Goal: Information Seeking & Learning: Learn about a topic

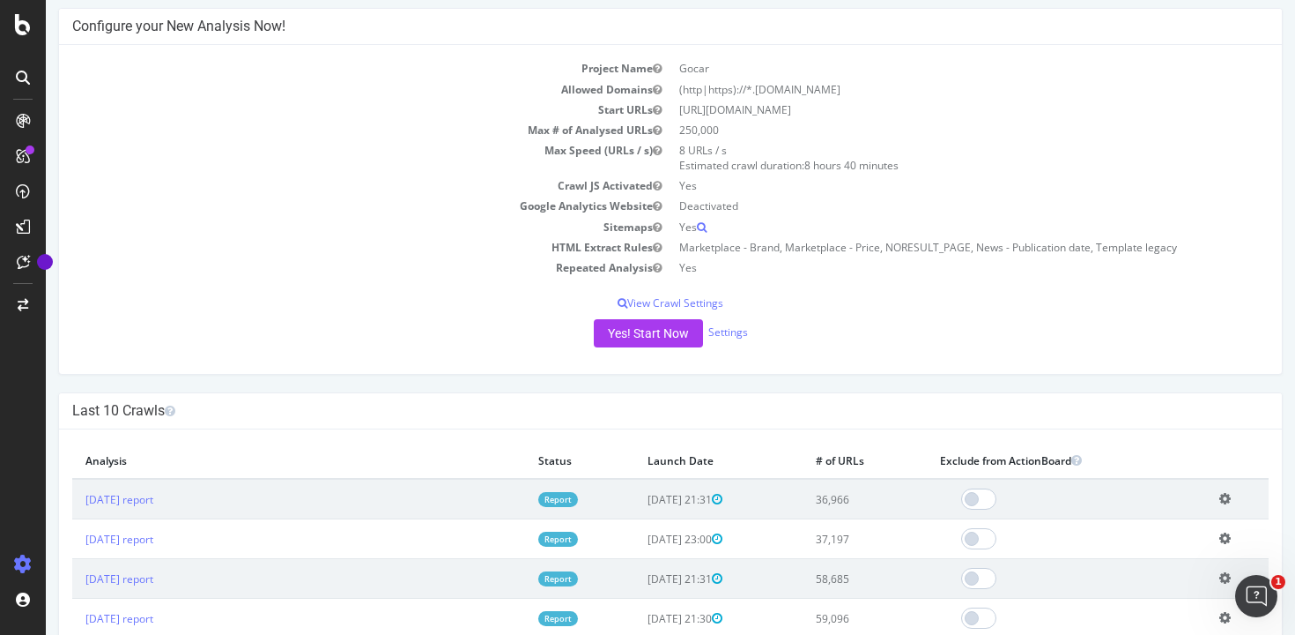
scroll to position [215, 0]
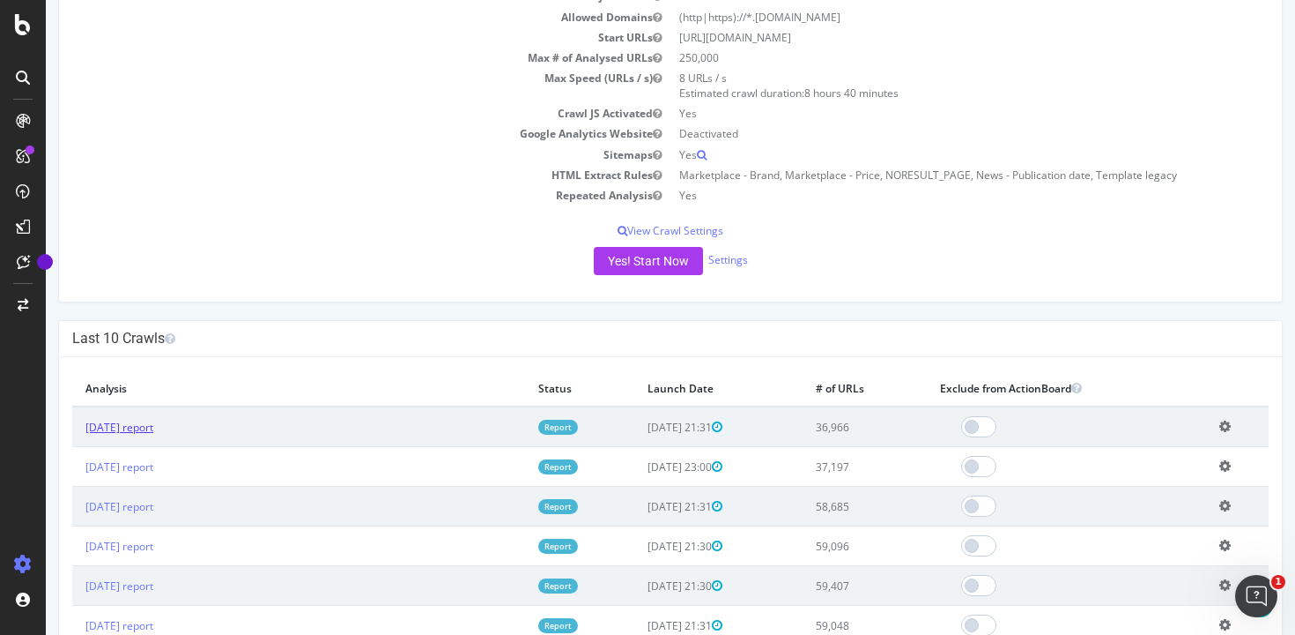
click at [153, 430] on link "[DATE] report" at bounding box center [119, 426] width 68 height 15
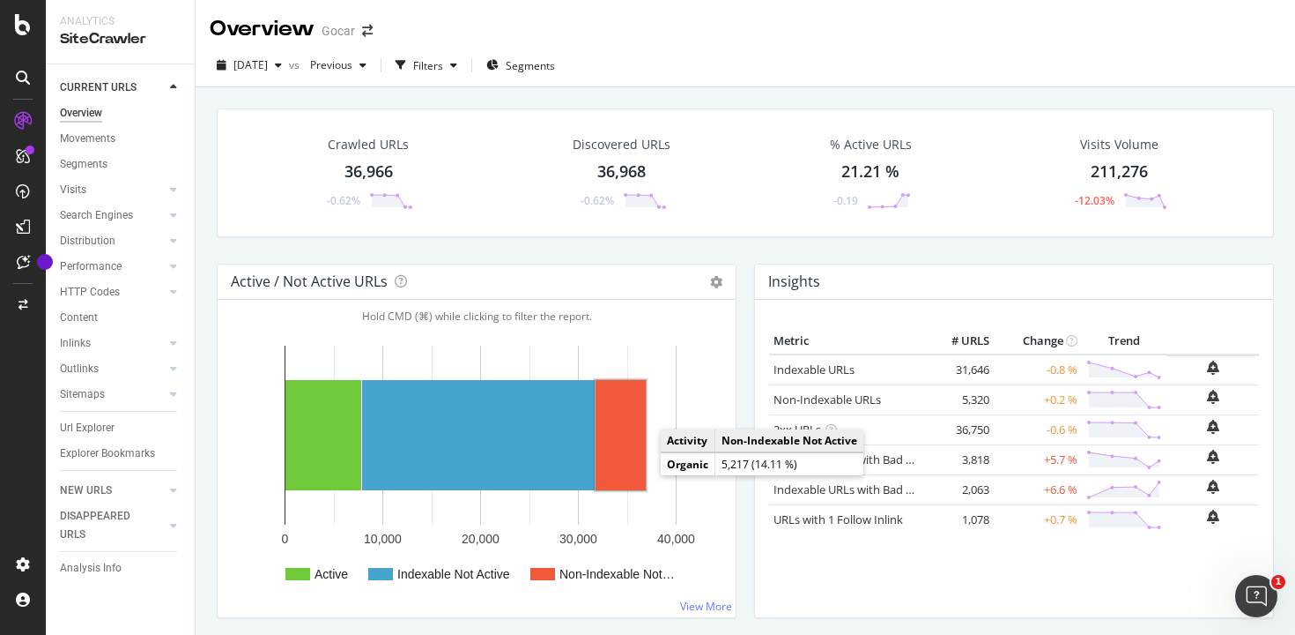
click at [634, 465] on rect "A chart." at bounding box center [621, 435] width 50 height 110
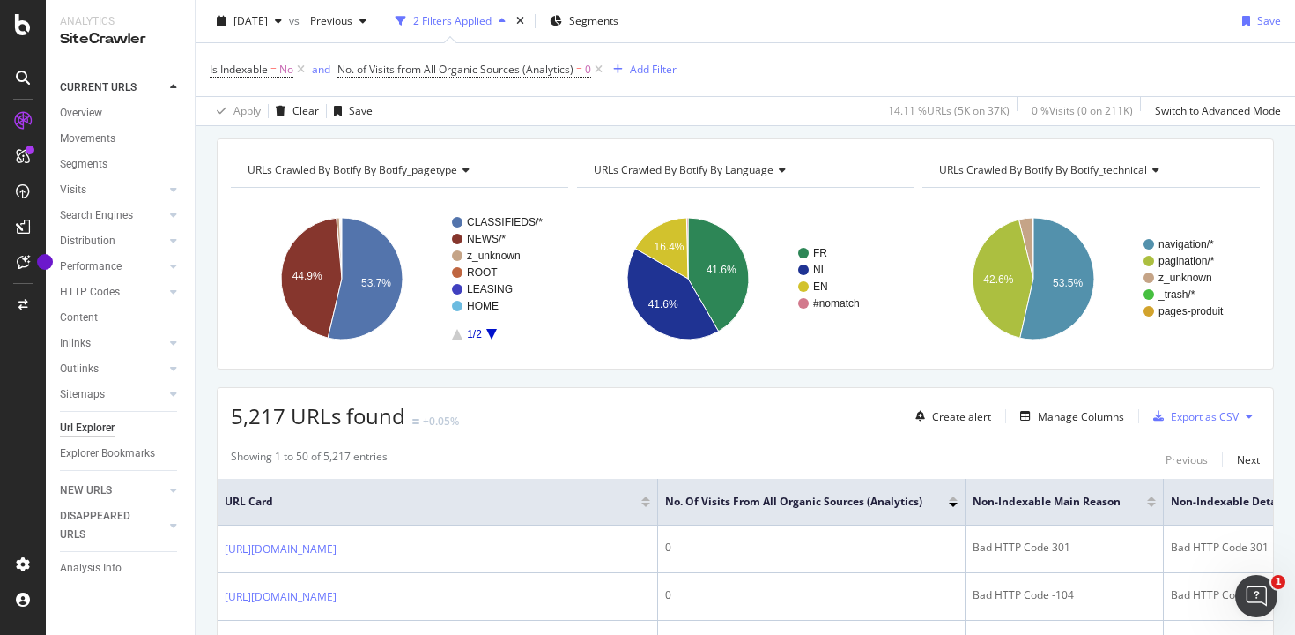
scroll to position [37, 0]
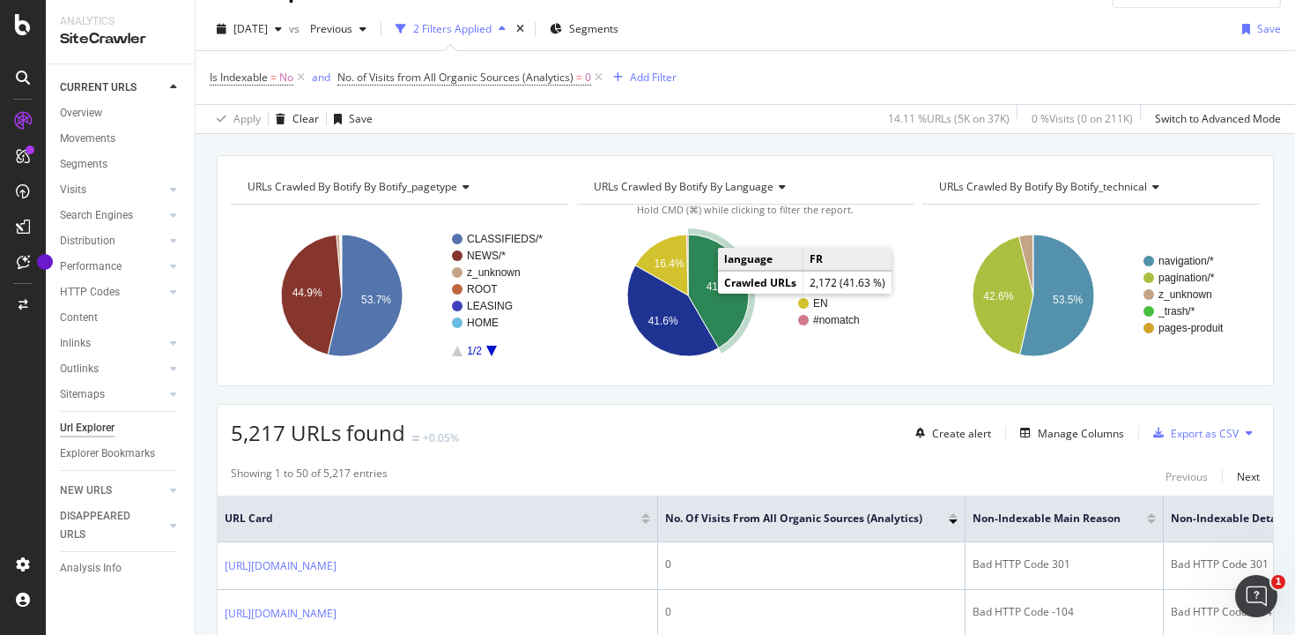
click at [729, 323] on icon "A chart." at bounding box center [718, 291] width 61 height 114
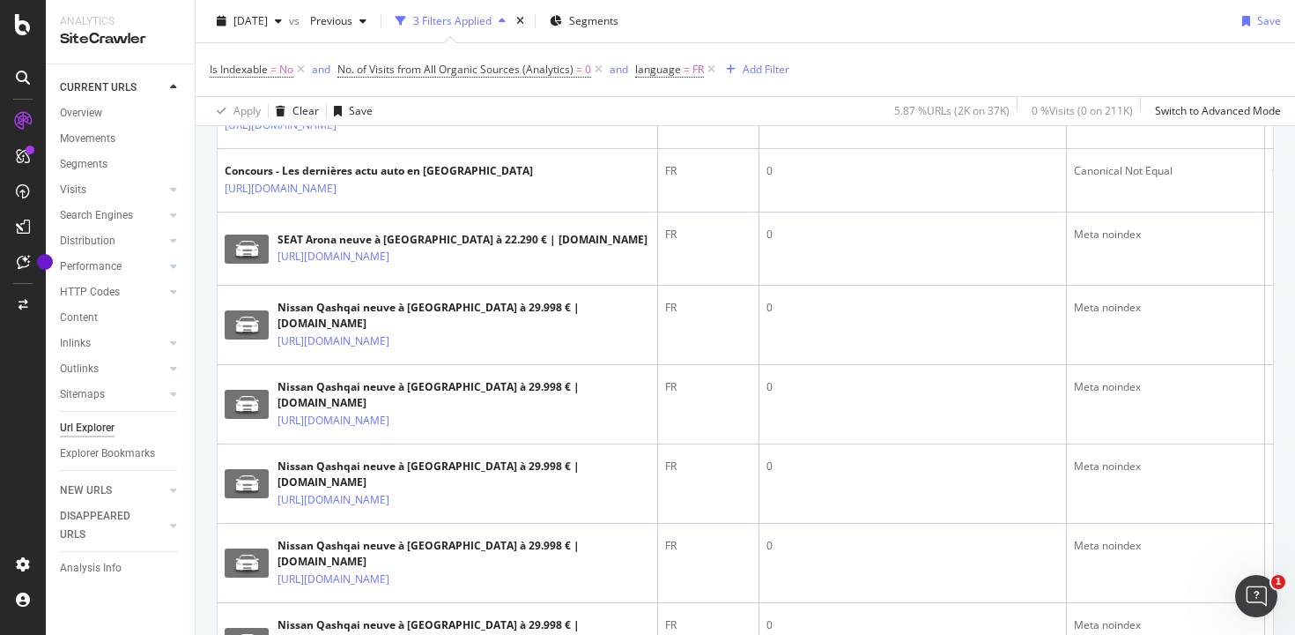
scroll to position [1288, 0]
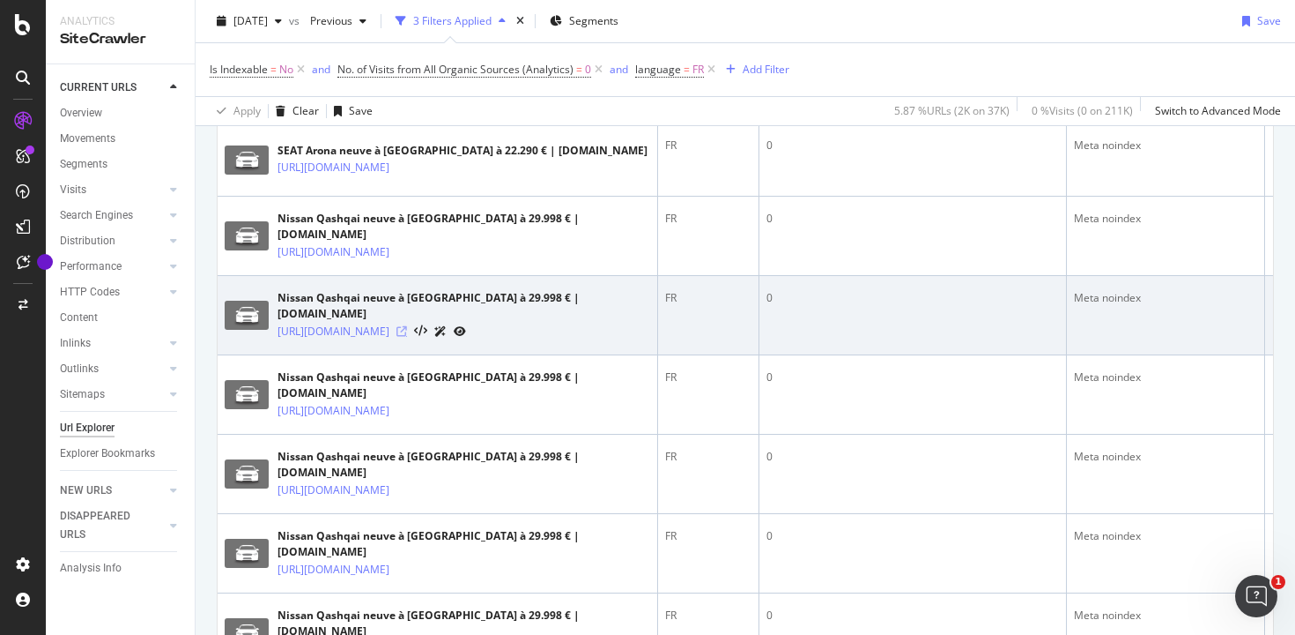
click at [407, 326] on icon at bounding box center [402, 331] width 11 height 11
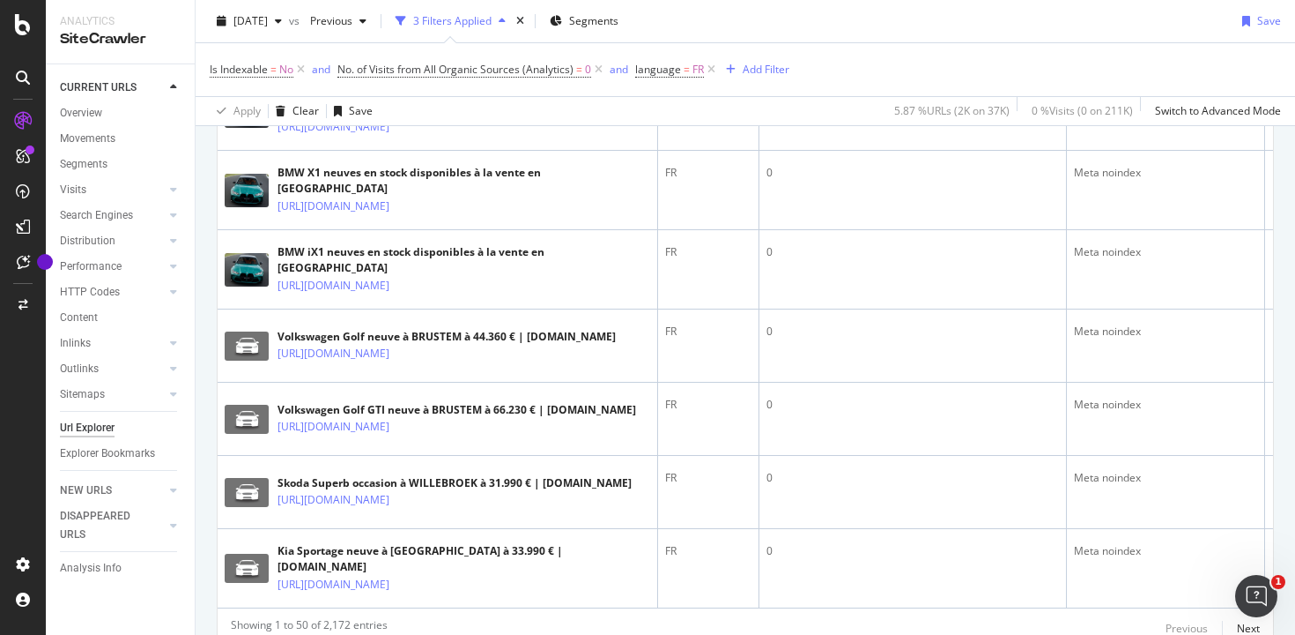
scroll to position [3843, 0]
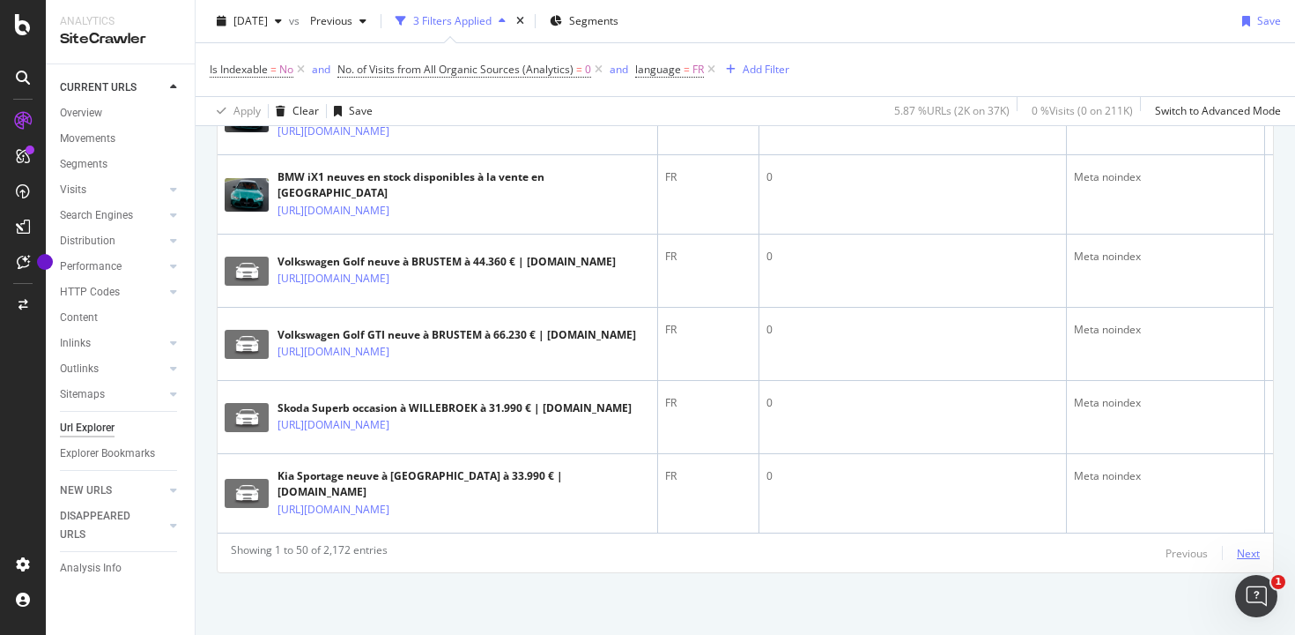
click at [1244, 548] on div "Next" at bounding box center [1248, 552] width 23 height 15
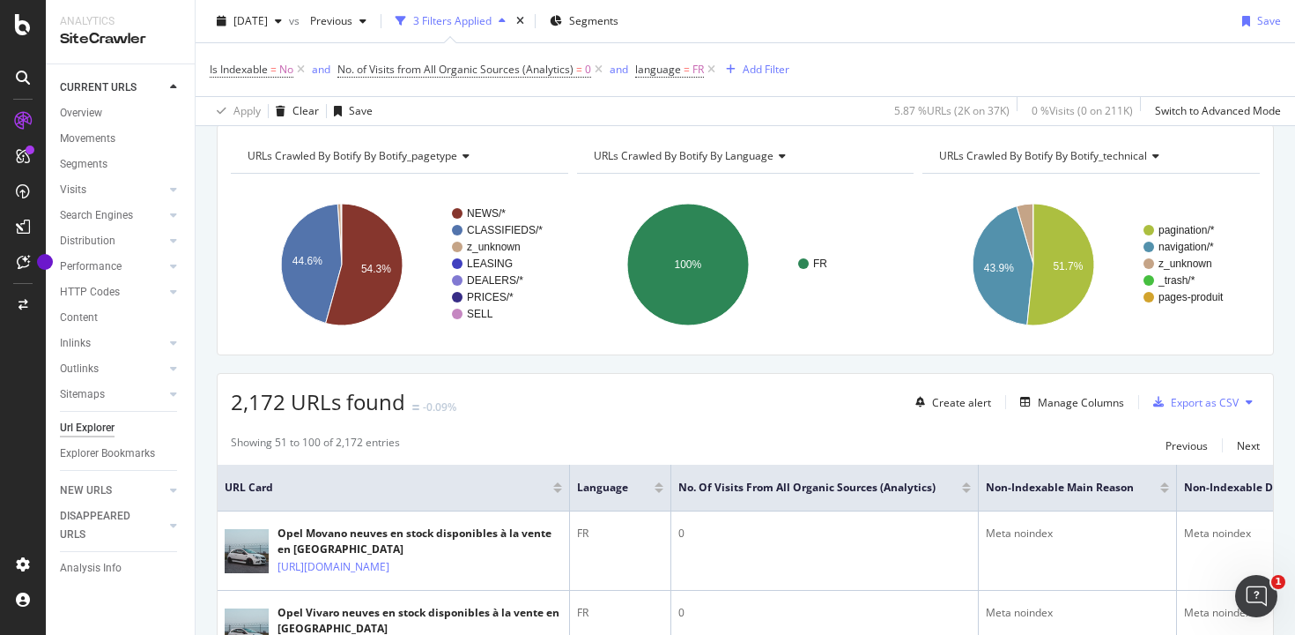
scroll to position [0, 0]
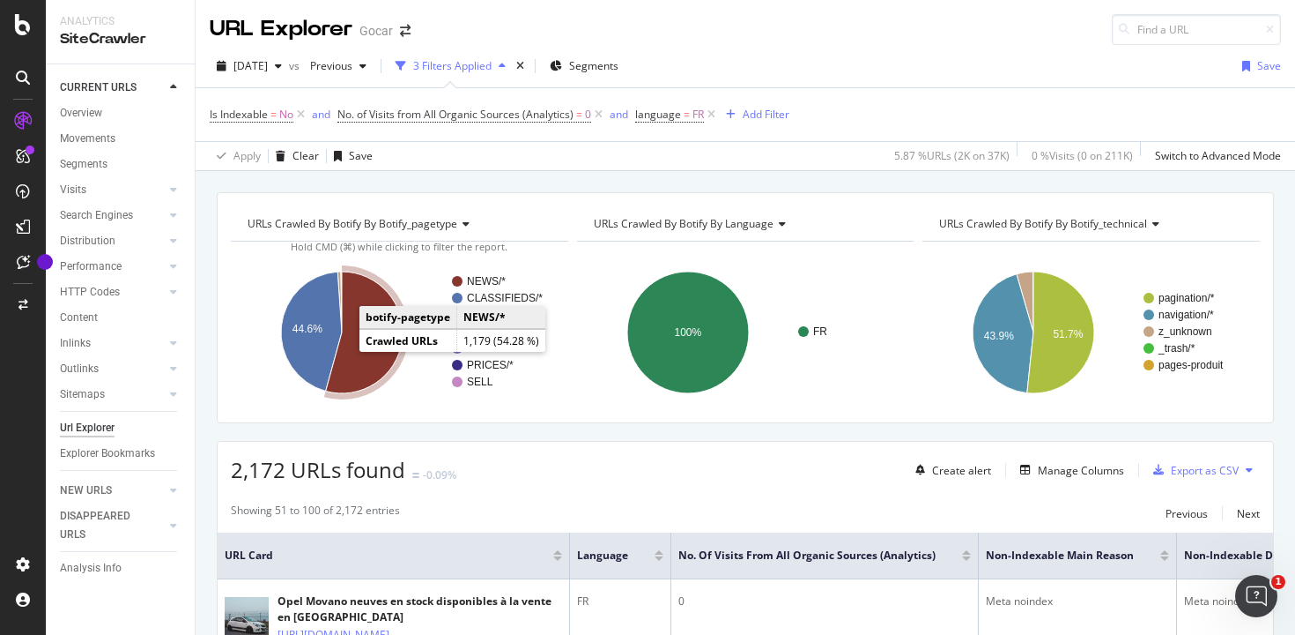
click at [355, 349] on icon "A chart." at bounding box center [364, 332] width 77 height 122
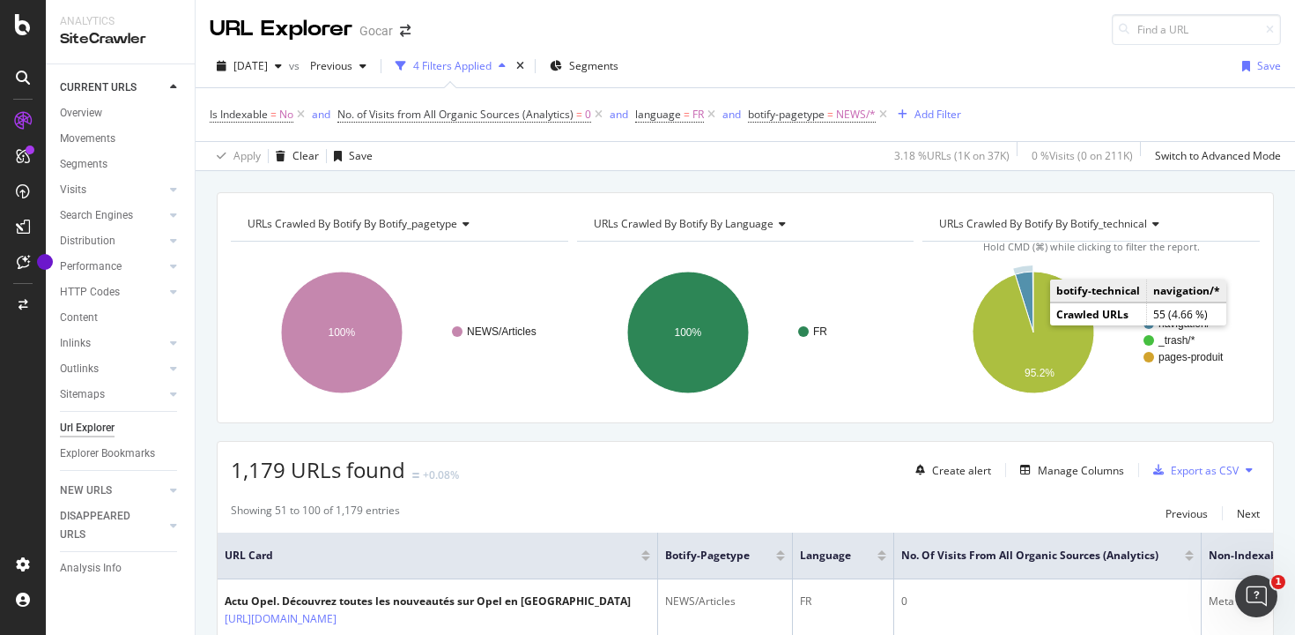
click at [1028, 287] on icon "A chart." at bounding box center [1025, 301] width 19 height 61
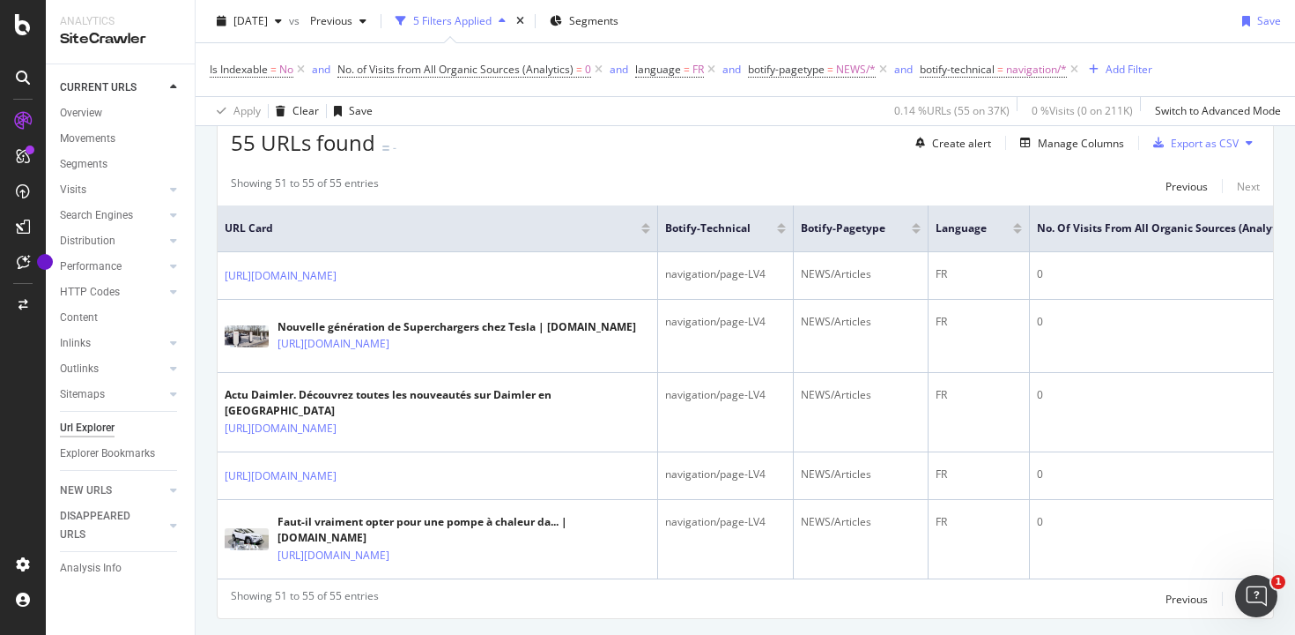
scroll to position [247, 0]
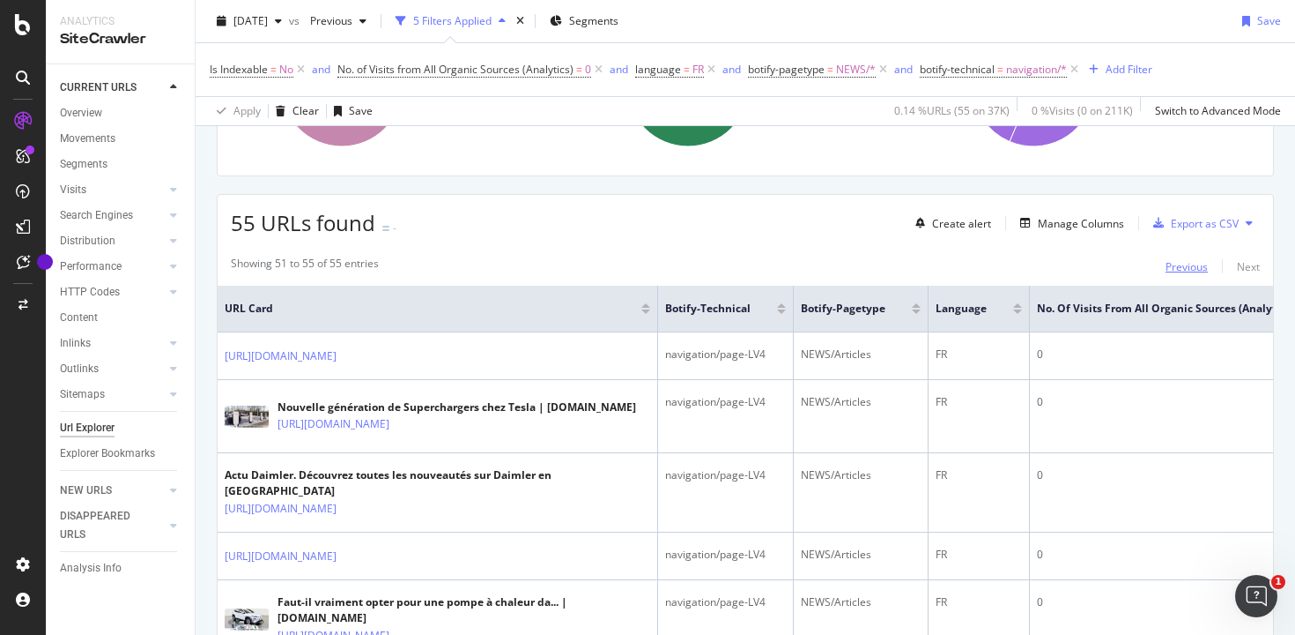
click at [1182, 271] on div "Previous" at bounding box center [1187, 266] width 42 height 15
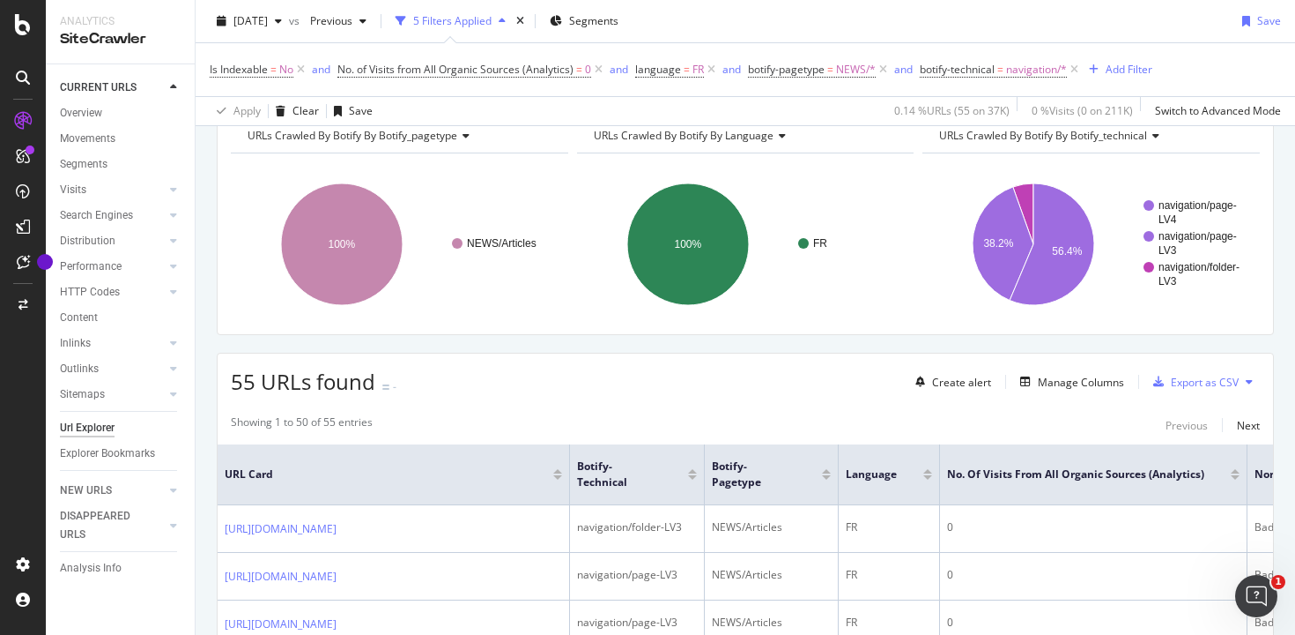
scroll to position [0, 0]
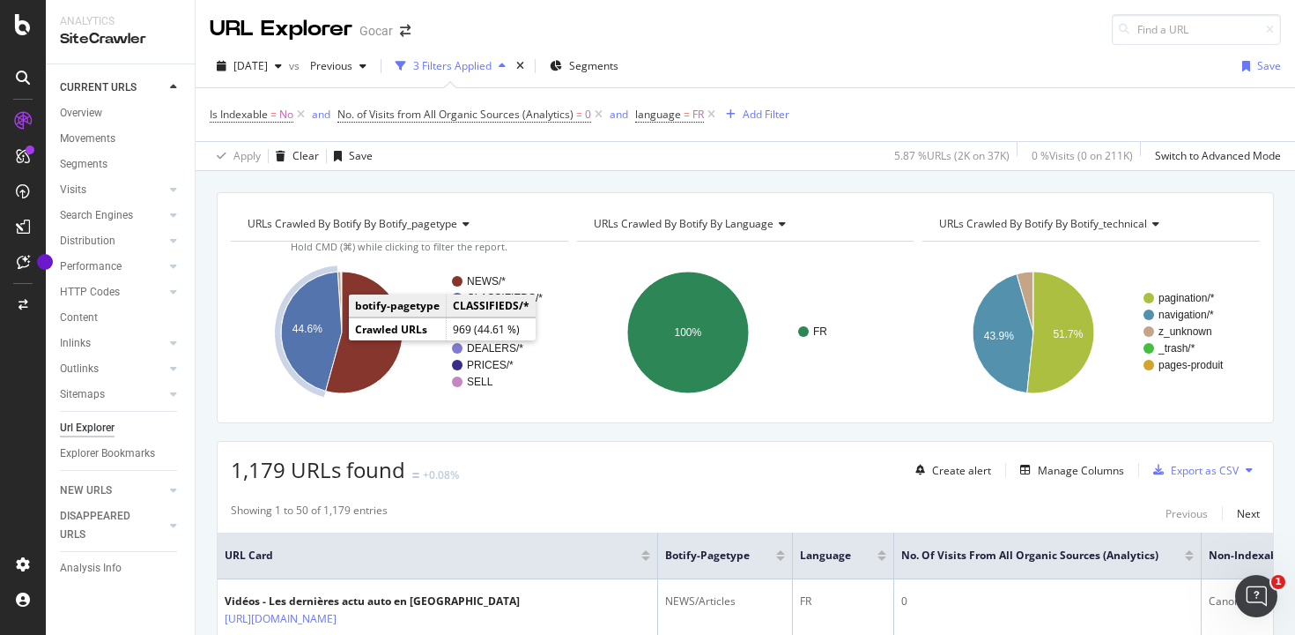
click at [320, 335] on text "44.6%" at bounding box center [308, 329] width 30 height 12
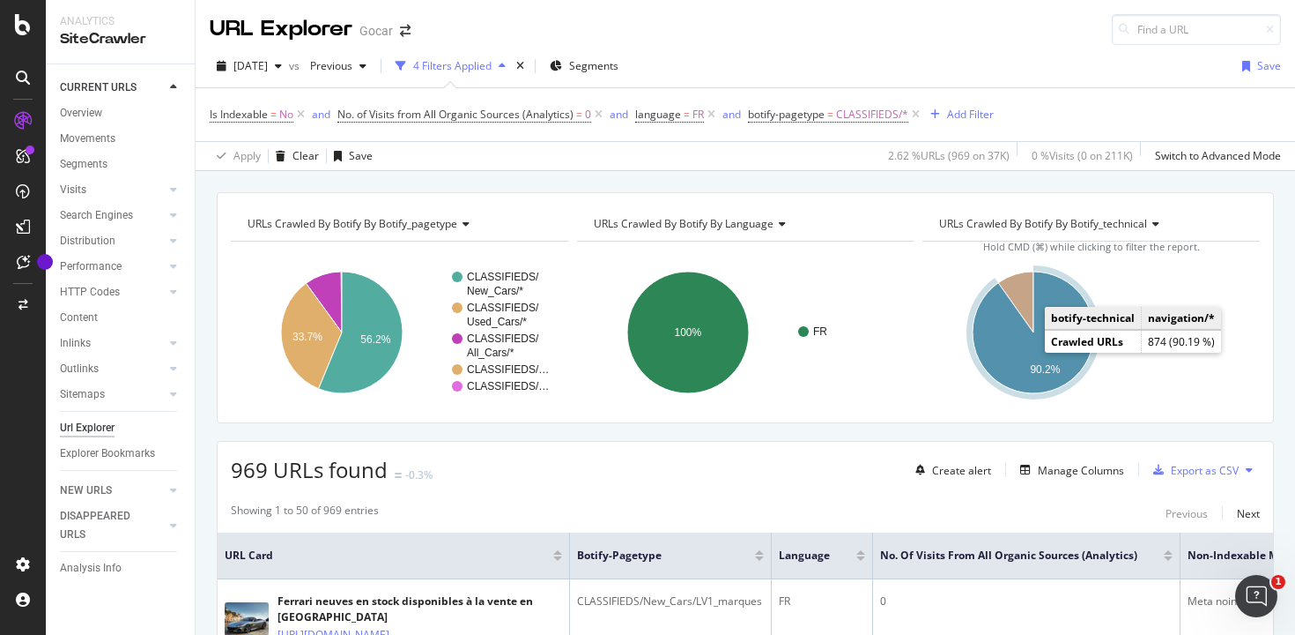
click at [1029, 360] on icon "A chart." at bounding box center [1034, 332] width 122 height 122
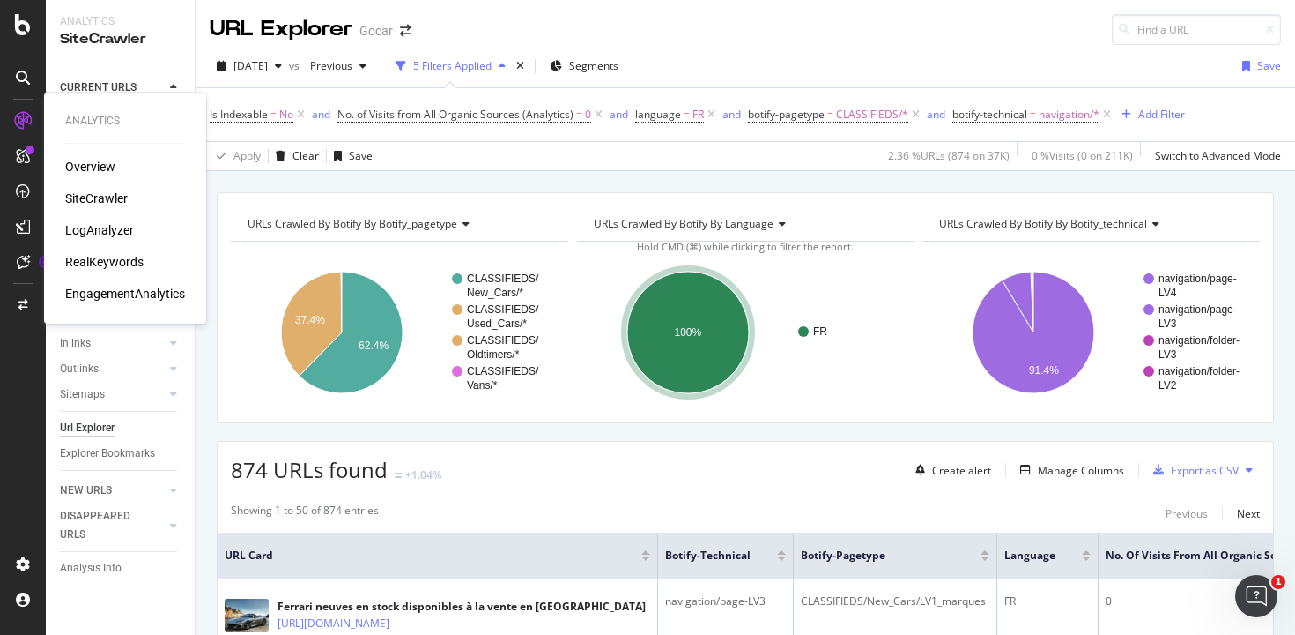
click at [102, 224] on div "LogAnalyzer" at bounding box center [99, 230] width 69 height 18
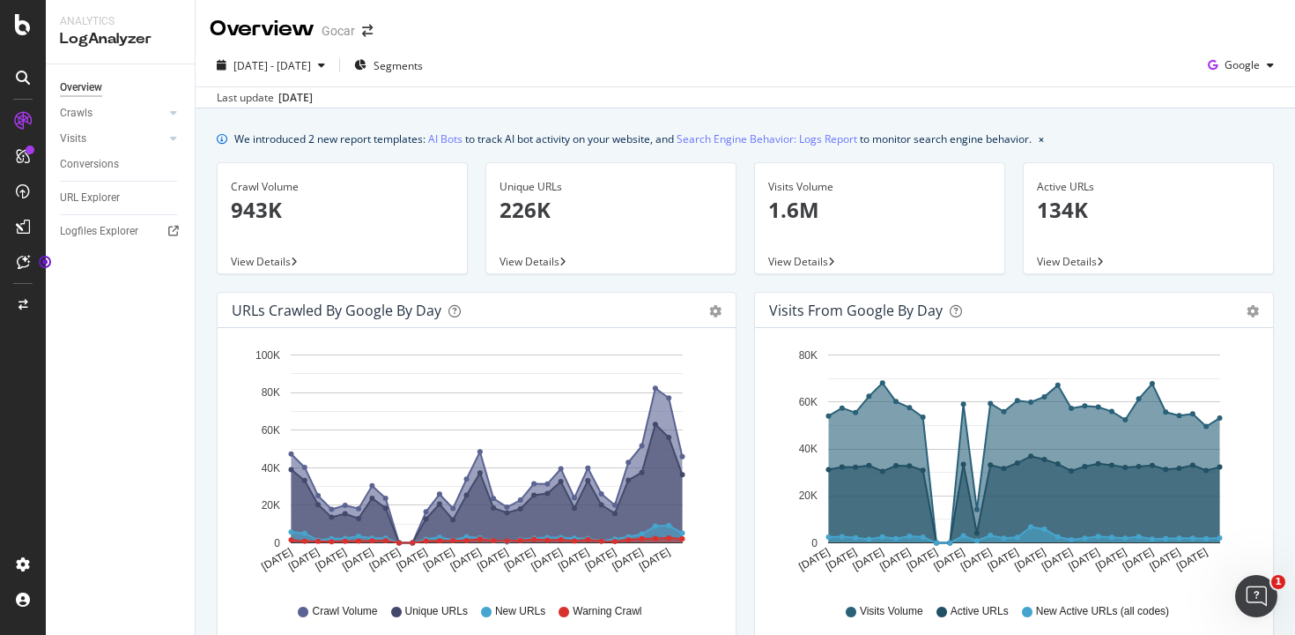
click at [554, 261] on span "View Details" at bounding box center [530, 261] width 60 height 15
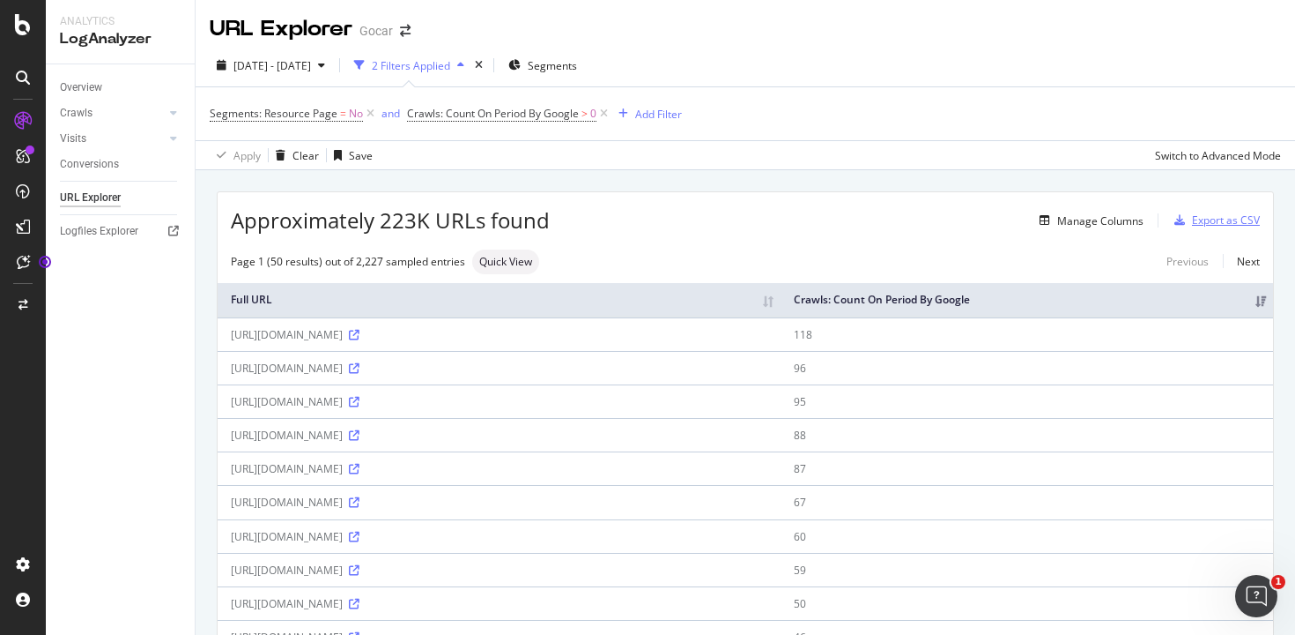
click at [1207, 220] on div "Export as CSV" at bounding box center [1226, 219] width 68 height 15
click at [99, 195] on div "SiteCrawler" at bounding box center [96, 198] width 63 height 18
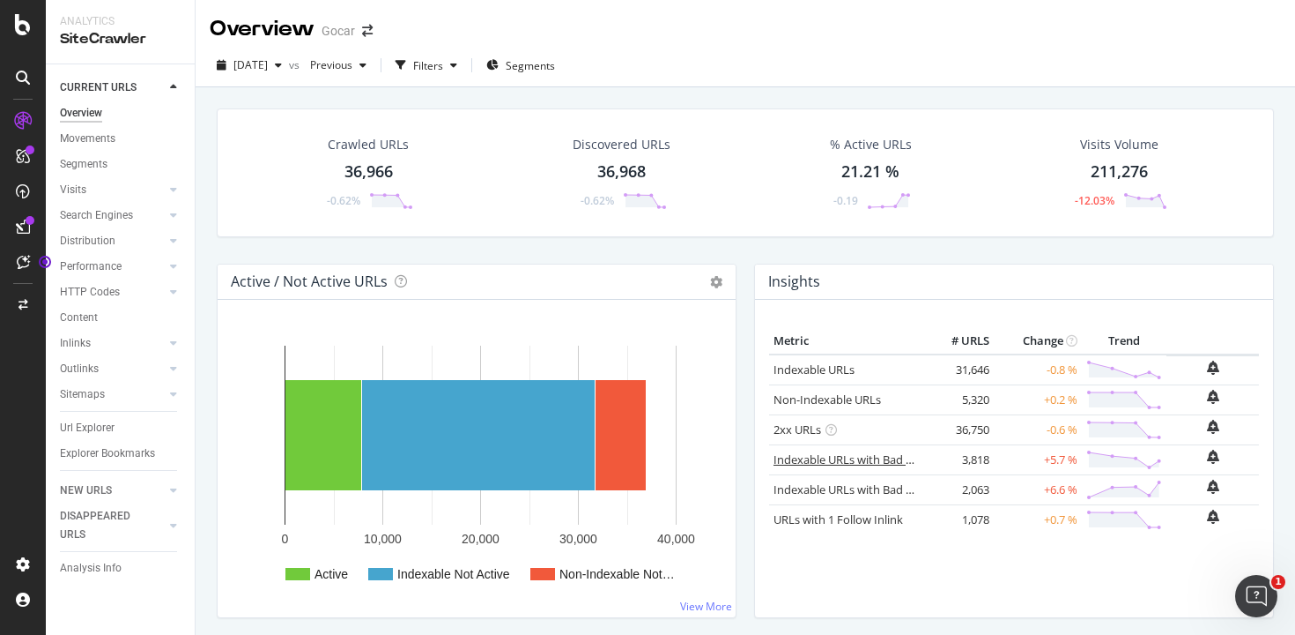
click at [885, 461] on link "Indexable URLs with Bad H1" at bounding box center [847, 459] width 147 height 16
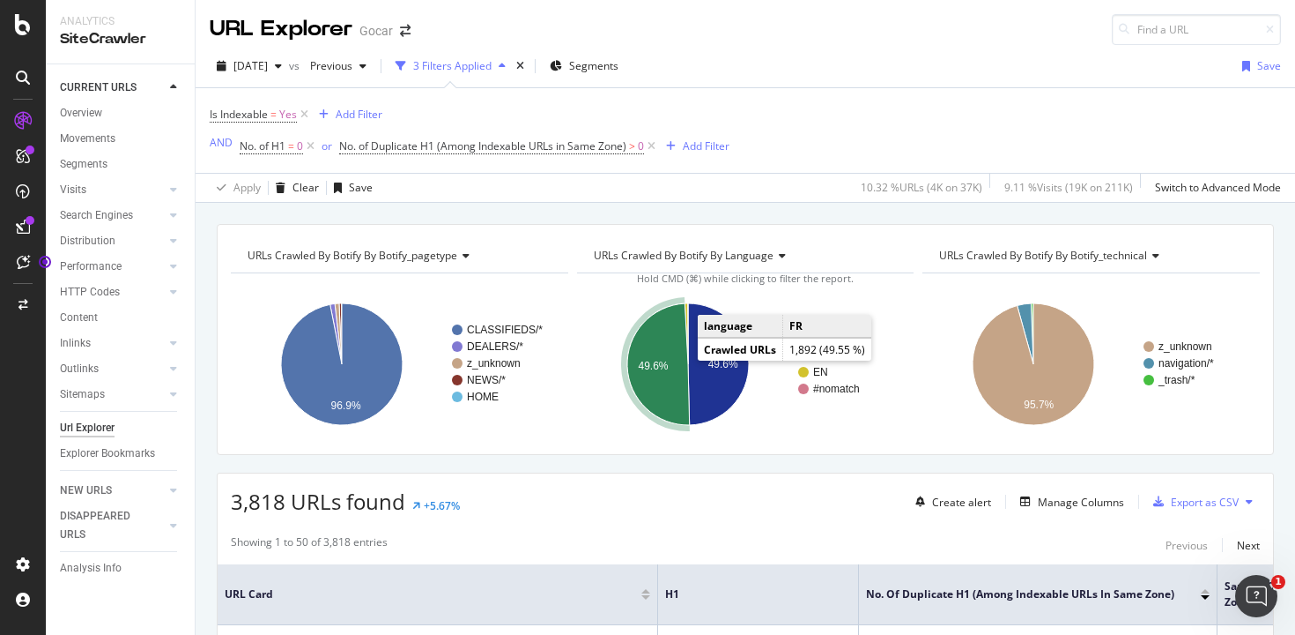
click at [674, 360] on icon "A chart." at bounding box center [658, 364] width 63 height 122
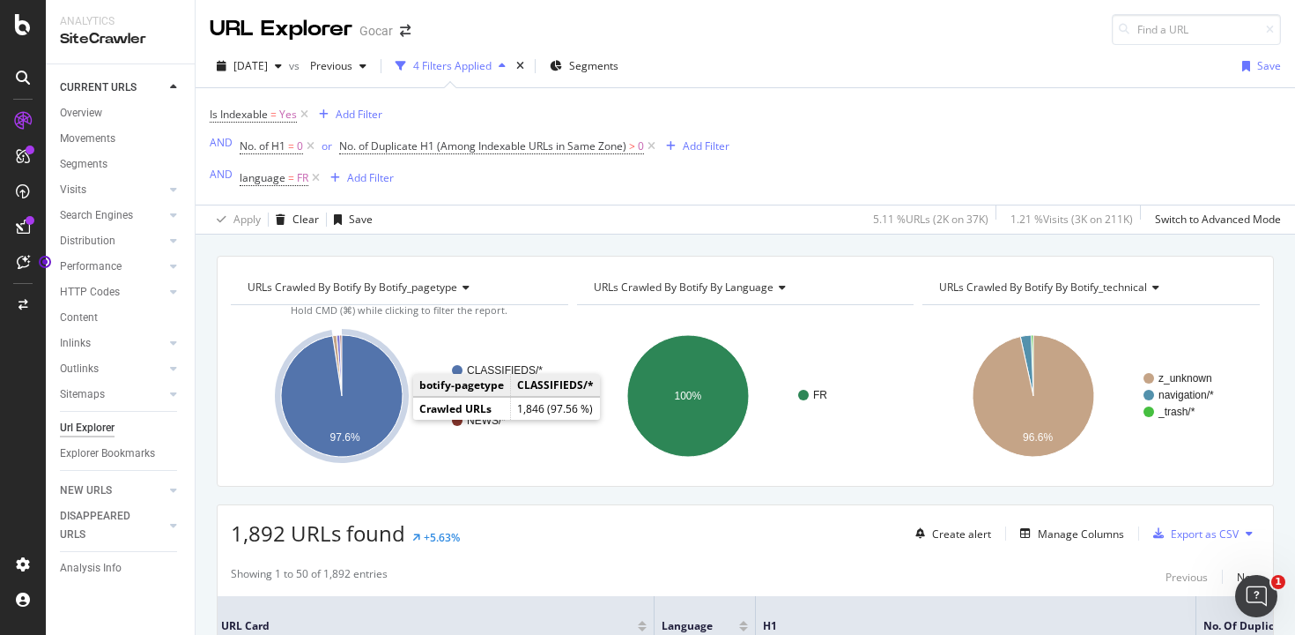
click at [386, 418] on icon "A chart." at bounding box center [342, 396] width 122 height 122
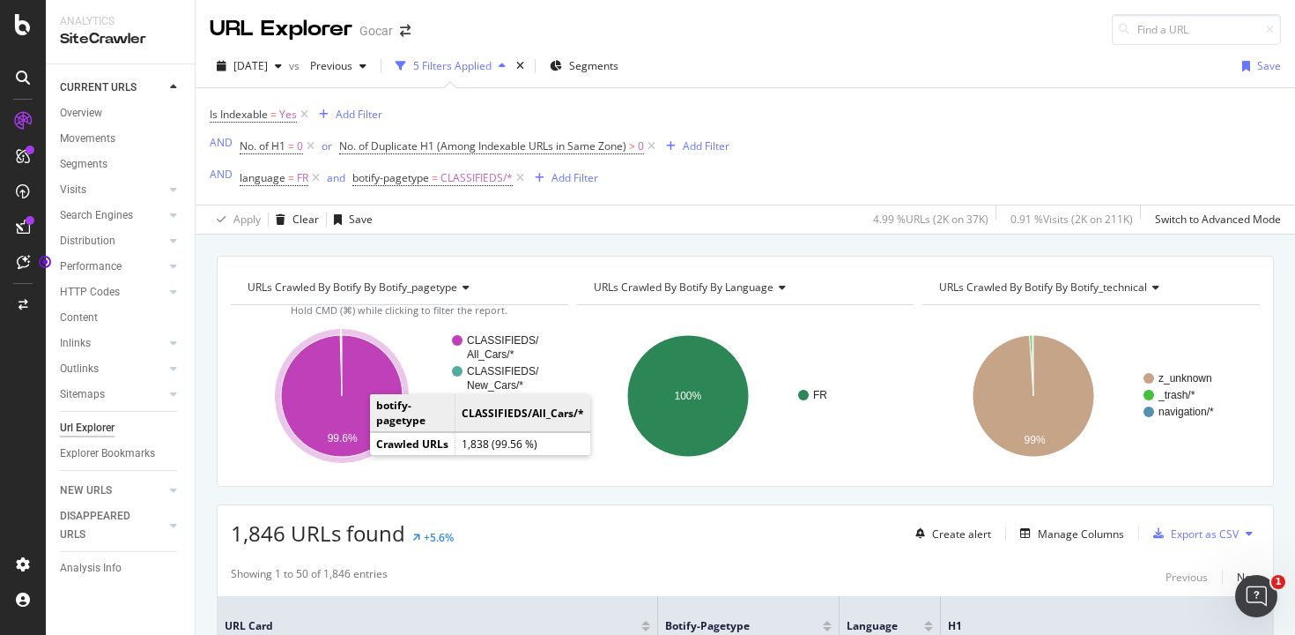
click at [355, 419] on icon "A chart." at bounding box center [342, 396] width 122 height 122
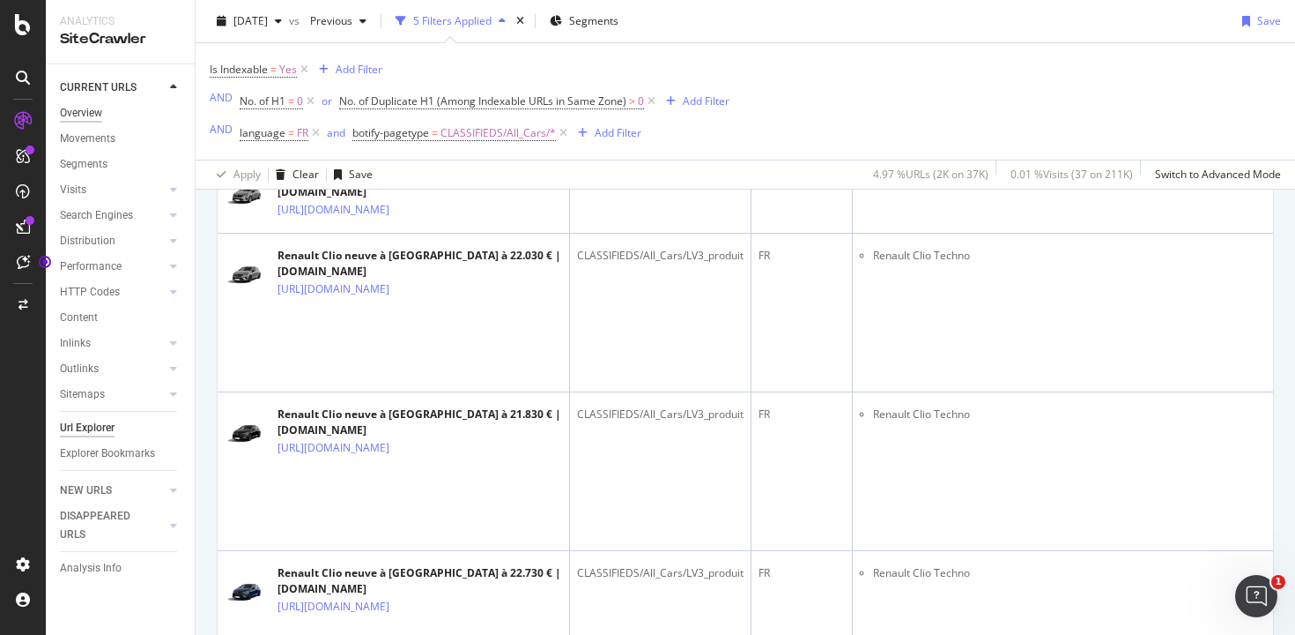
click at [85, 110] on div "Overview" at bounding box center [81, 113] width 42 height 19
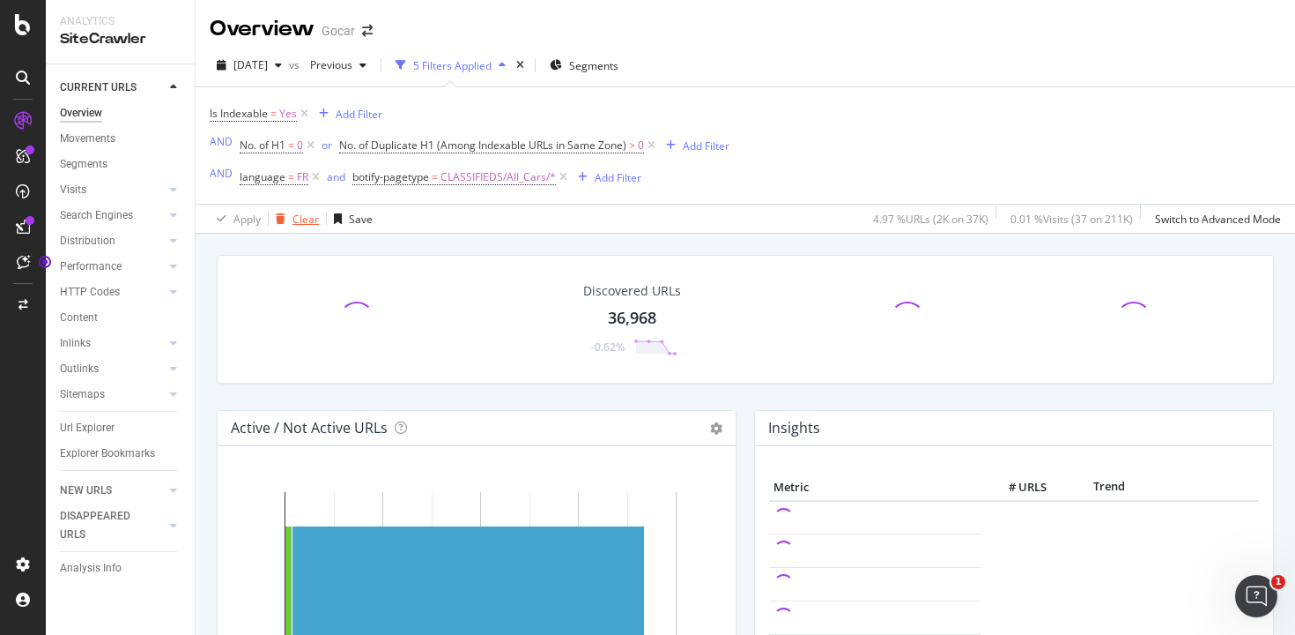
click at [307, 220] on div "Clear" at bounding box center [306, 219] width 26 height 15
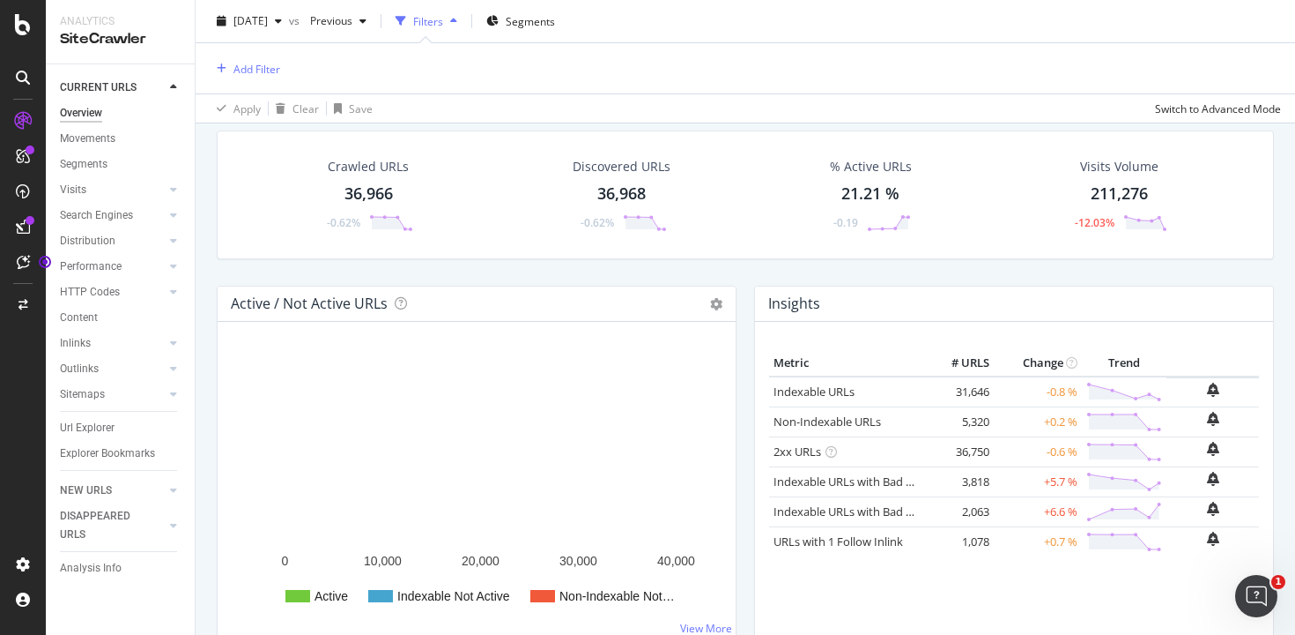
scroll to position [109, 0]
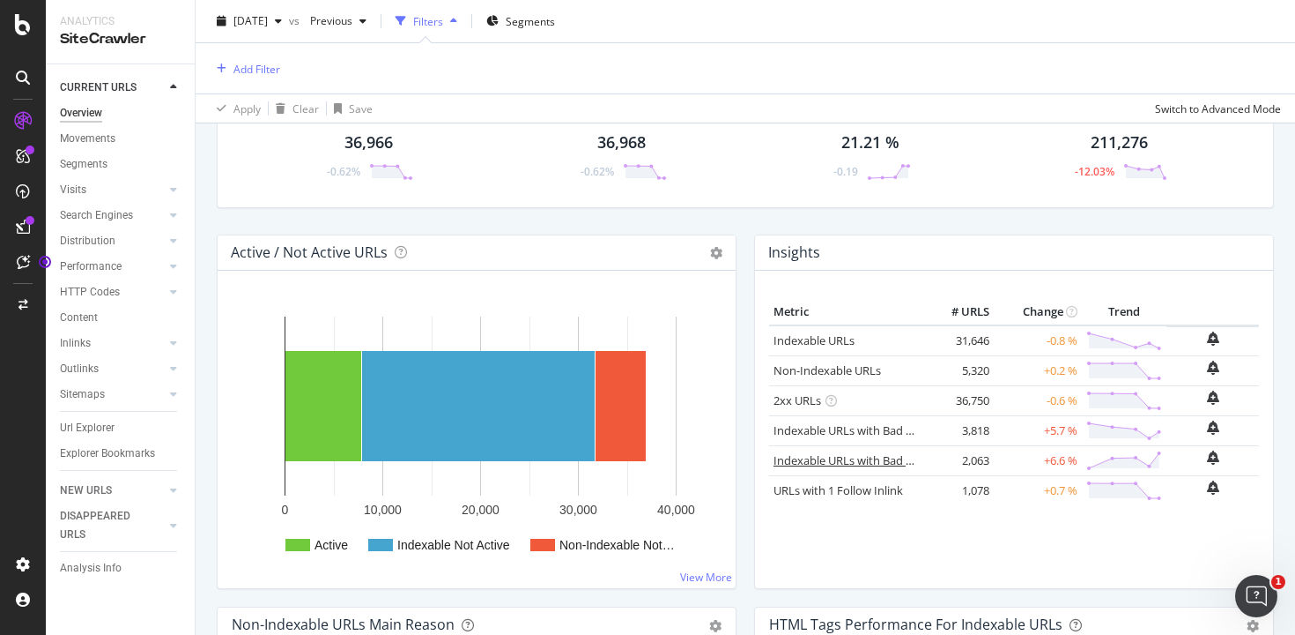
click at [851, 464] on link "Indexable URLs with Bad Description" at bounding box center [870, 460] width 192 height 16
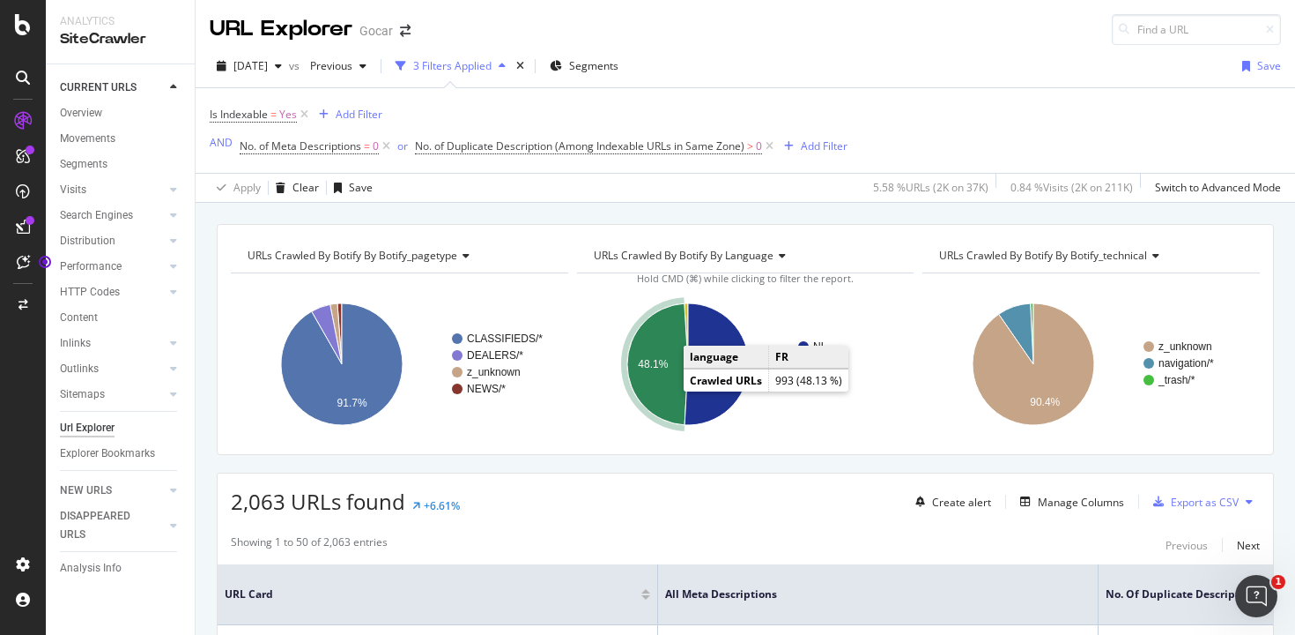
click at [661, 388] on icon "A chart." at bounding box center [657, 364] width 61 height 122
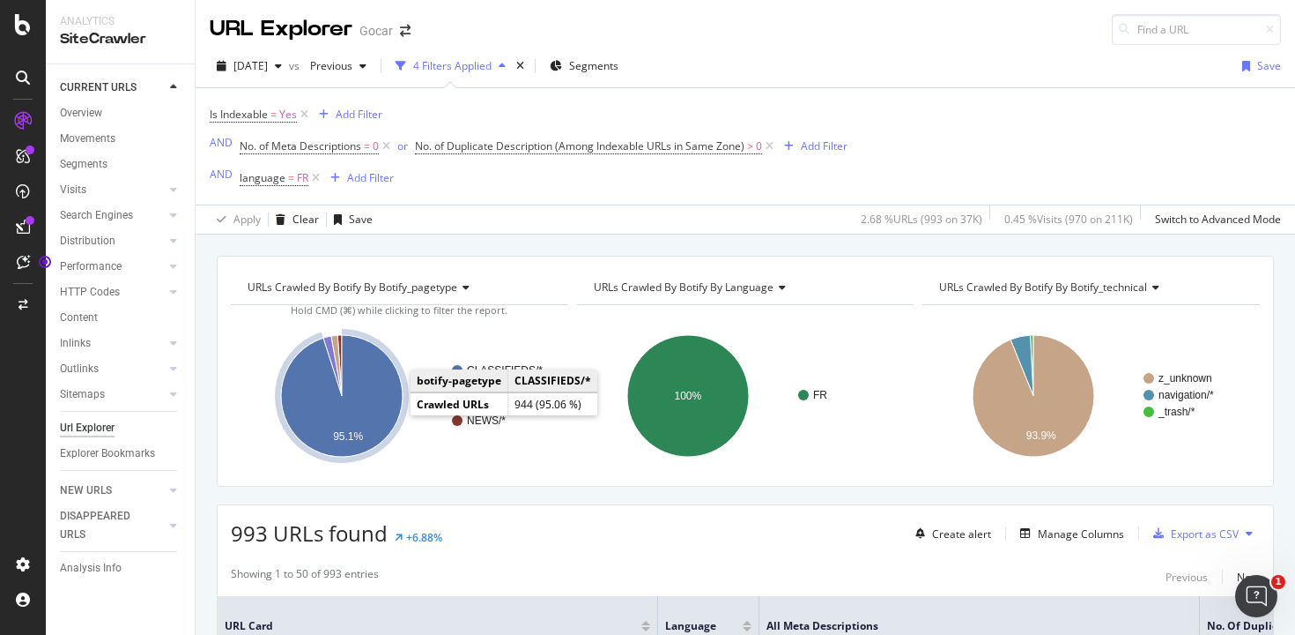
click at [373, 410] on icon "A chart." at bounding box center [342, 396] width 122 height 122
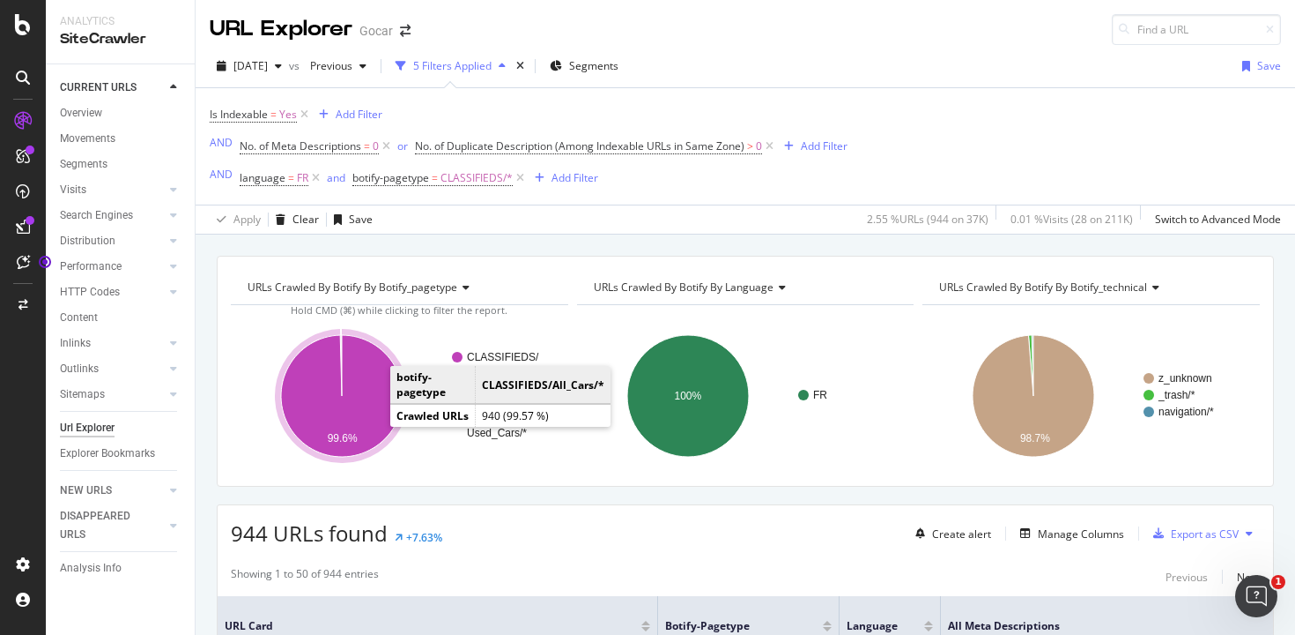
click at [366, 419] on icon "A chart." at bounding box center [342, 396] width 122 height 122
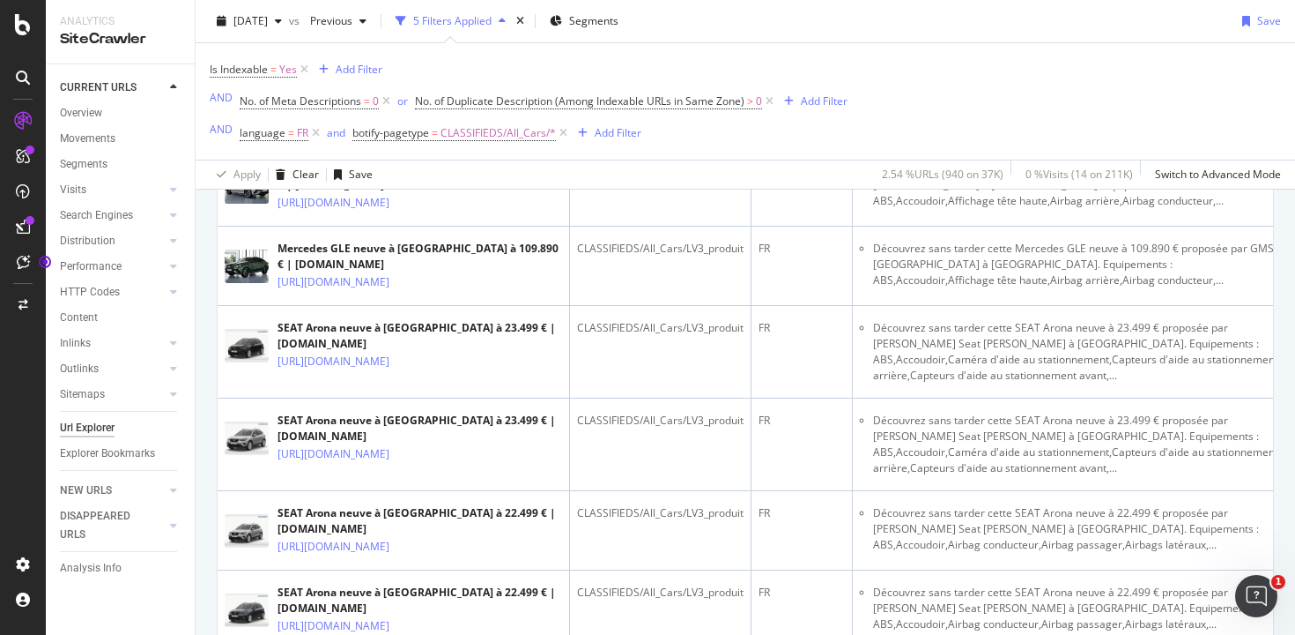
scroll to position [1029, 0]
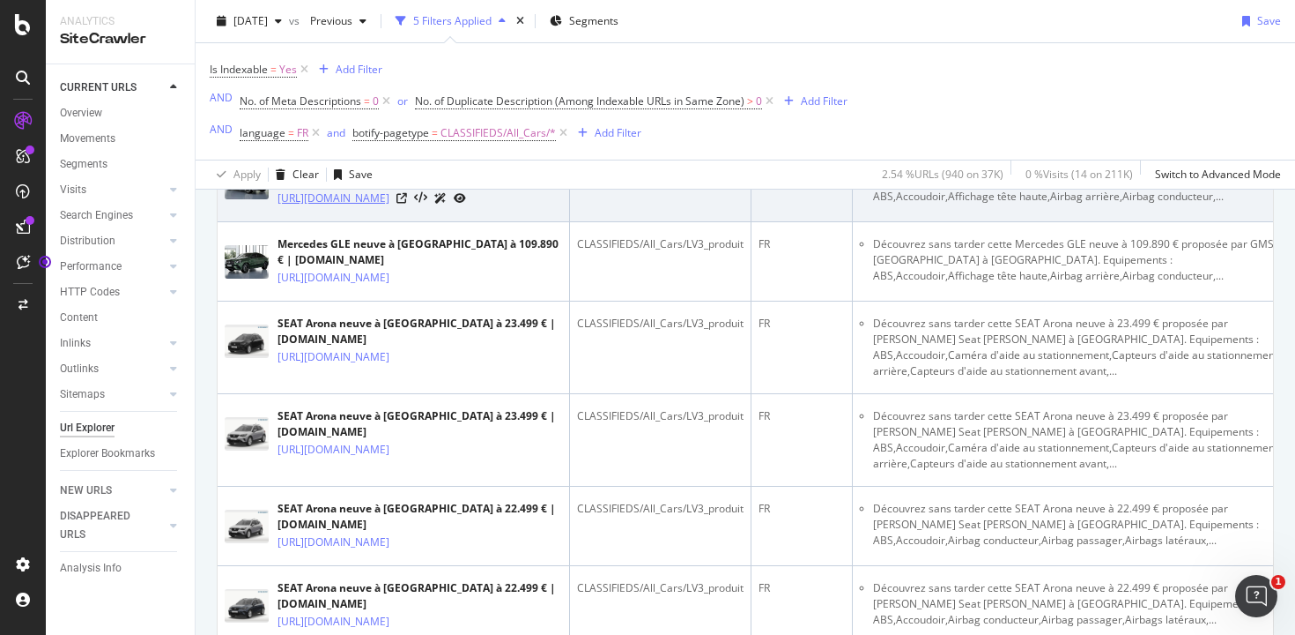
click at [390, 207] on link "https://gocar.be/fr/voitures/mercedes/gle/400-coupe-400-e-amg-line-manufakturna…" at bounding box center [334, 198] width 112 height 18
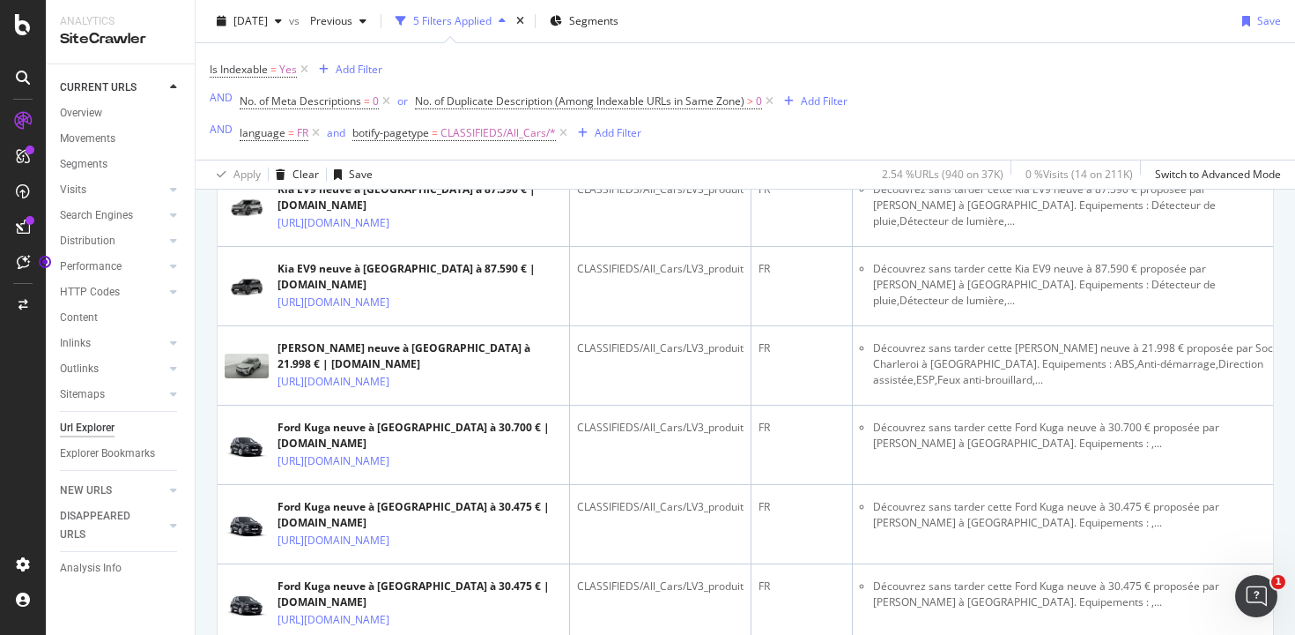
scroll to position [3514, 0]
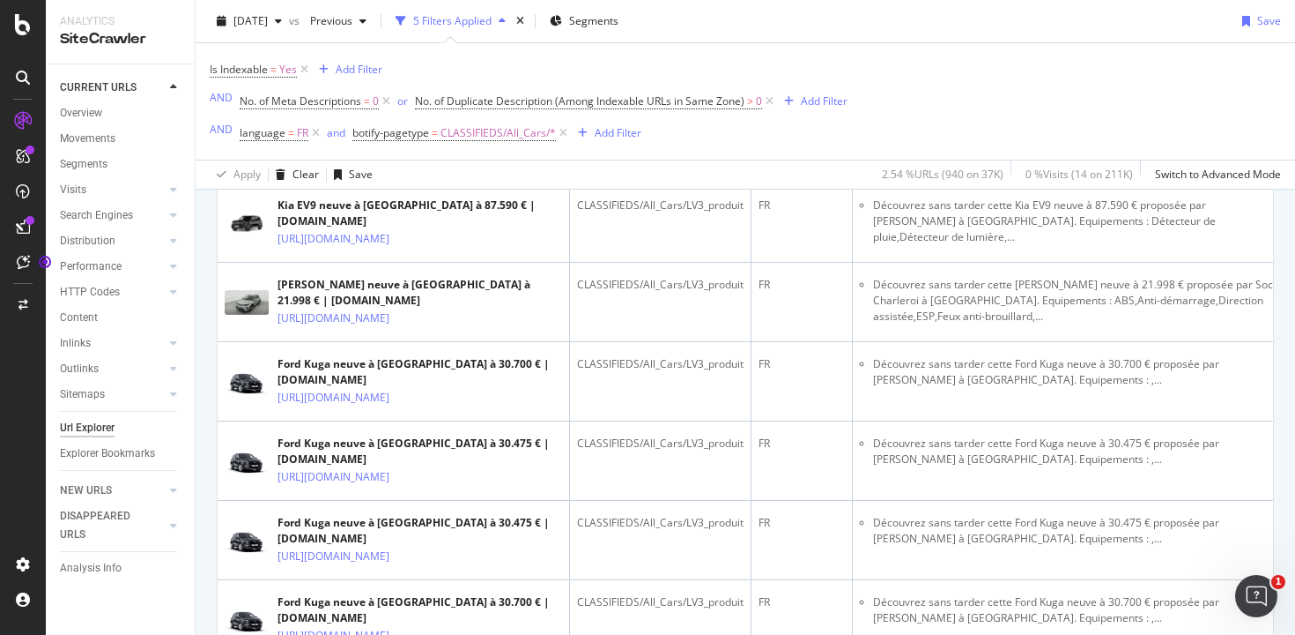
click at [89, 120] on div "Overview" at bounding box center [81, 113] width 42 height 19
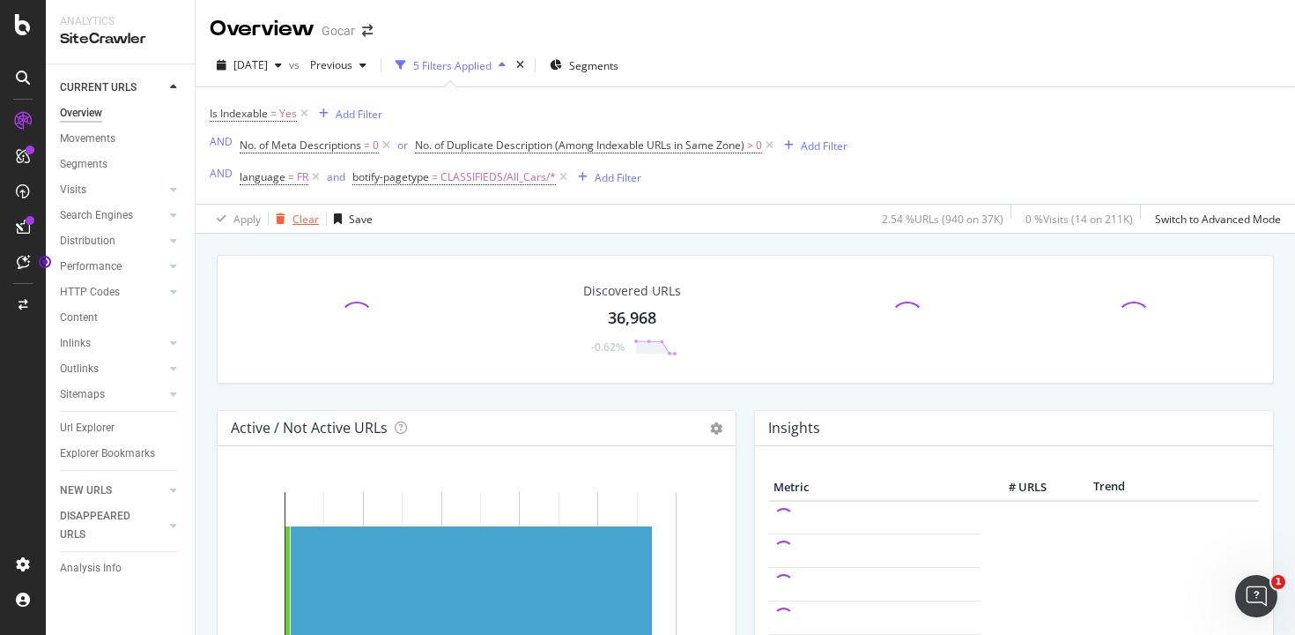
click at [294, 227] on div "Clear" at bounding box center [294, 218] width 50 height 26
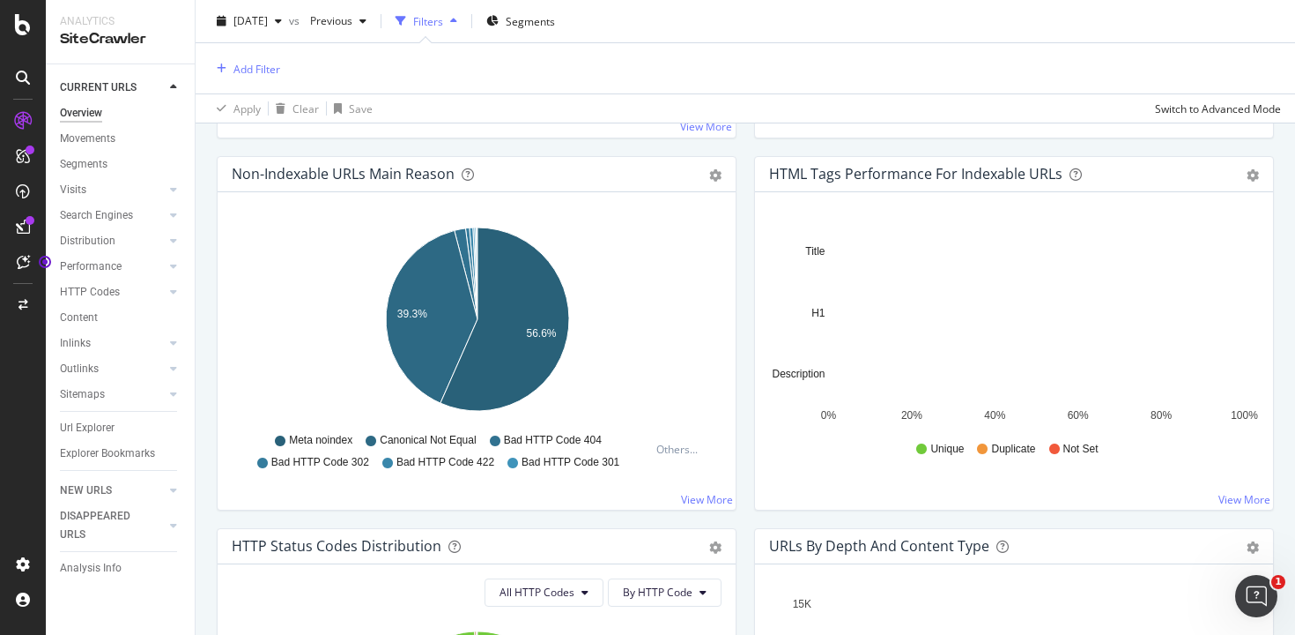
scroll to position [560, 0]
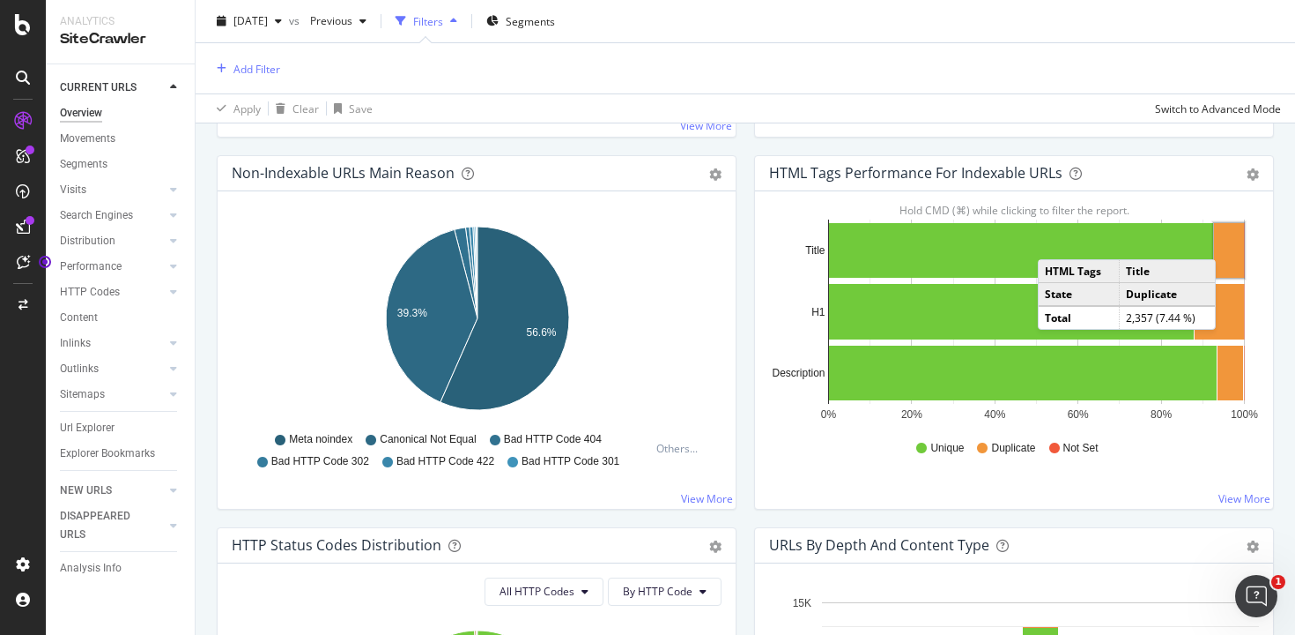
click at [1234, 241] on rect "A chart." at bounding box center [1229, 250] width 30 height 55
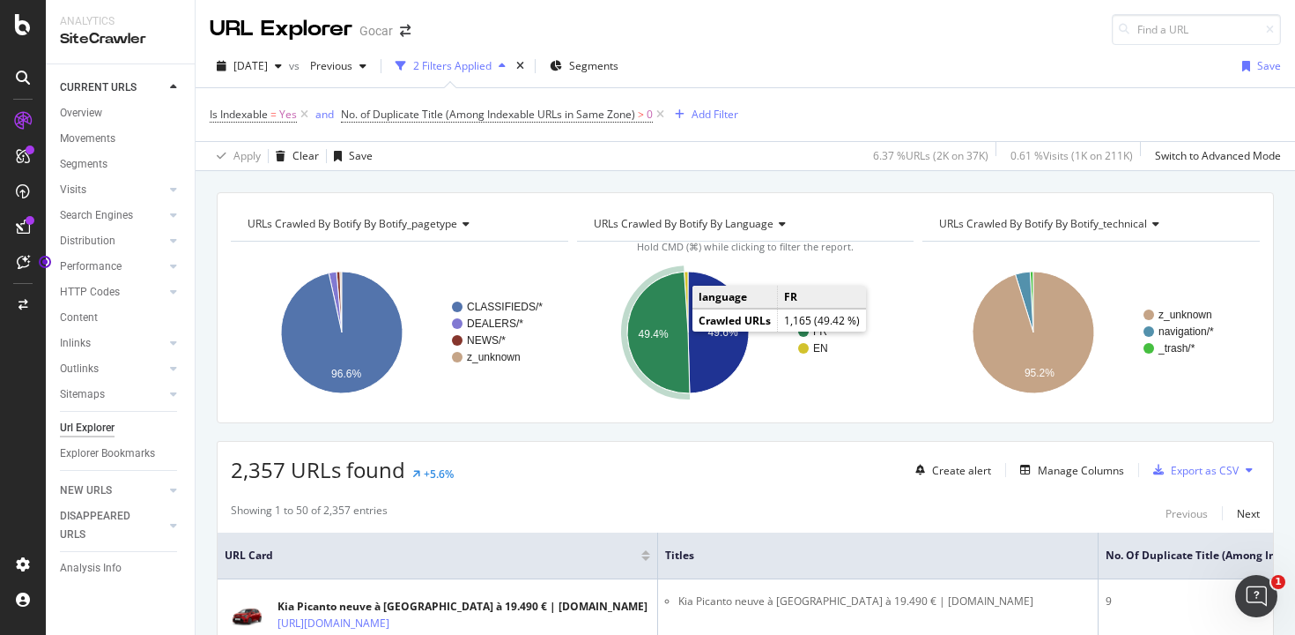
click at [659, 326] on icon "A chart." at bounding box center [658, 332] width 63 height 122
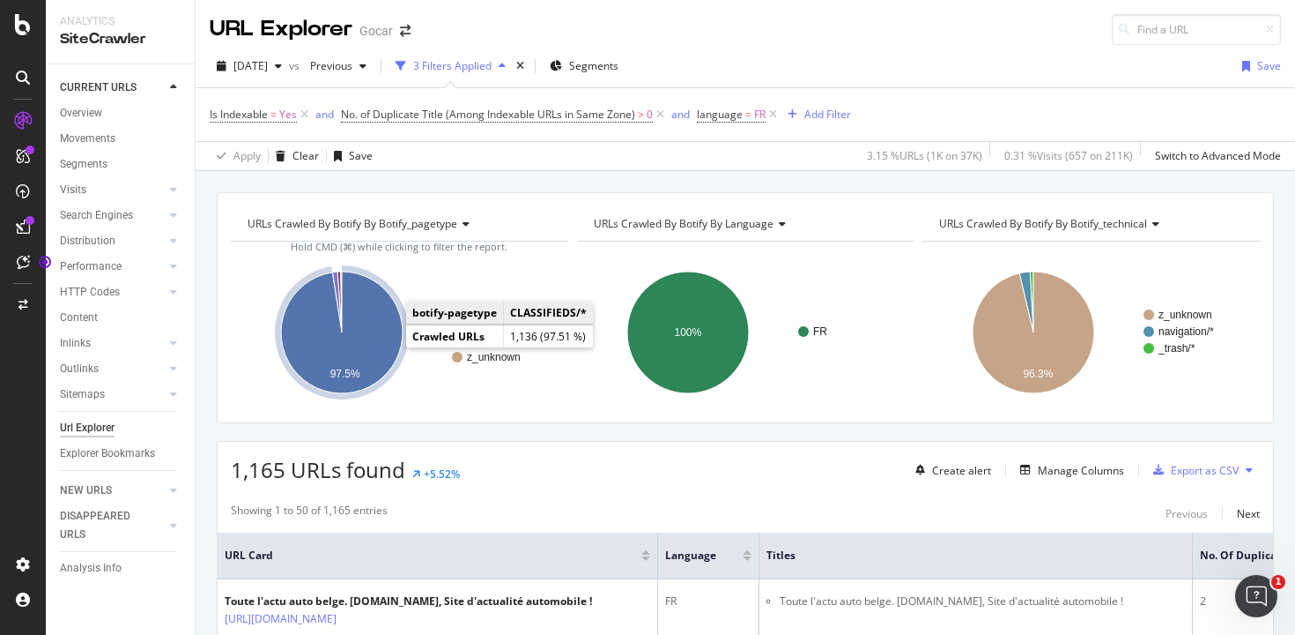
click at [377, 335] on icon "A chart." at bounding box center [342, 332] width 122 height 122
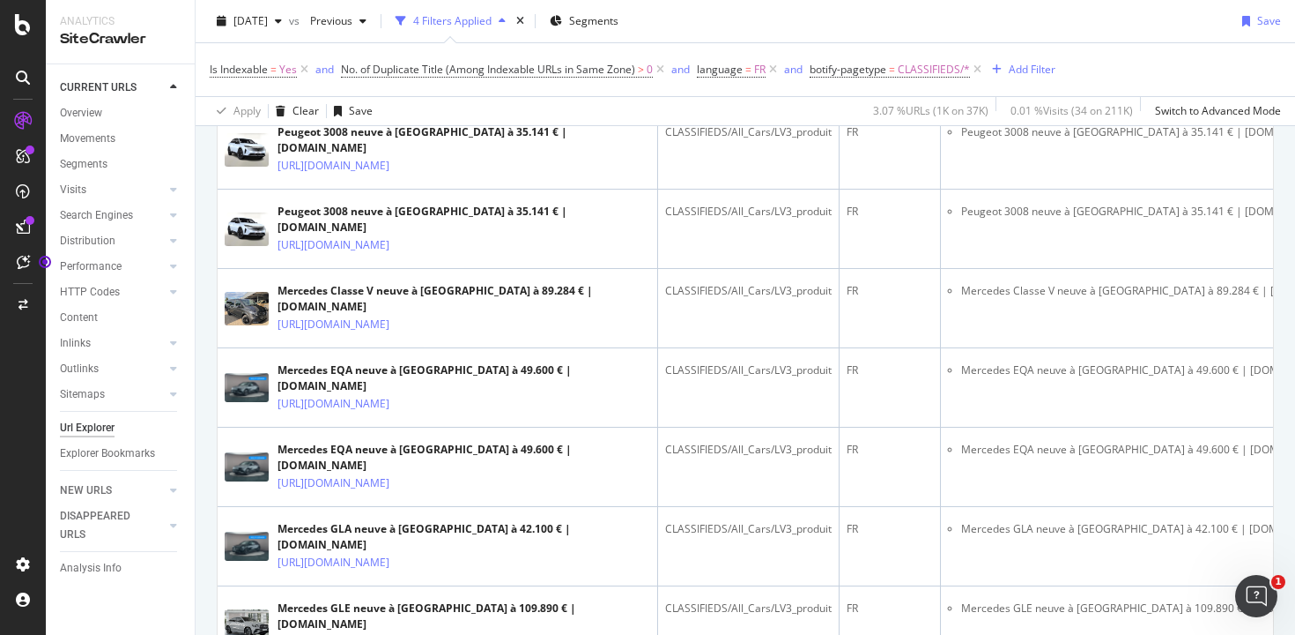
scroll to position [661, 0]
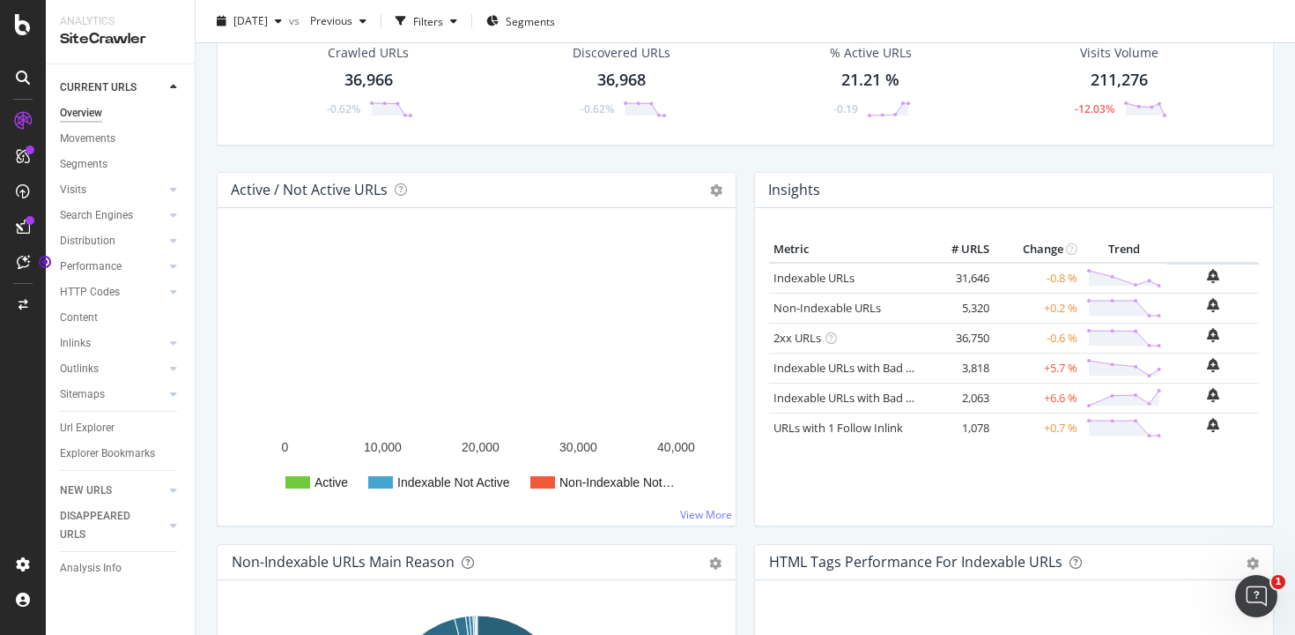
scroll to position [152, 0]
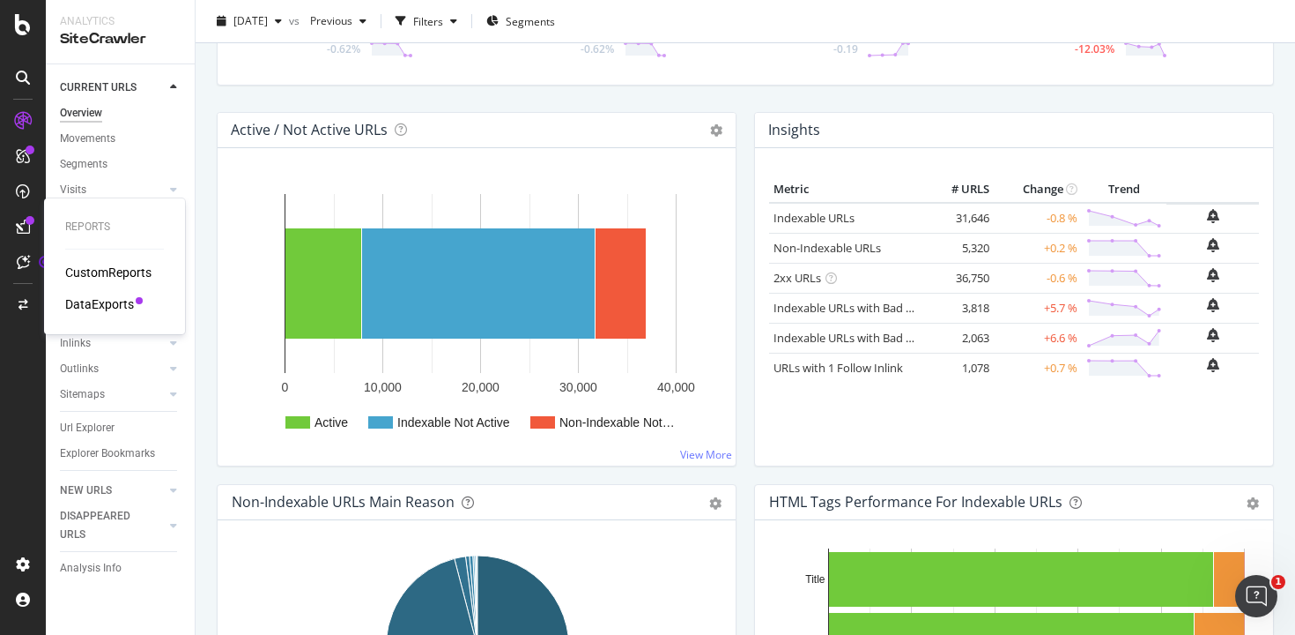
click at [120, 301] on div "DataExports" at bounding box center [99, 304] width 69 height 18
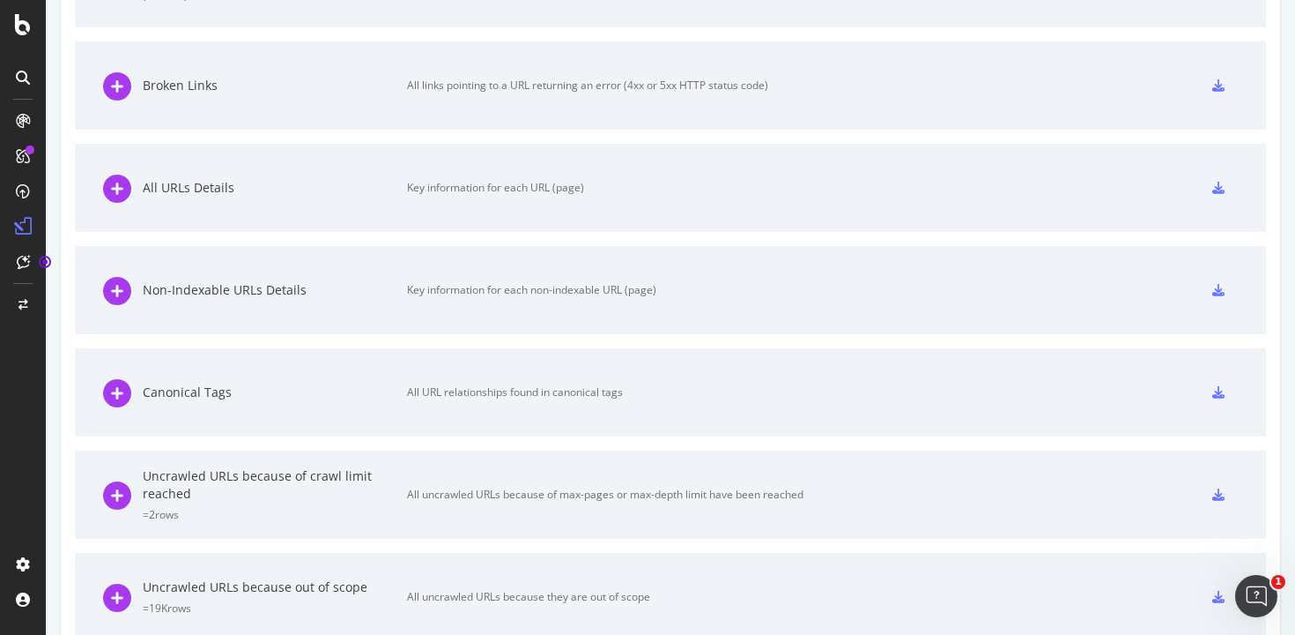
scroll to position [828, 0]
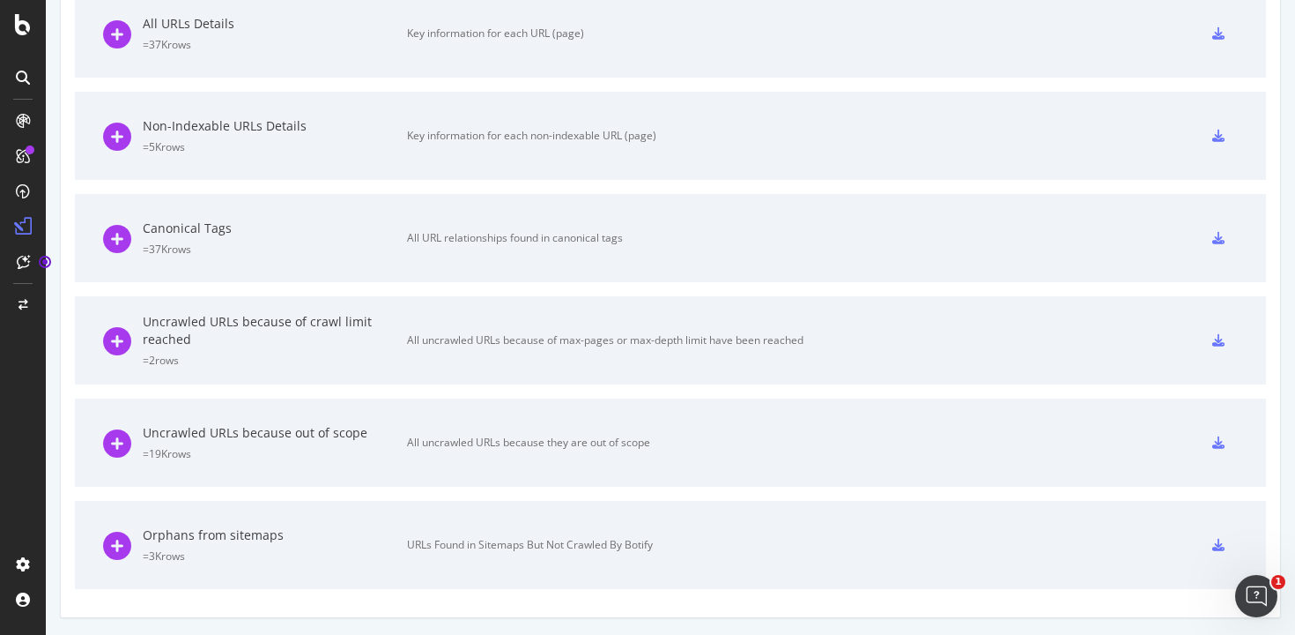
click at [1221, 548] on icon at bounding box center [1219, 544] width 12 height 12
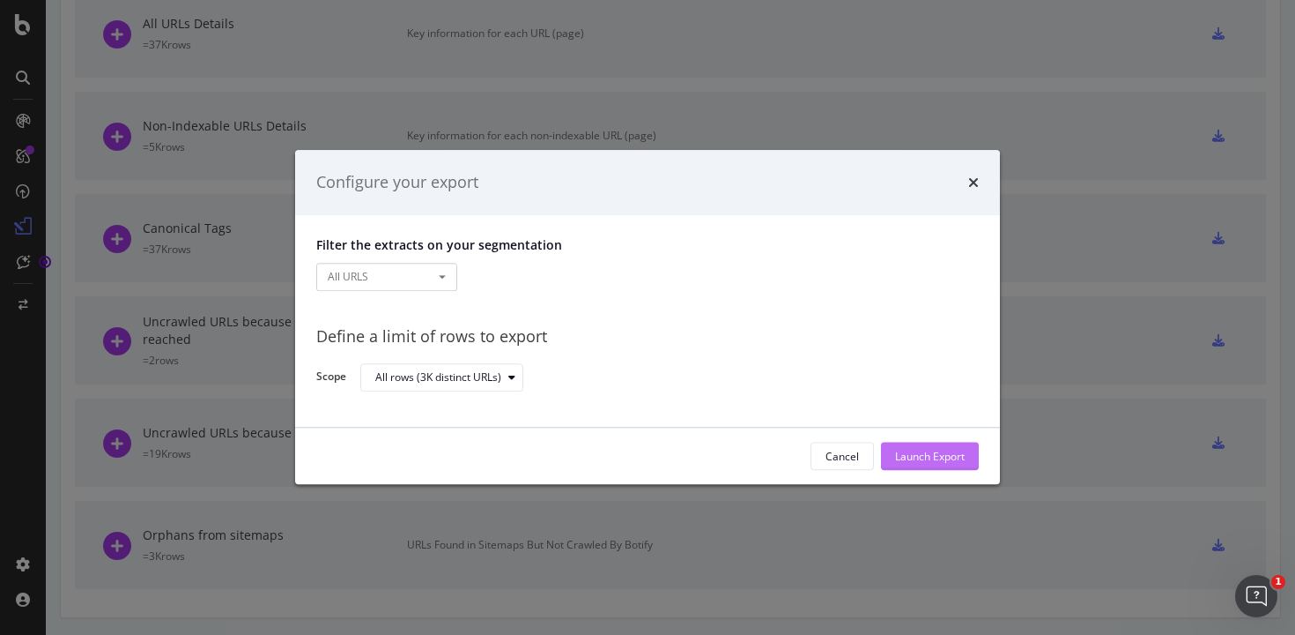
click at [918, 455] on div "Launch Export" at bounding box center [930, 456] width 70 height 15
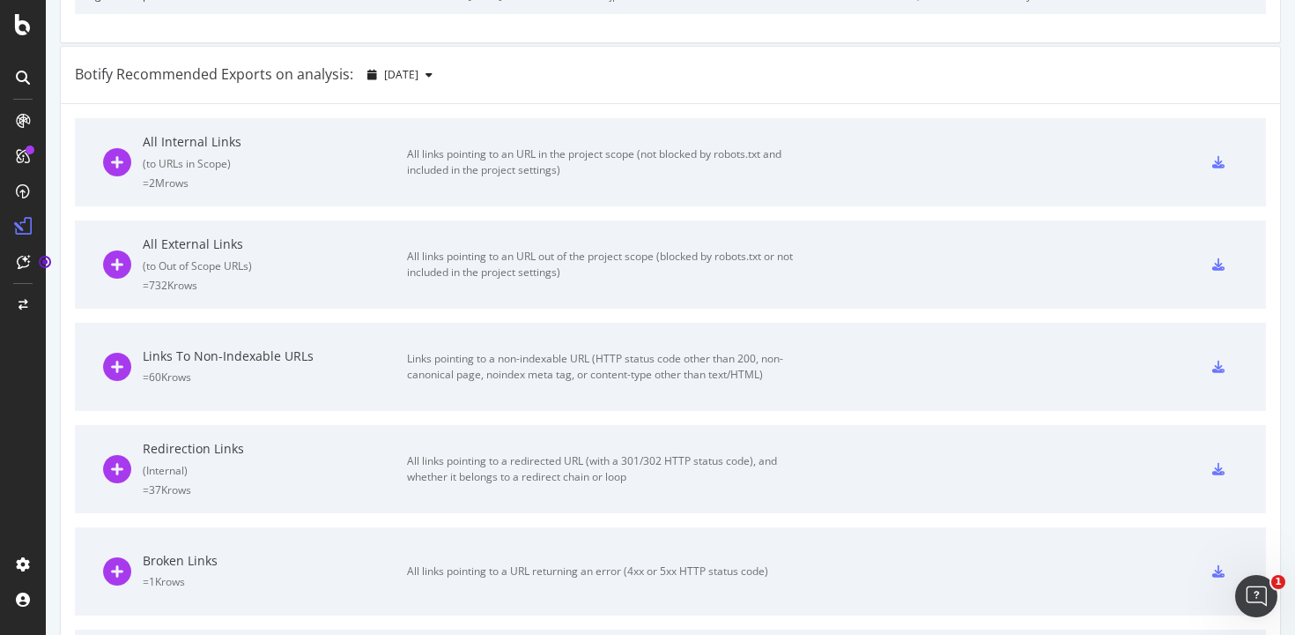
scroll to position [0, 0]
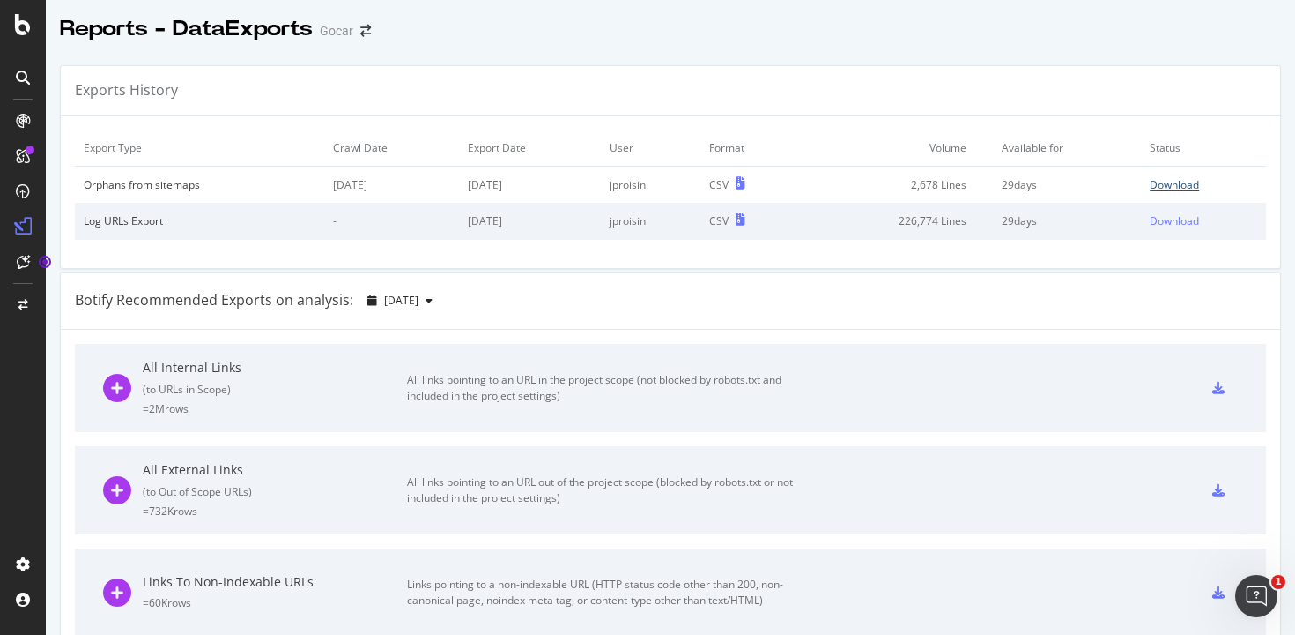
click at [1181, 182] on div "Download" at bounding box center [1174, 184] width 49 height 15
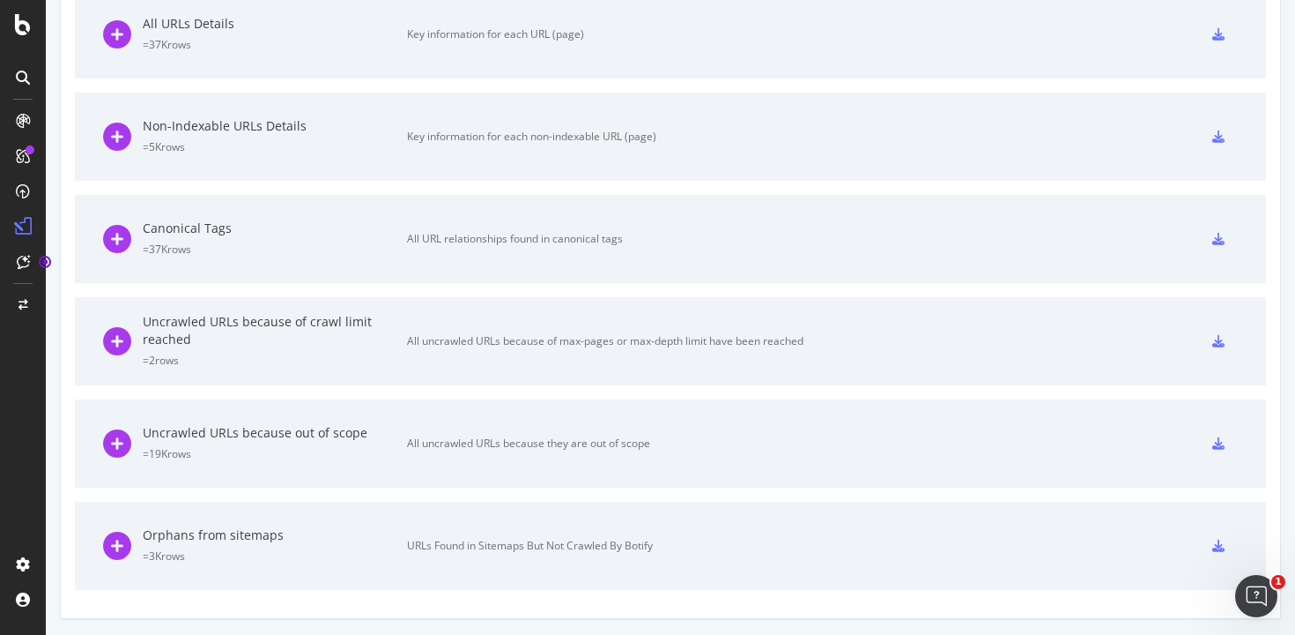
scroll to position [865, 0]
drag, startPoint x: 404, startPoint y: 547, endPoint x: 678, endPoint y: 544, distance: 273.2
click at [678, 544] on div "Orphans from sitemaps = 3K rows URLs Found in Sitemaps But Not Crawled By Botify" at bounding box center [453, 545] width 701 height 88
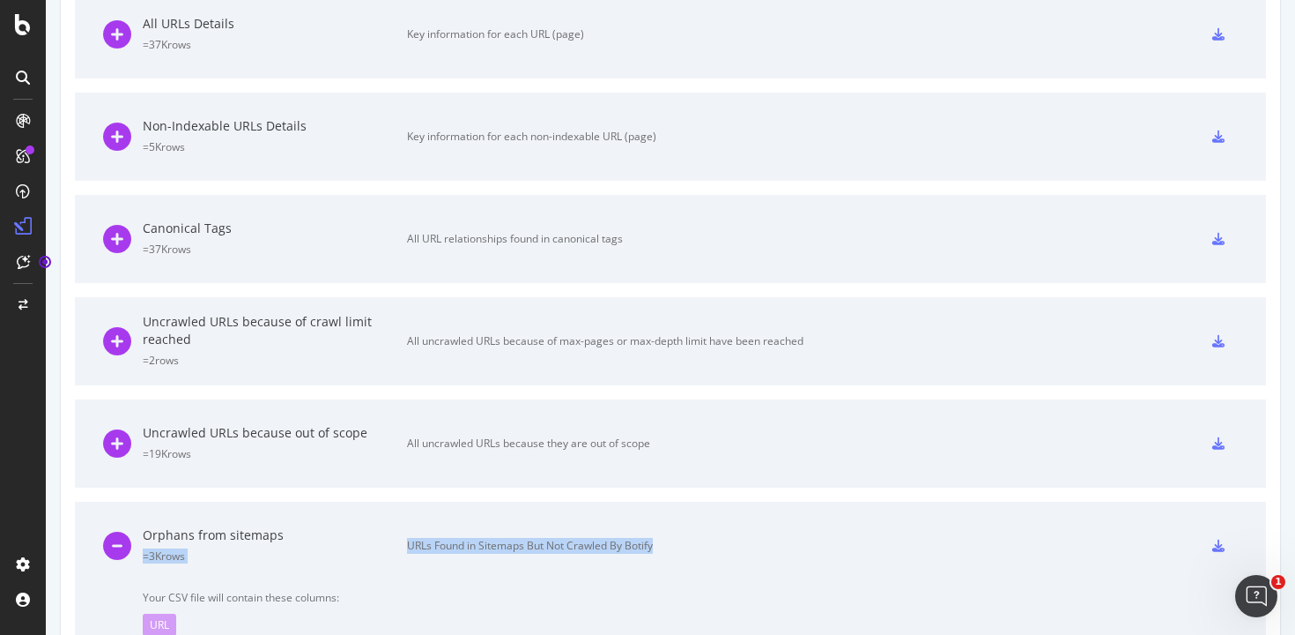
copy div "= 3K rows URLs Found in Sitemaps But Not Crawled By Botify"
click at [612, 444] on div "All uncrawled URLs because they are out of scope" at bounding box center [605, 443] width 397 height 16
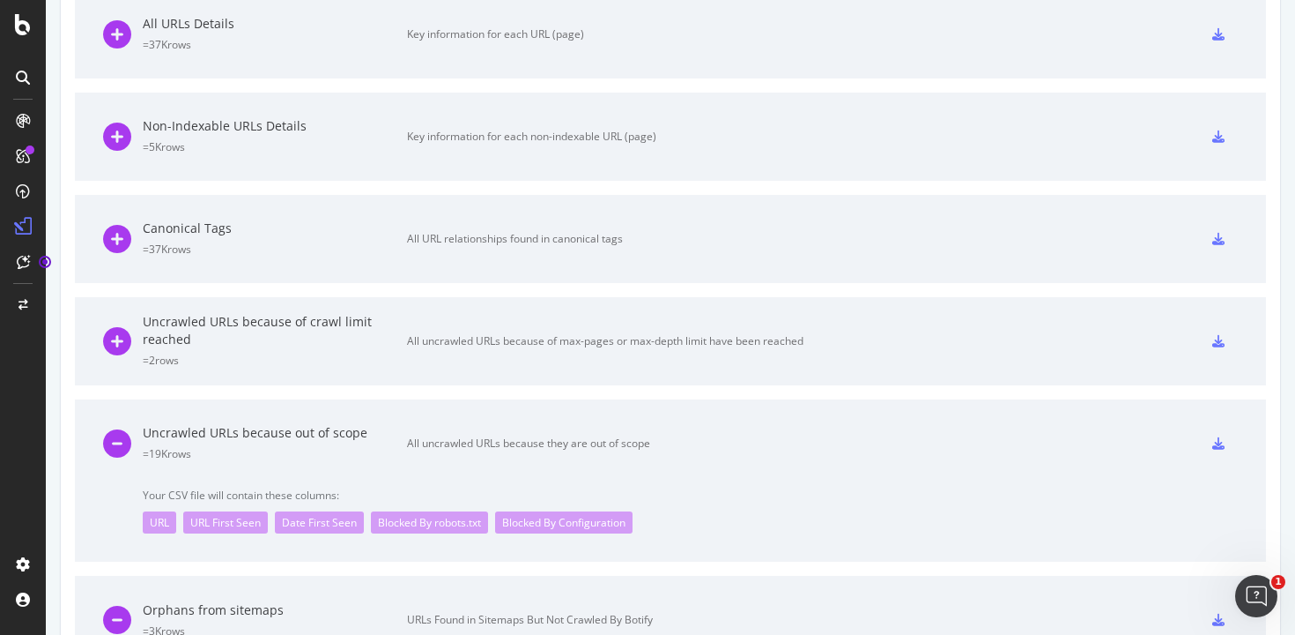
click at [1217, 443] on icon at bounding box center [1219, 443] width 12 height 12
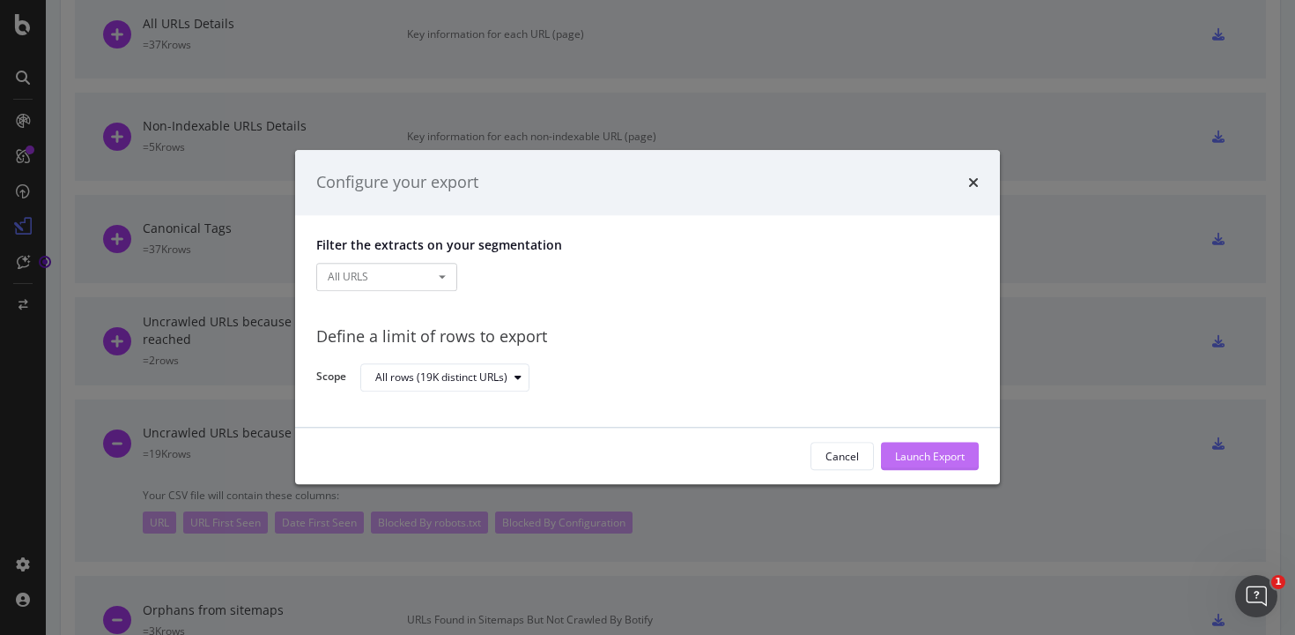
click at [923, 456] on div "Launch Export" at bounding box center [930, 456] width 70 height 15
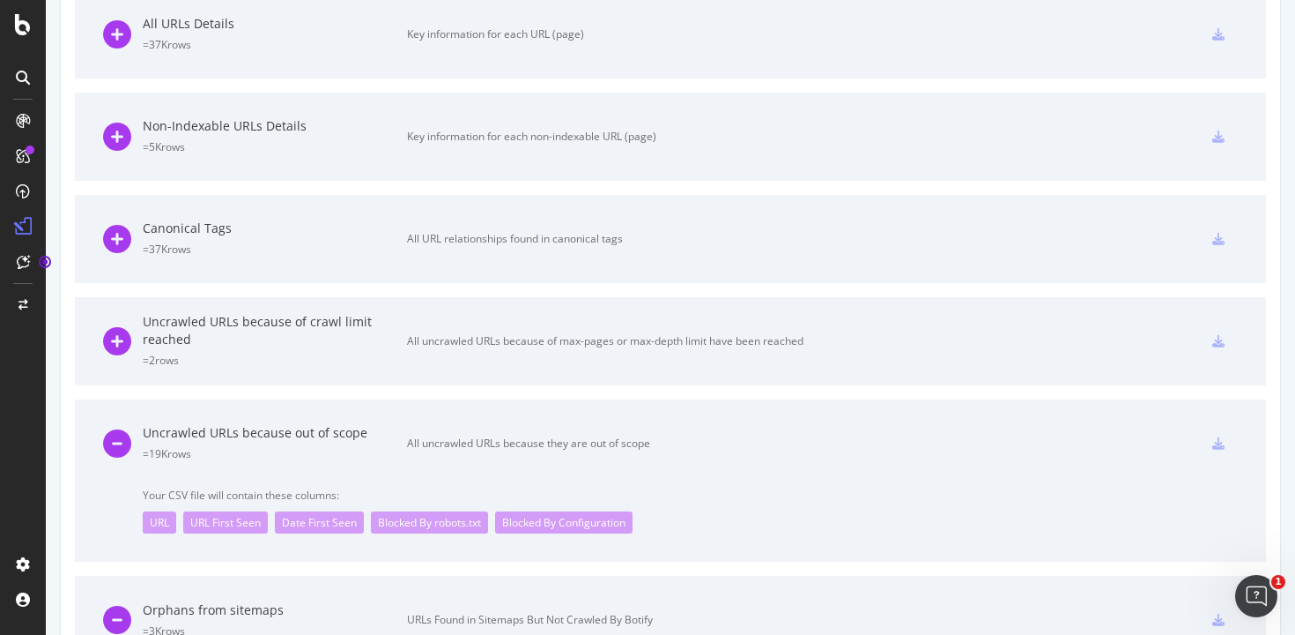
scroll to position [0, 0]
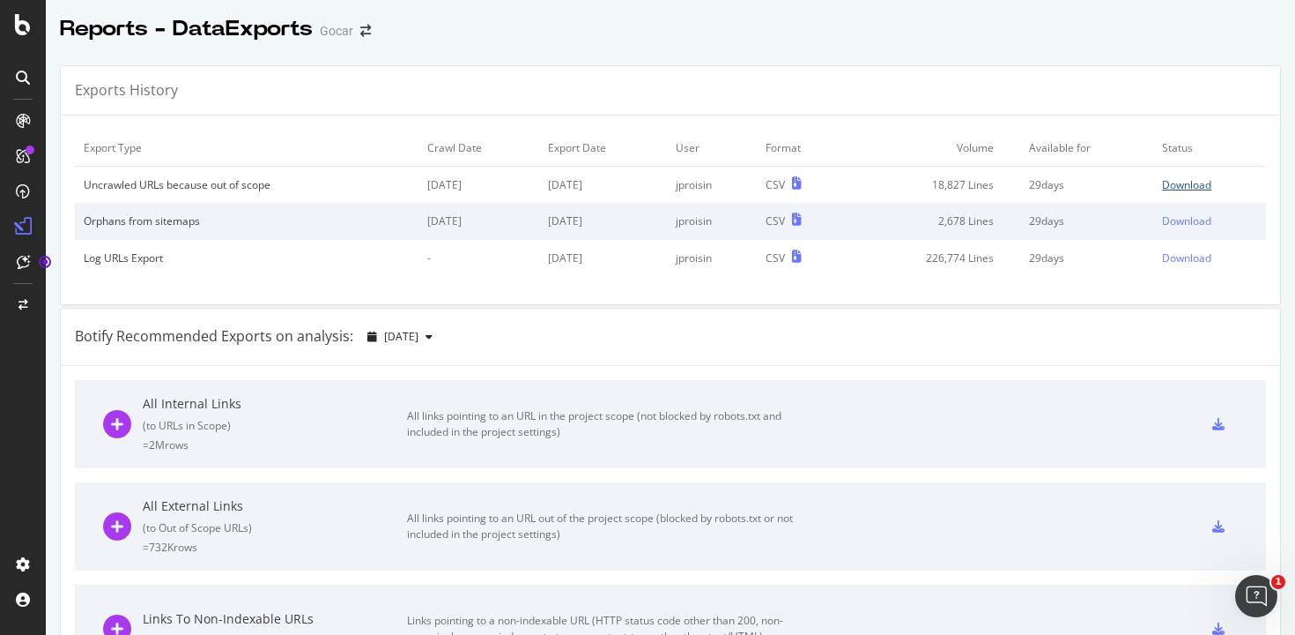
click at [1189, 183] on div "Download" at bounding box center [1186, 184] width 49 height 15
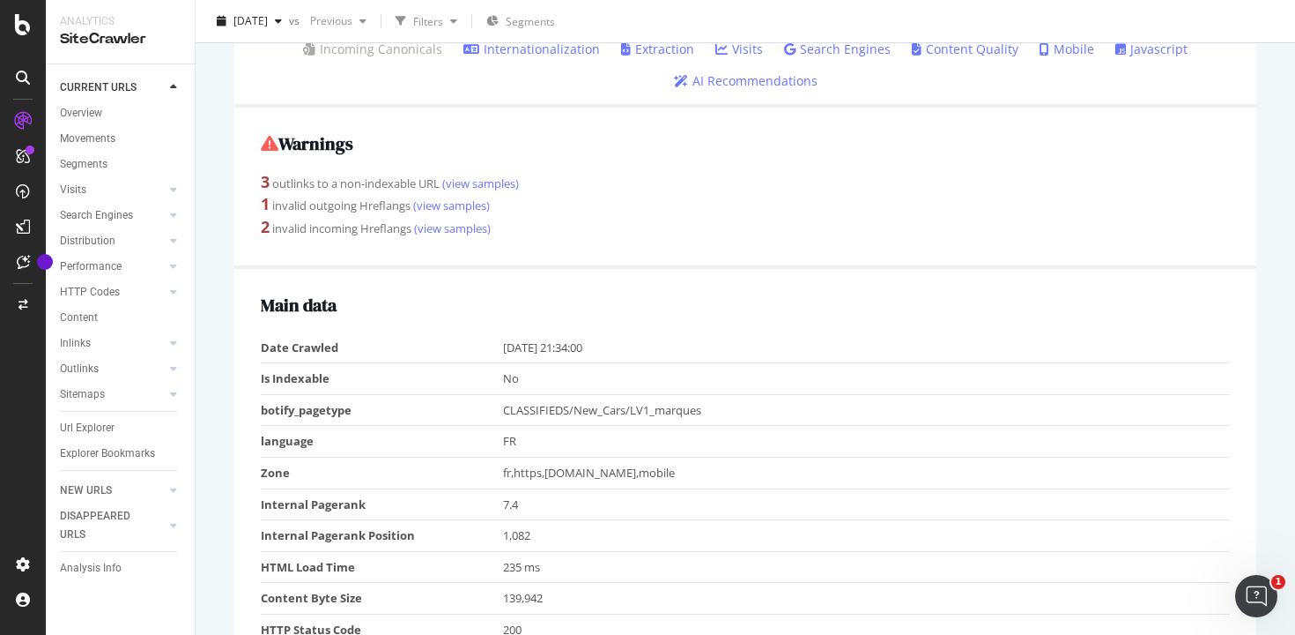
scroll to position [303, 0]
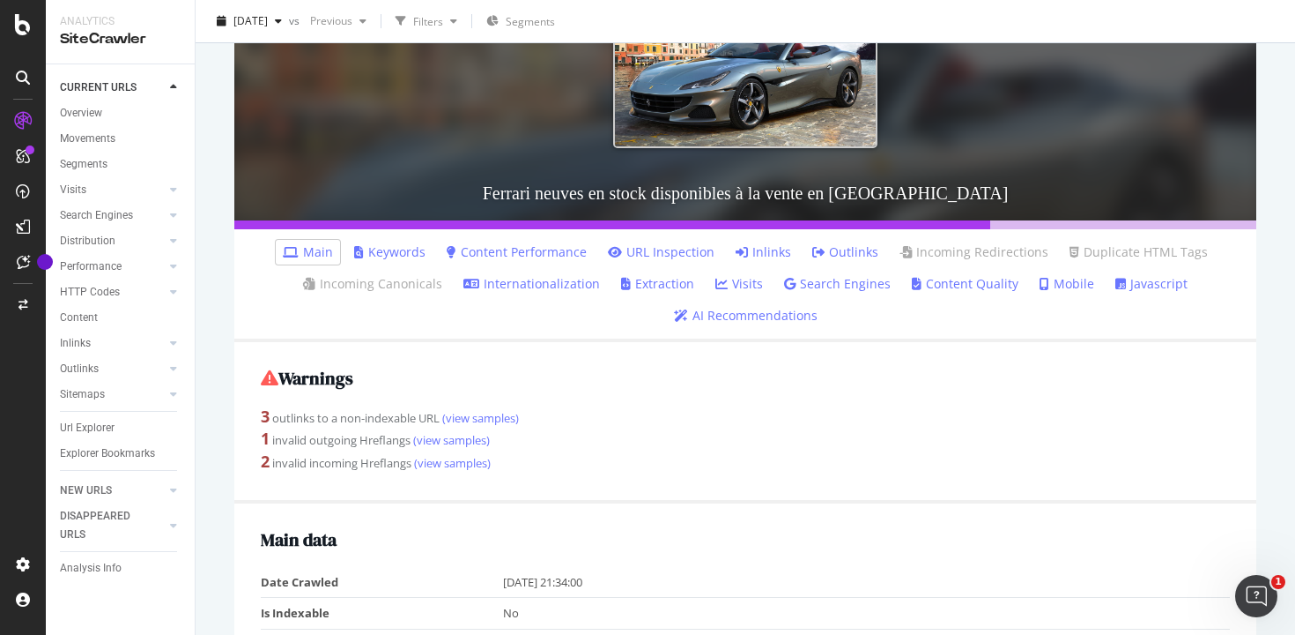
click at [765, 248] on link "Inlinks" at bounding box center [764, 252] width 56 height 18
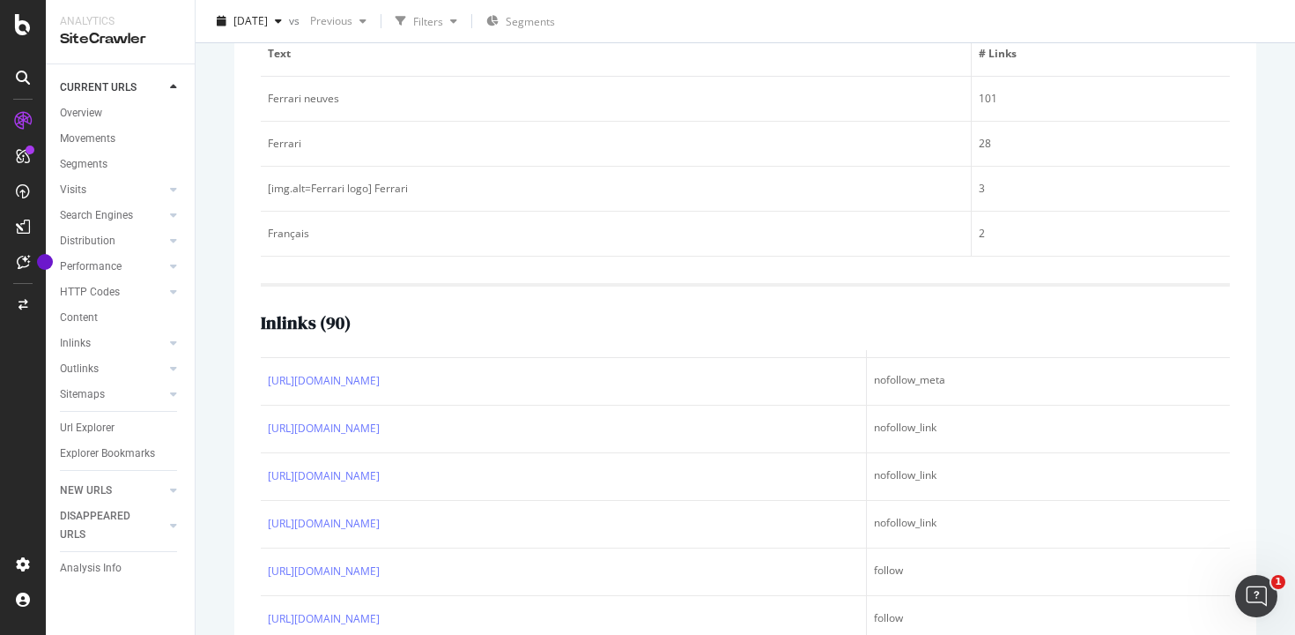
scroll to position [38, 0]
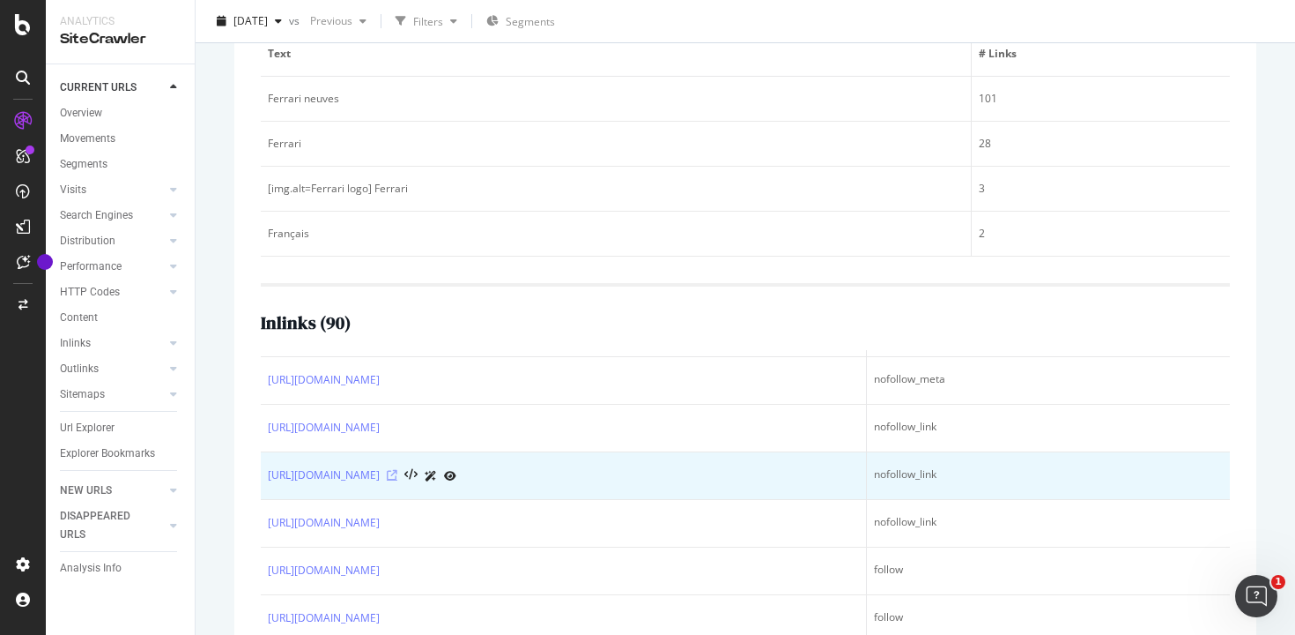
click at [397, 475] on icon at bounding box center [392, 475] width 11 height 11
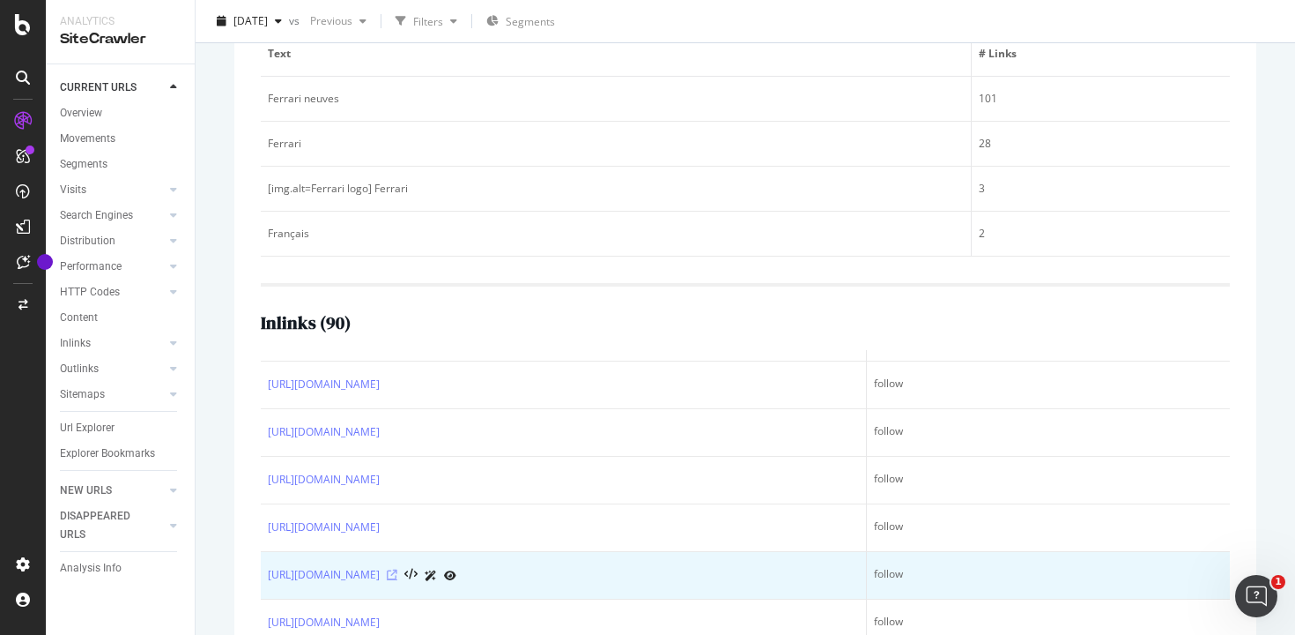
scroll to position [230, 0]
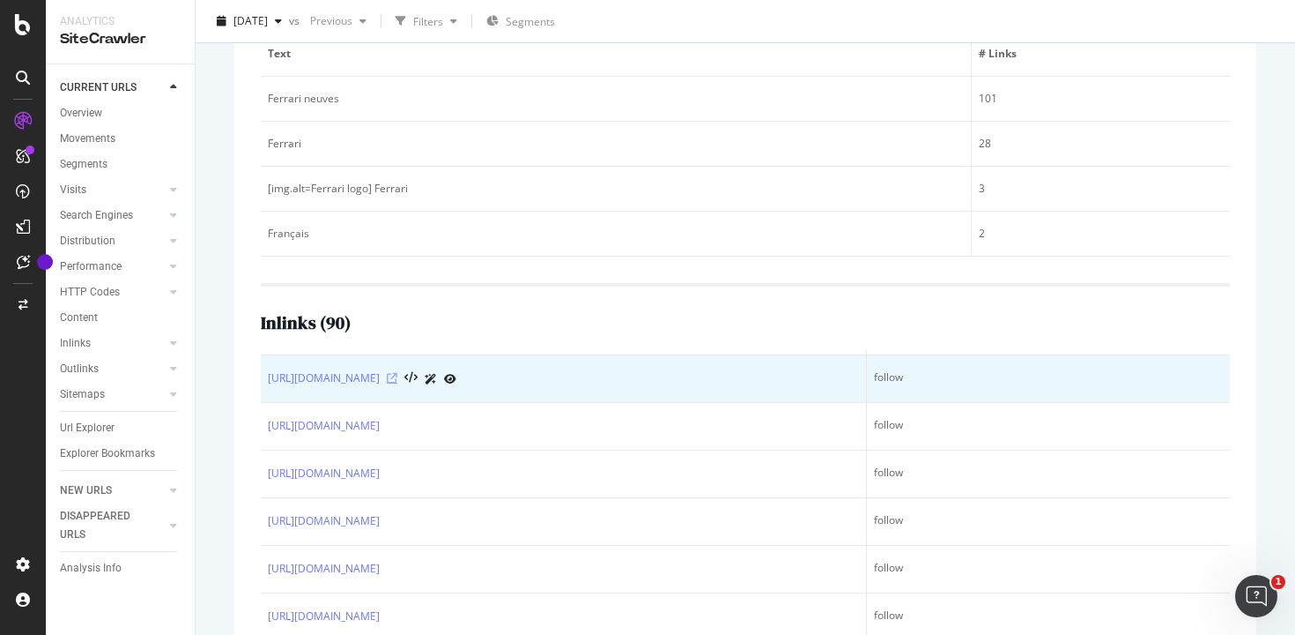
click at [387, 378] on icon at bounding box center [392, 378] width 11 height 11
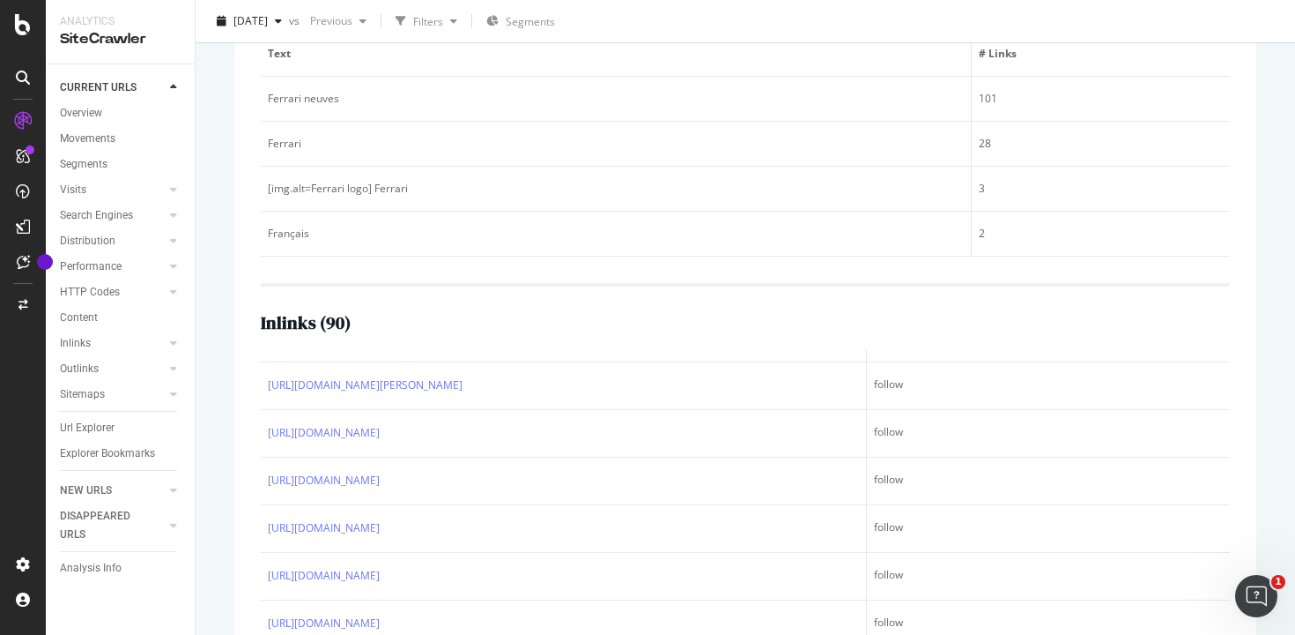
scroll to position [877, 0]
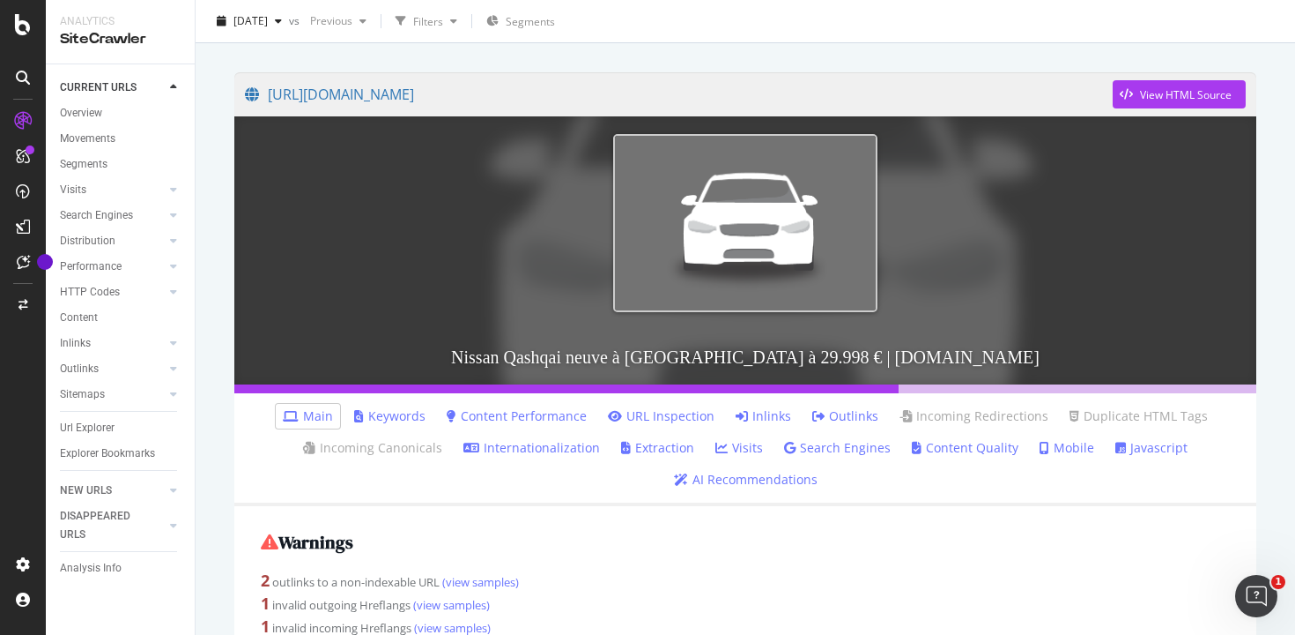
scroll to position [121, 0]
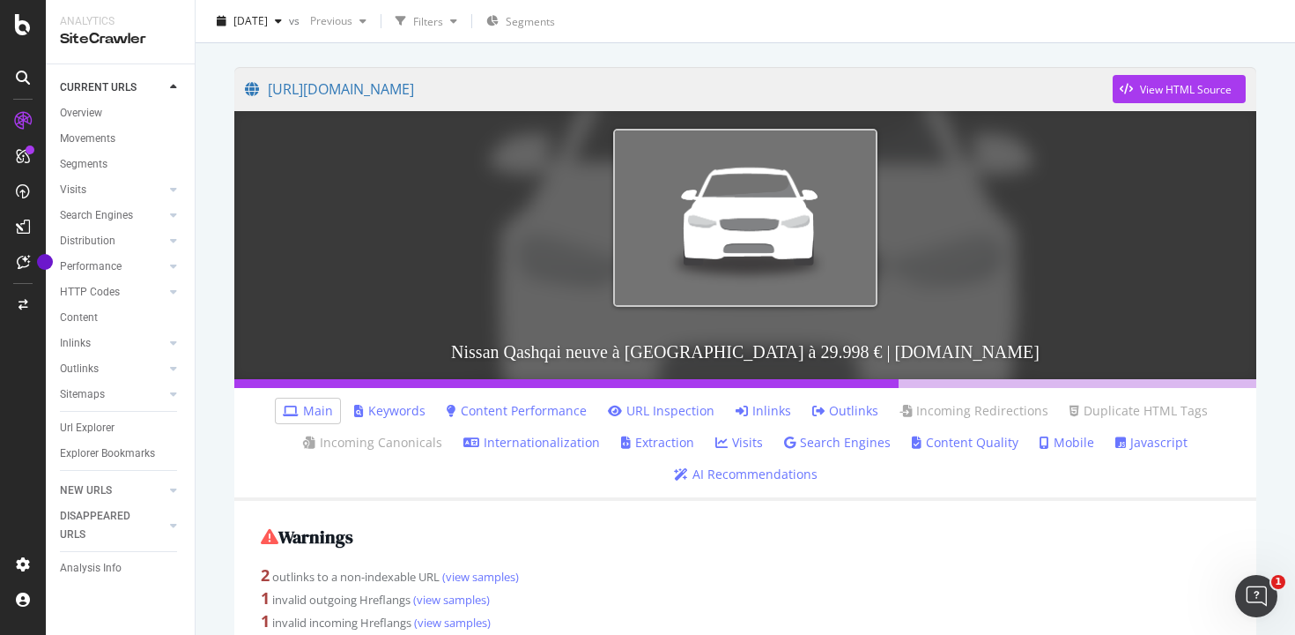
click at [761, 404] on link "Inlinks" at bounding box center [764, 411] width 56 height 18
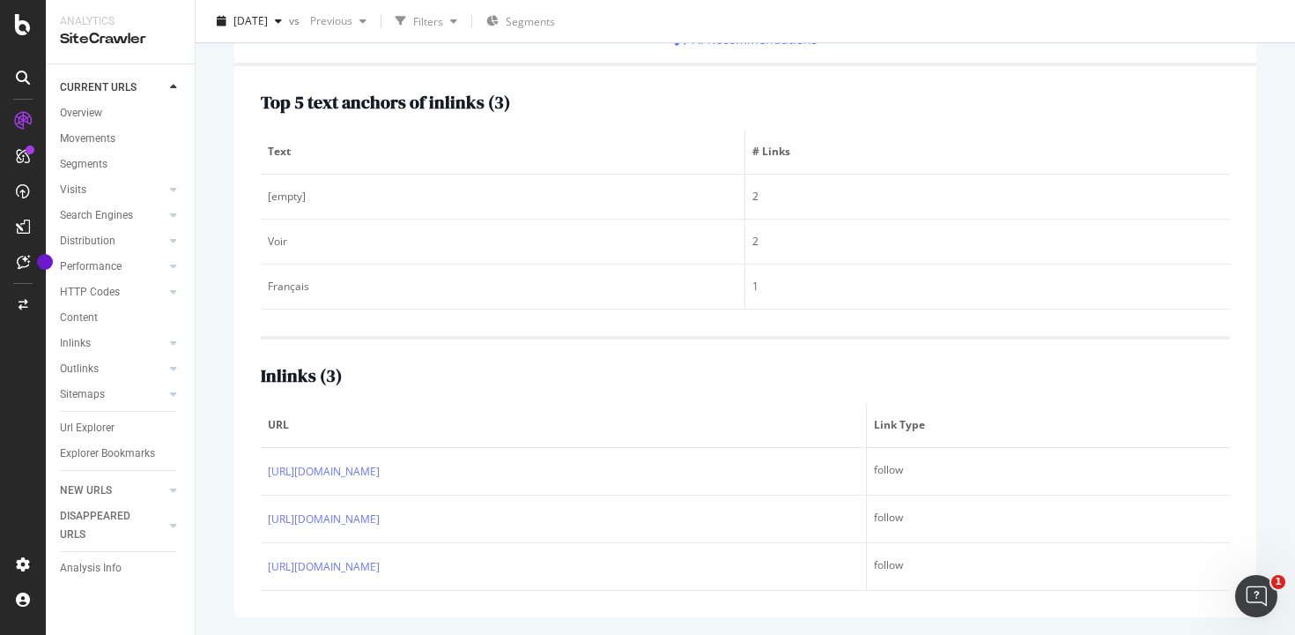
scroll to position [573, 0]
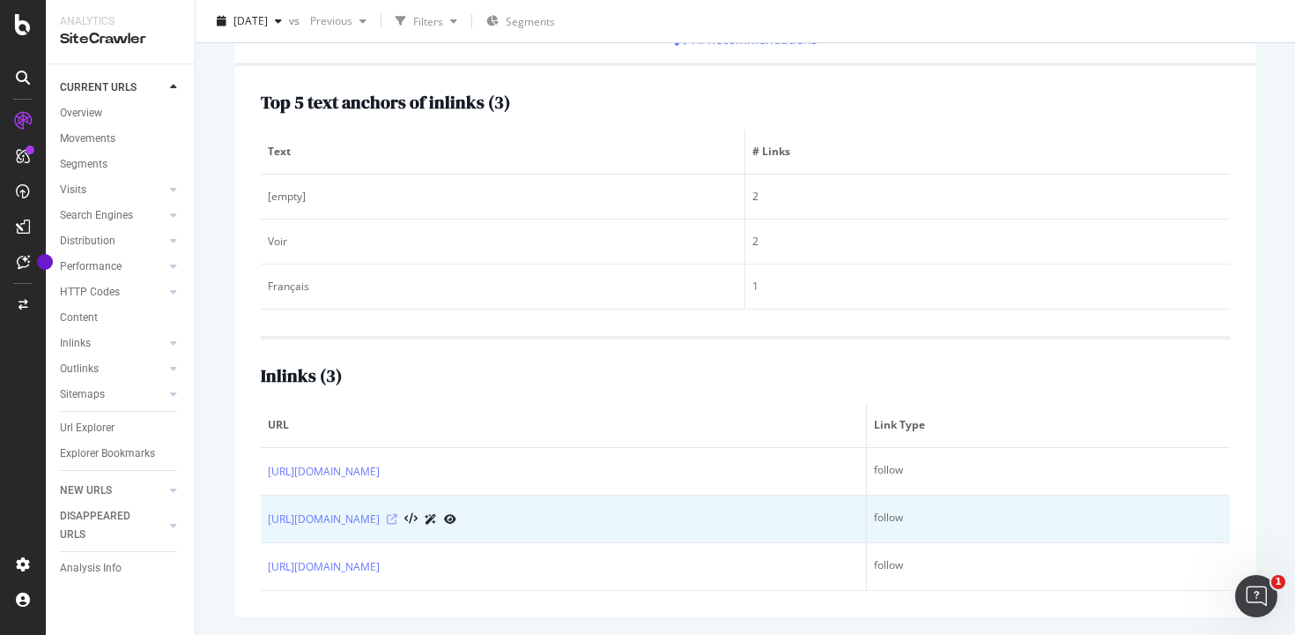
click at [397, 514] on icon at bounding box center [392, 519] width 11 height 11
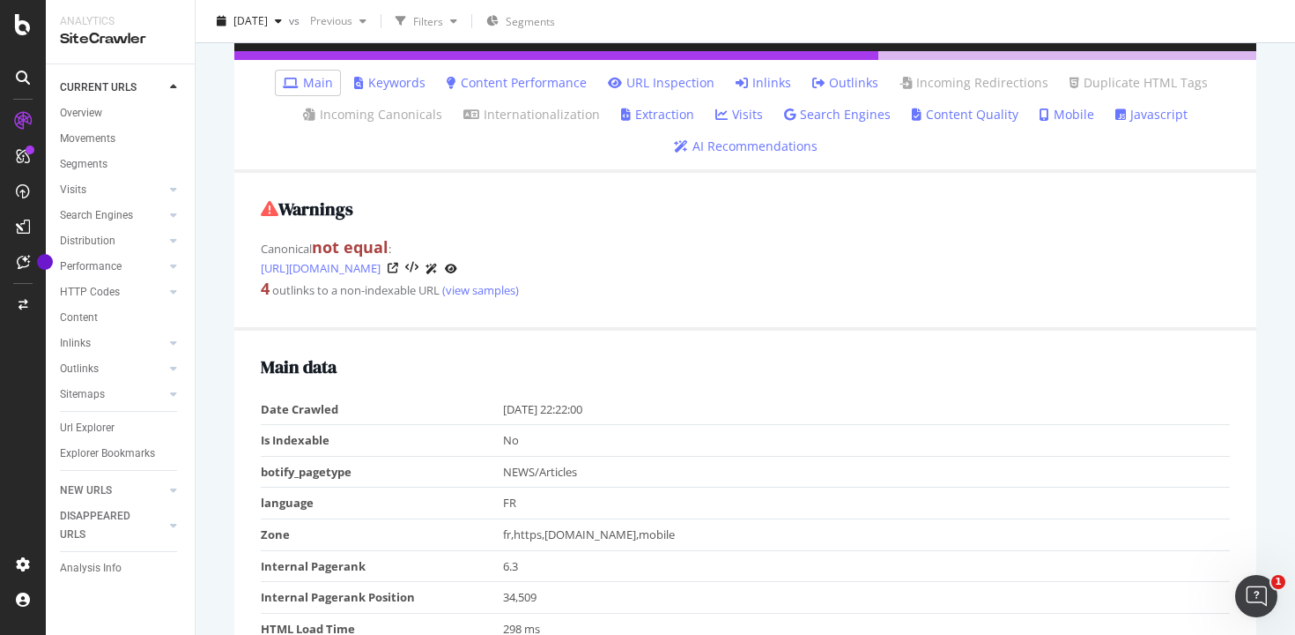
scroll to position [35, 0]
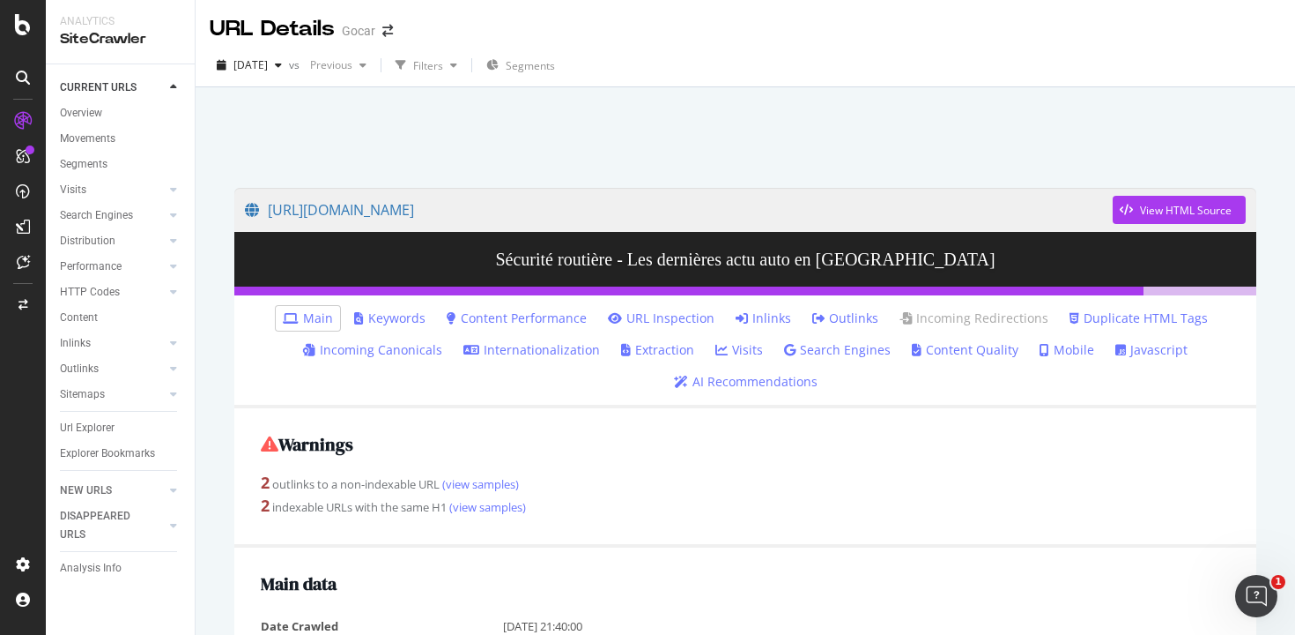
click at [1141, 313] on link "Duplicate HTML Tags" at bounding box center [1139, 318] width 138 height 18
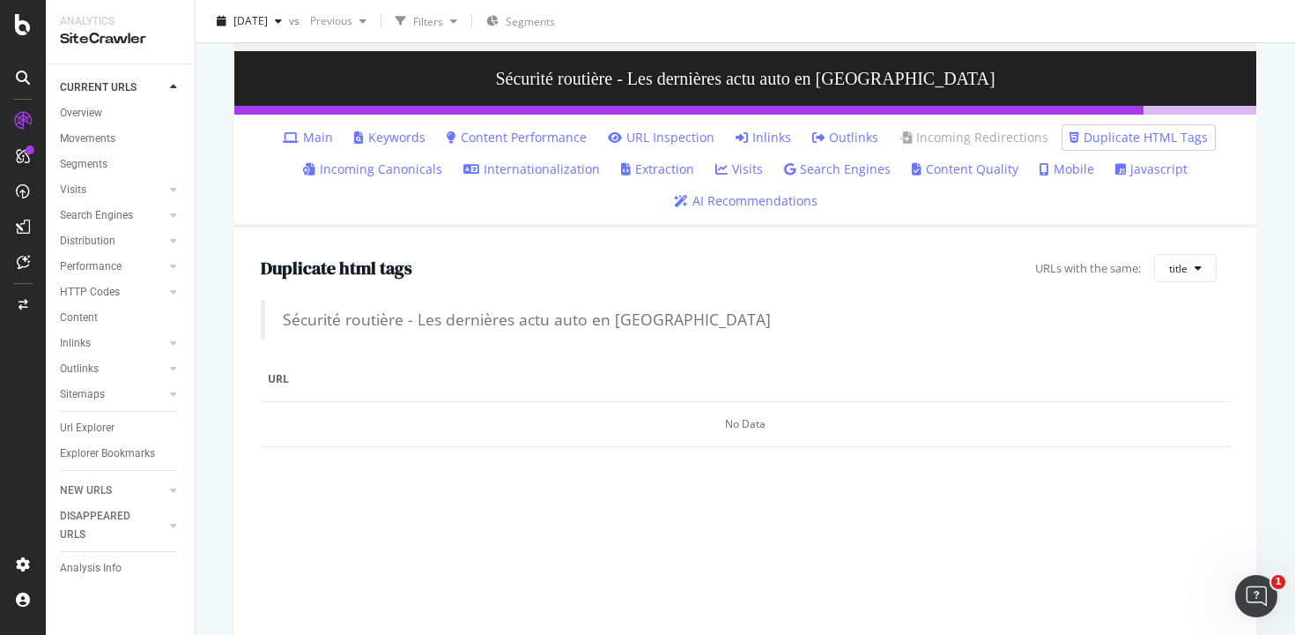
scroll to position [113, 0]
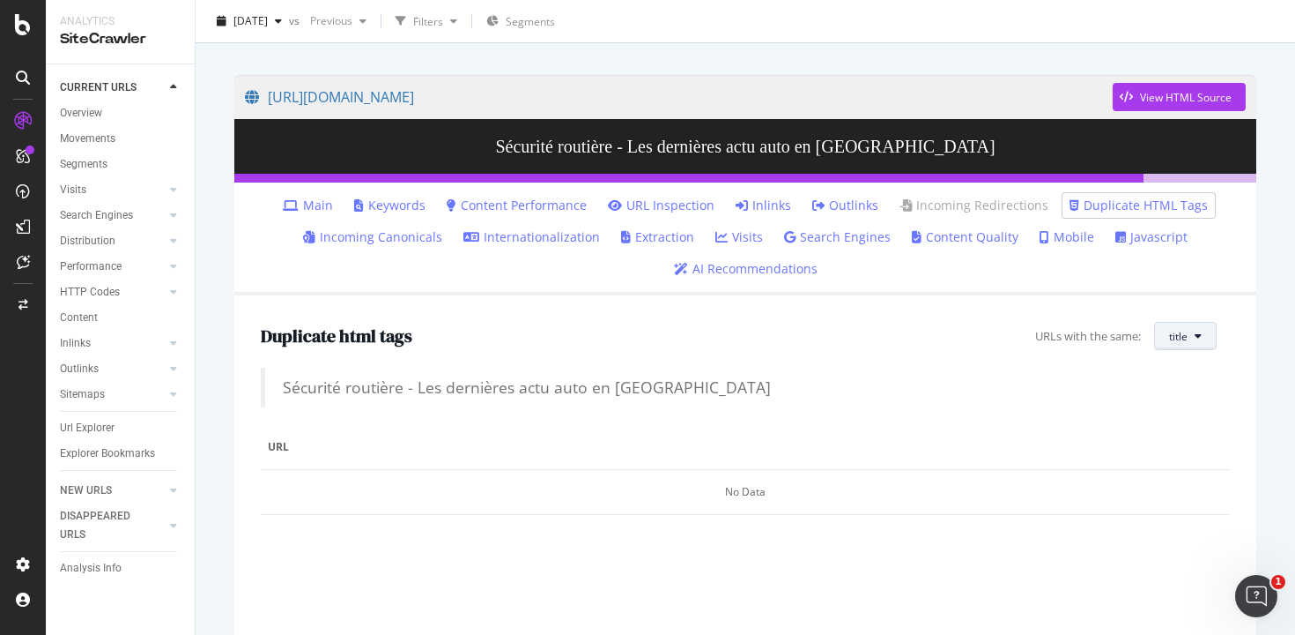
click at [1205, 339] on button "title" at bounding box center [1185, 336] width 63 height 28
click at [1192, 405] on span "H1" at bounding box center [1197, 405] width 56 height 16
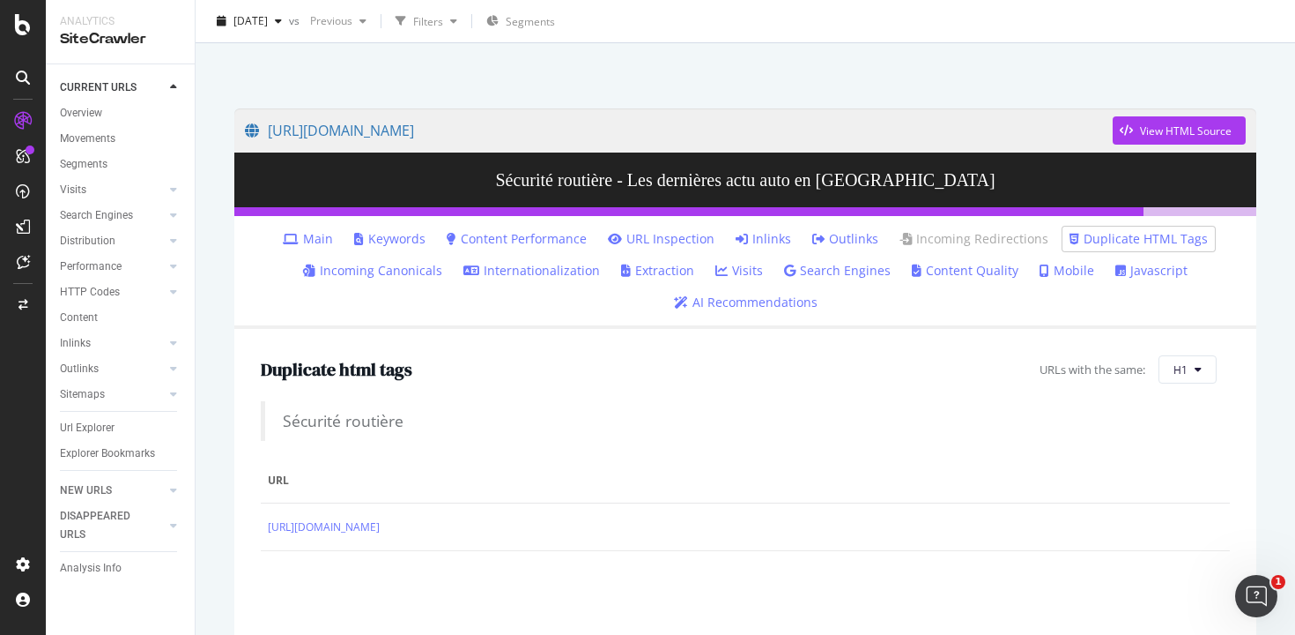
scroll to position [84, 0]
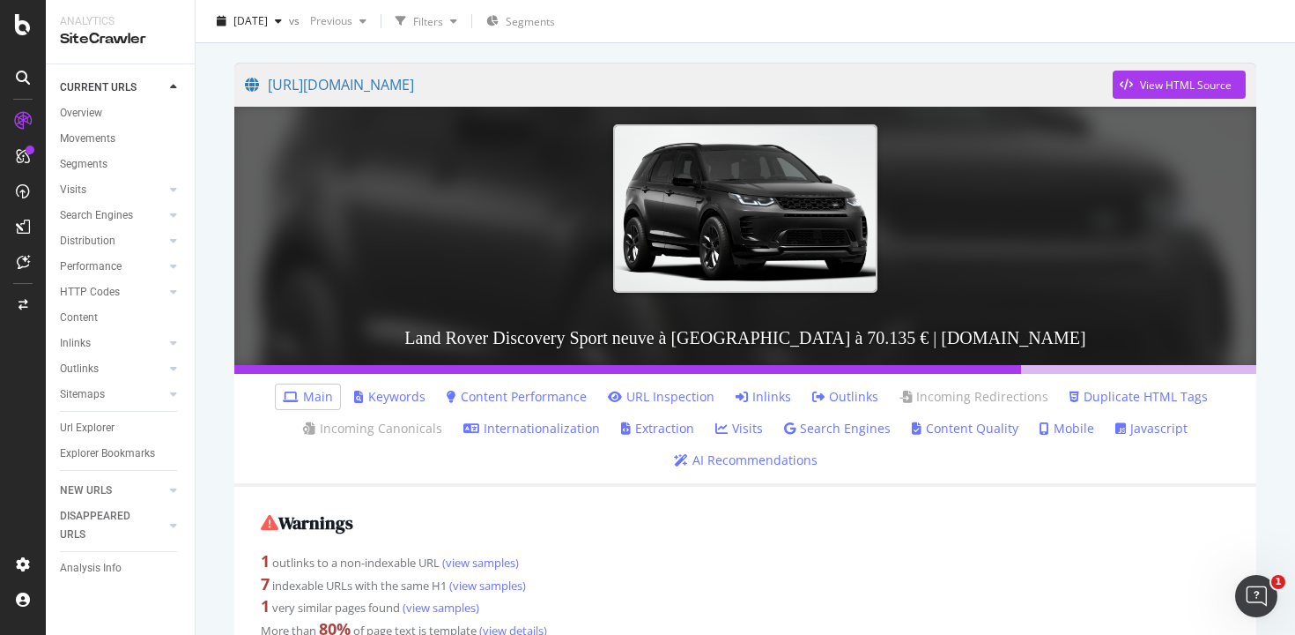
scroll to position [192, 0]
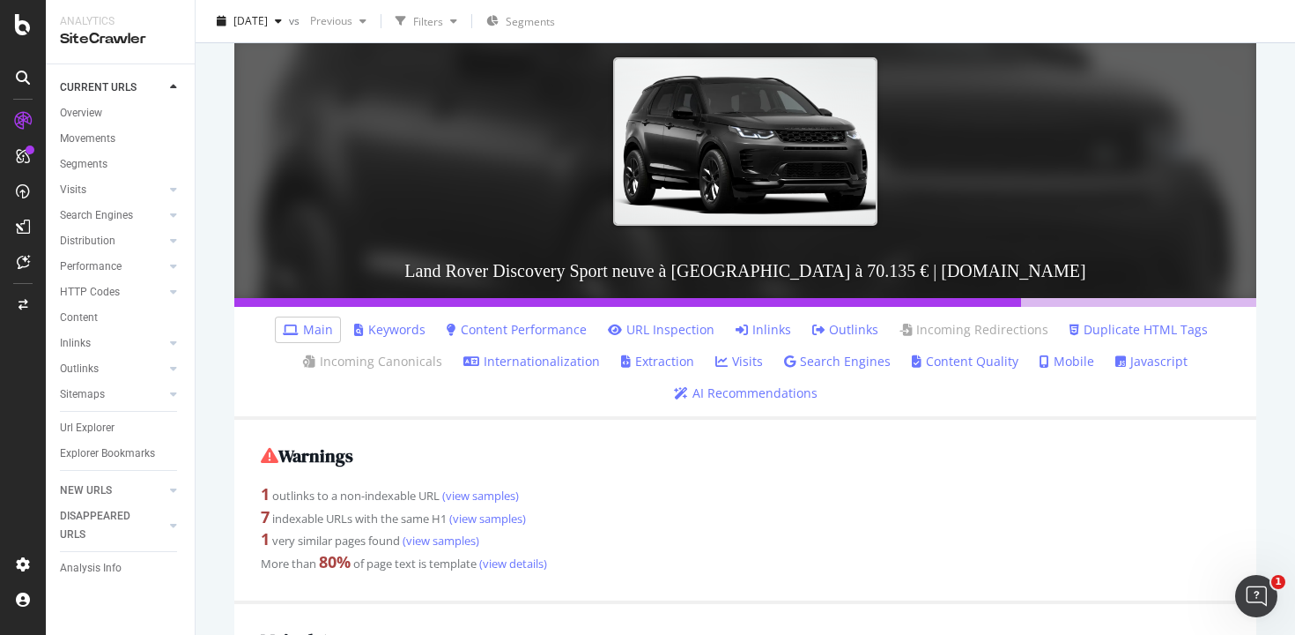
click at [1139, 327] on link "Duplicate HTML Tags" at bounding box center [1139, 330] width 138 height 18
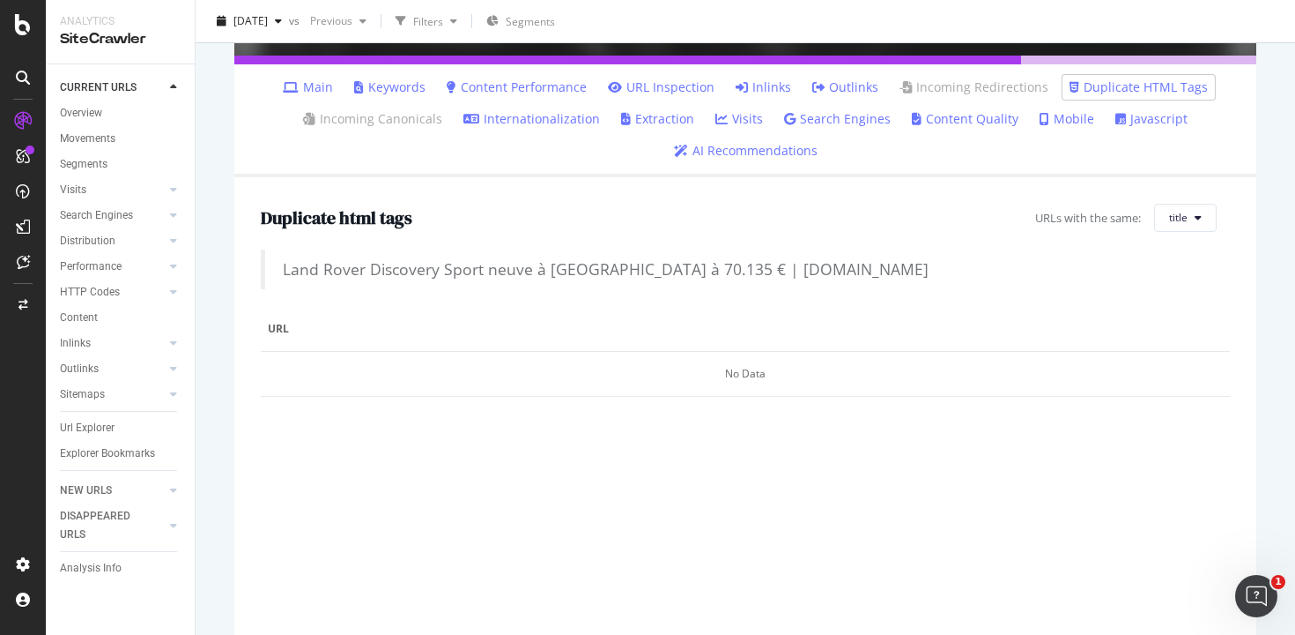
scroll to position [409, 0]
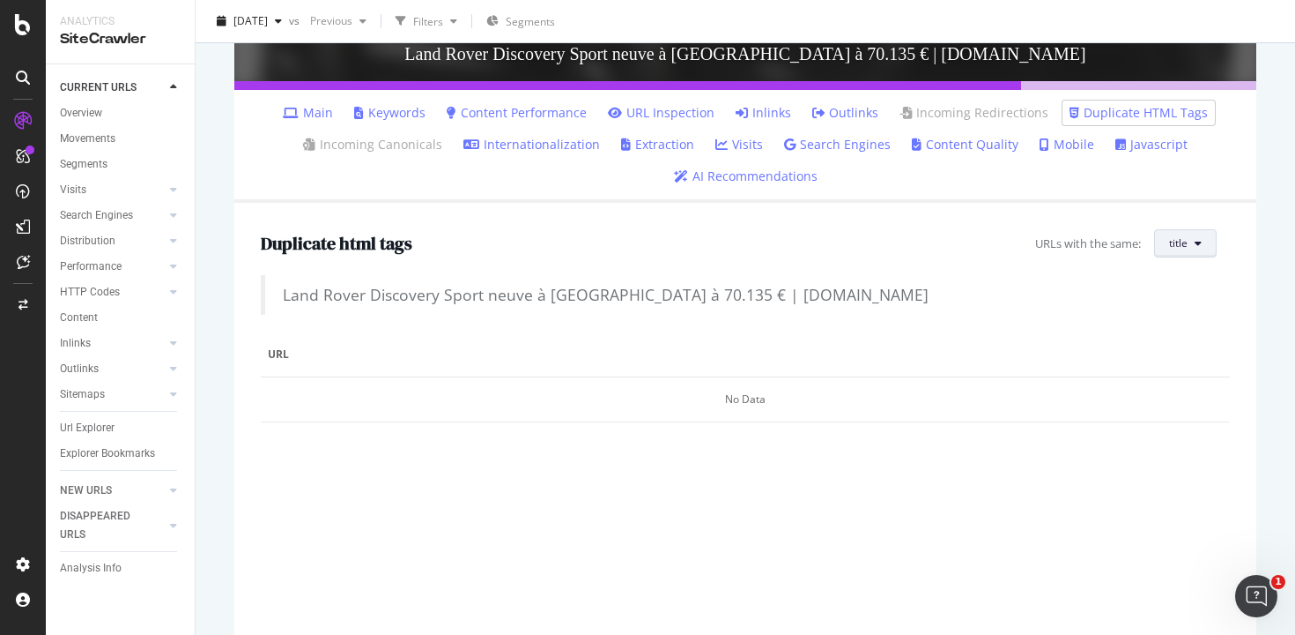
click at [1189, 239] on button "title" at bounding box center [1185, 243] width 63 height 28
click at [1189, 304] on span "H1" at bounding box center [1197, 312] width 56 height 16
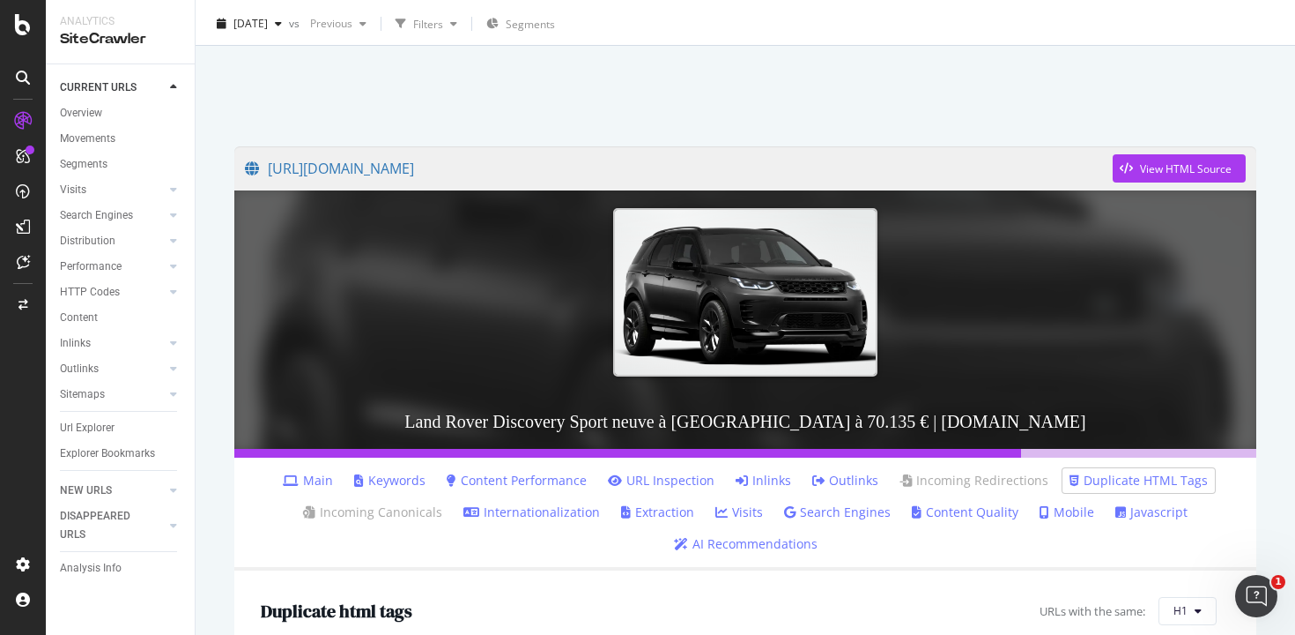
scroll to position [0, 0]
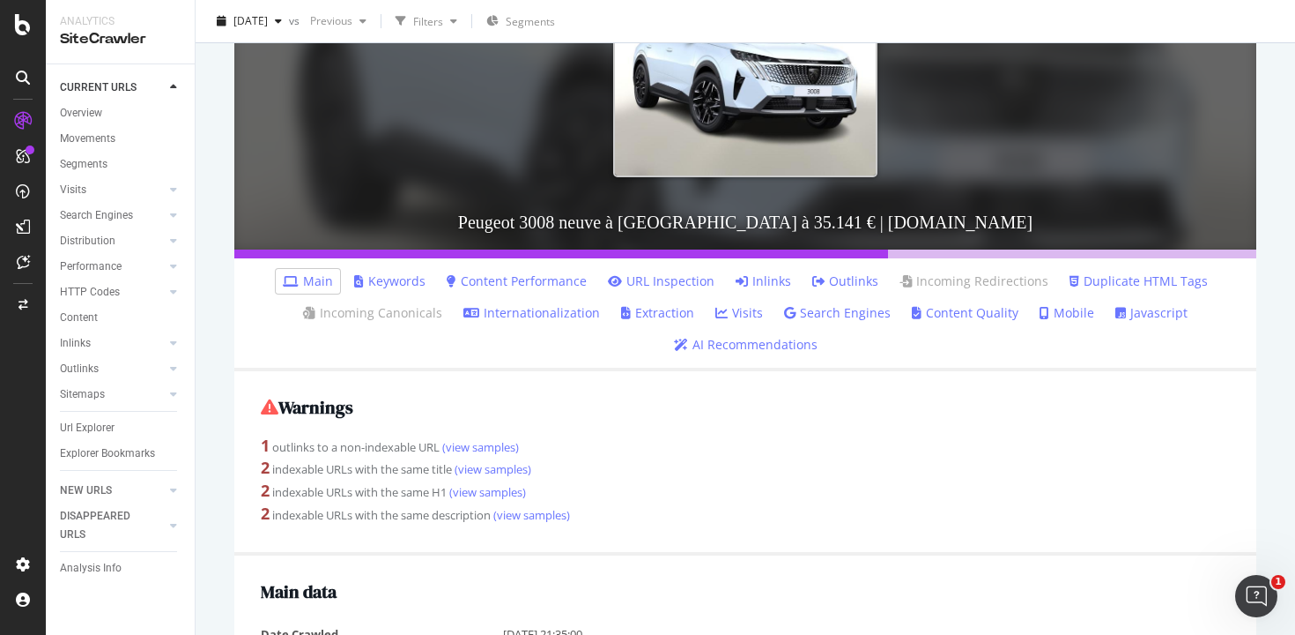
scroll to position [274, 0]
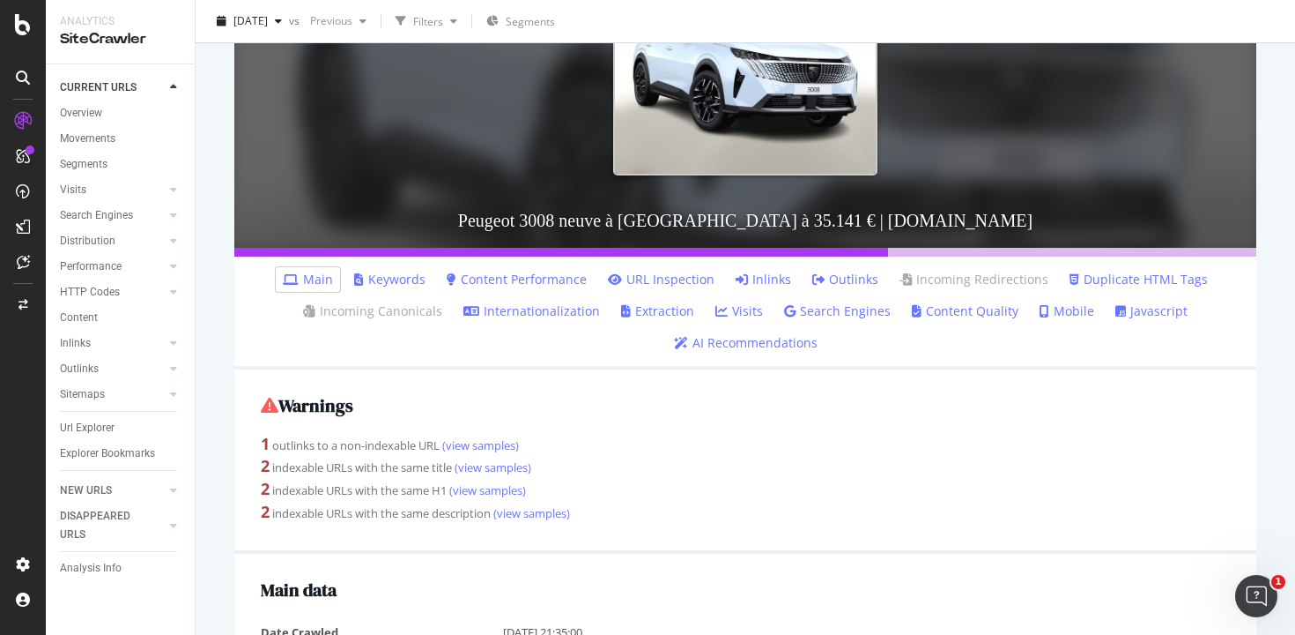
click at [1132, 283] on link "Duplicate HTML Tags" at bounding box center [1139, 280] width 138 height 18
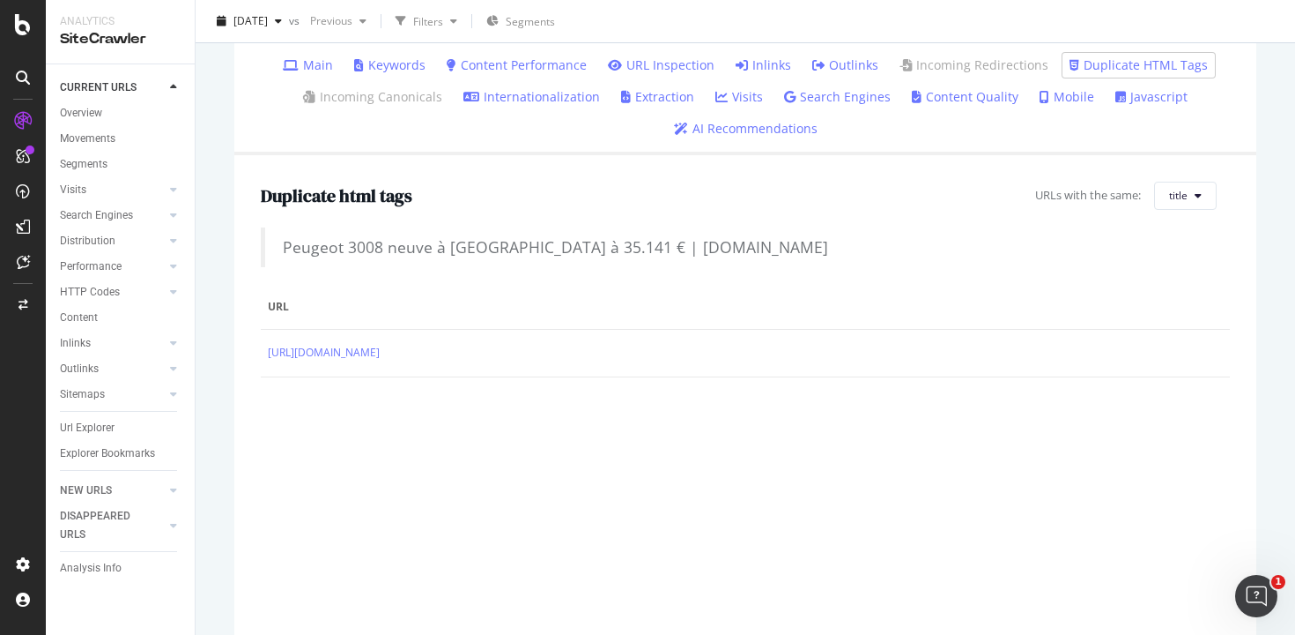
scroll to position [491, 0]
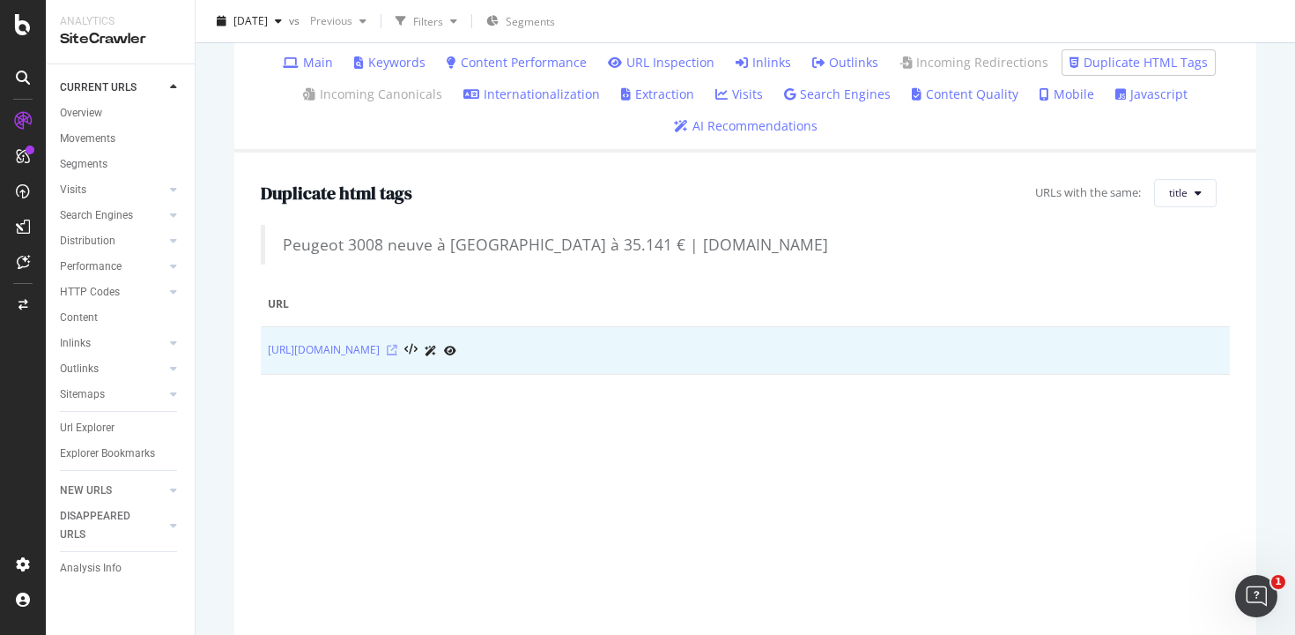
click at [397, 353] on icon at bounding box center [392, 350] width 11 height 11
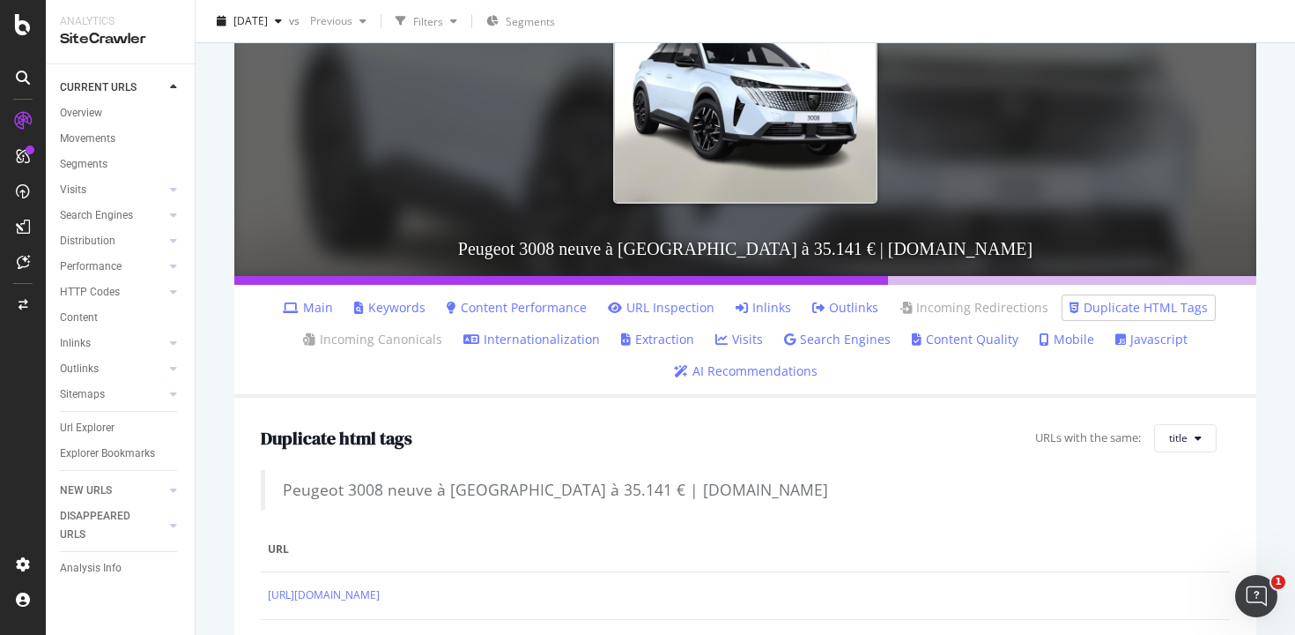
scroll to position [0, 0]
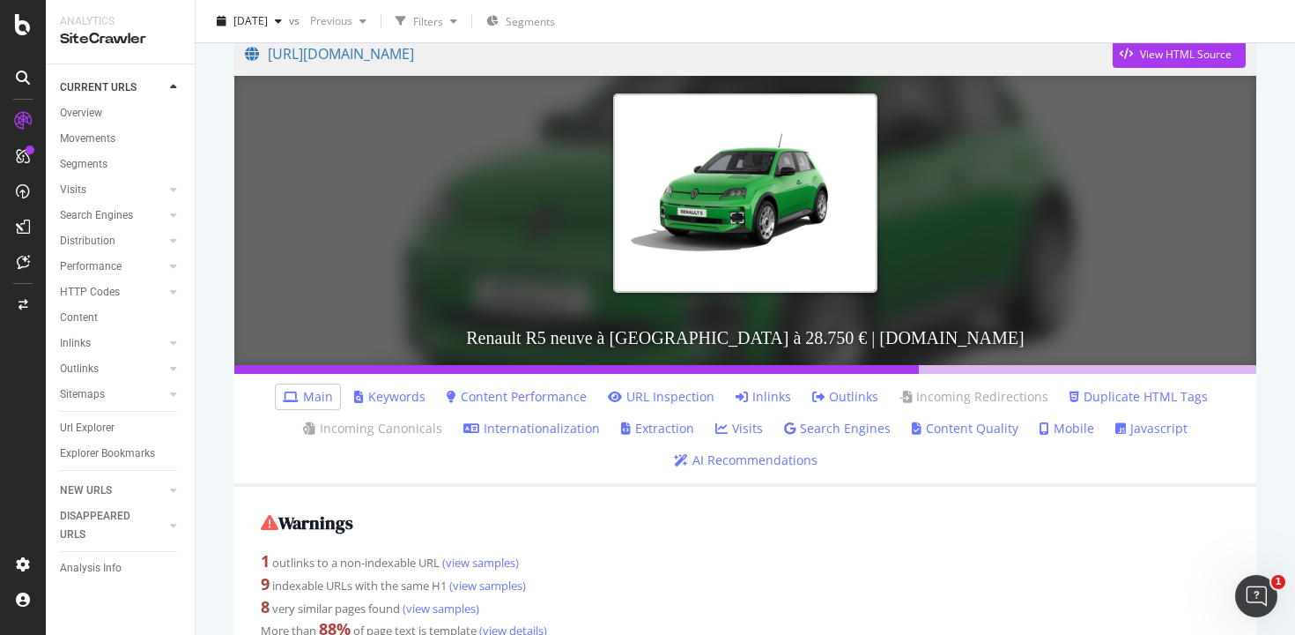
scroll to position [249, 0]
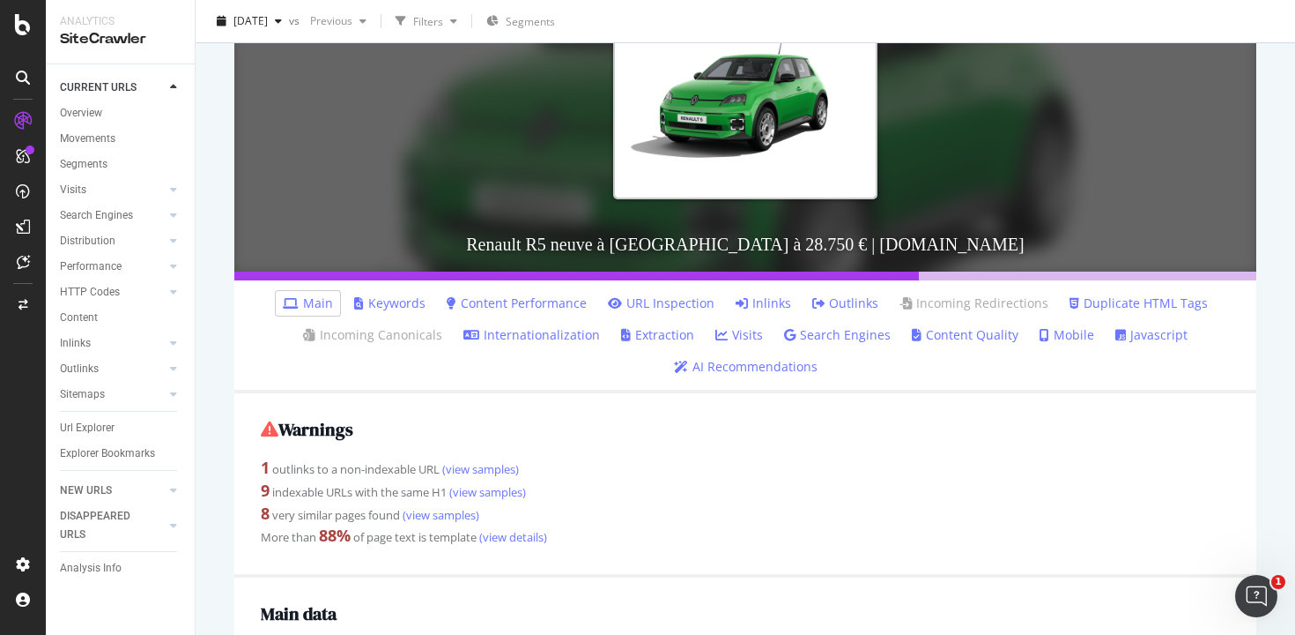
click at [1119, 302] on link "Duplicate HTML Tags" at bounding box center [1139, 303] width 138 height 18
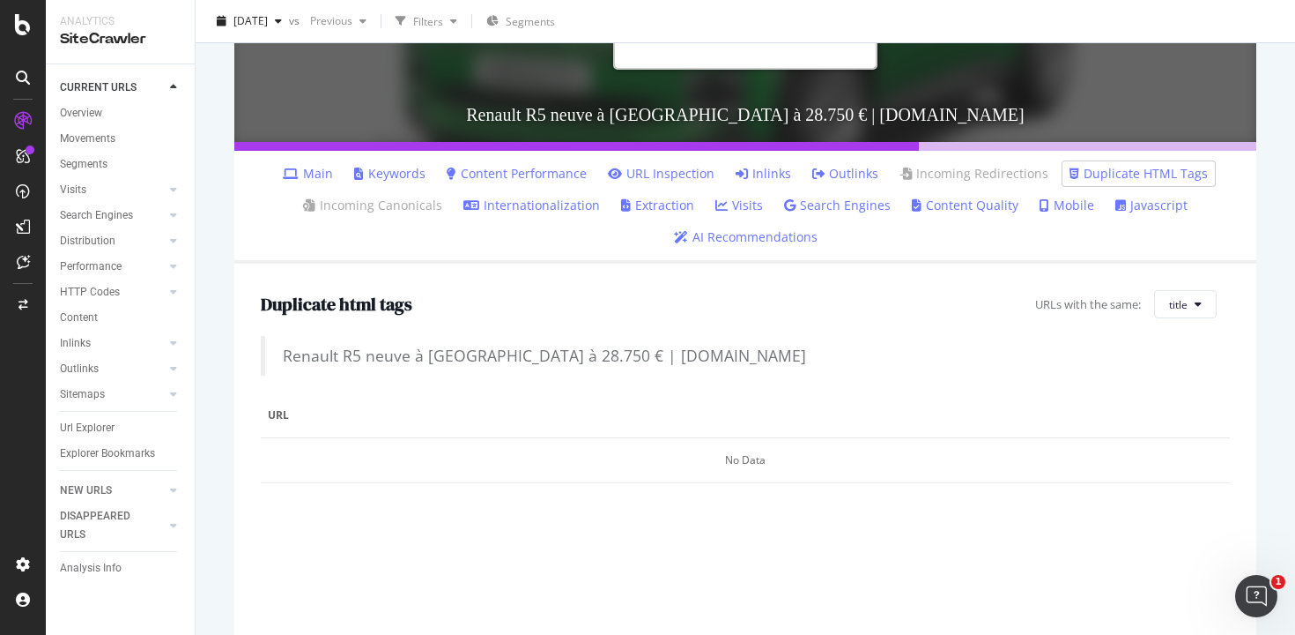
scroll to position [382, 0]
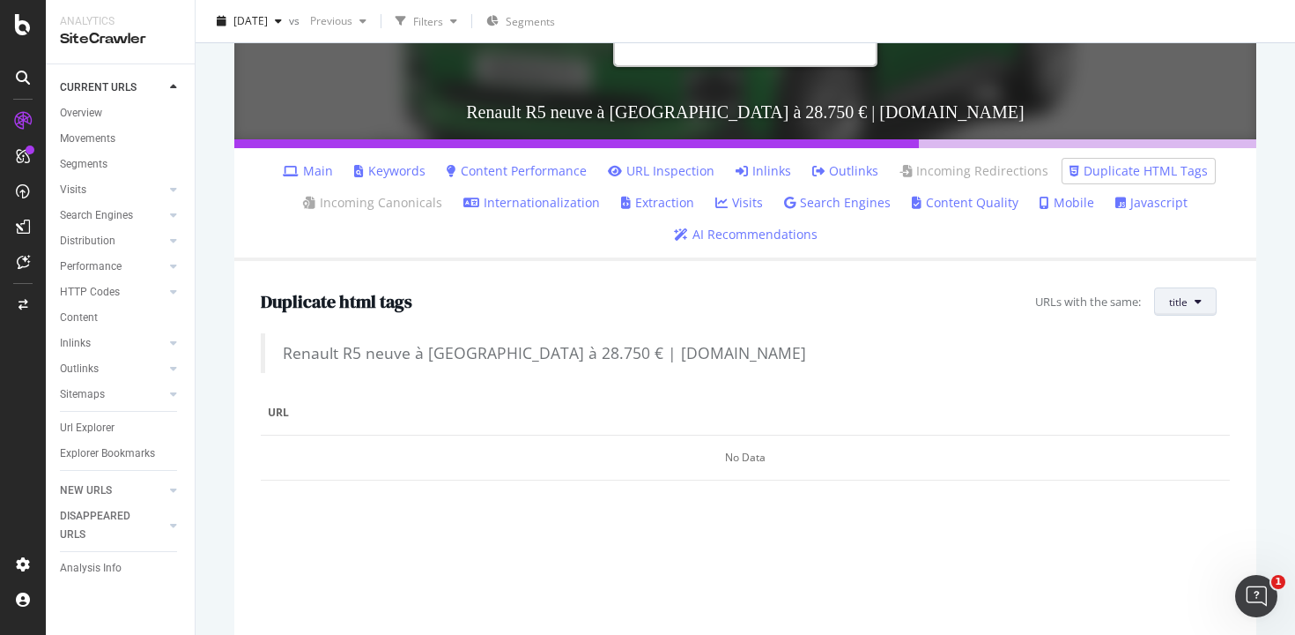
click at [1172, 308] on span "title" at bounding box center [1178, 301] width 19 height 15
click at [1180, 359] on div "H1" at bounding box center [1197, 371] width 85 height 26
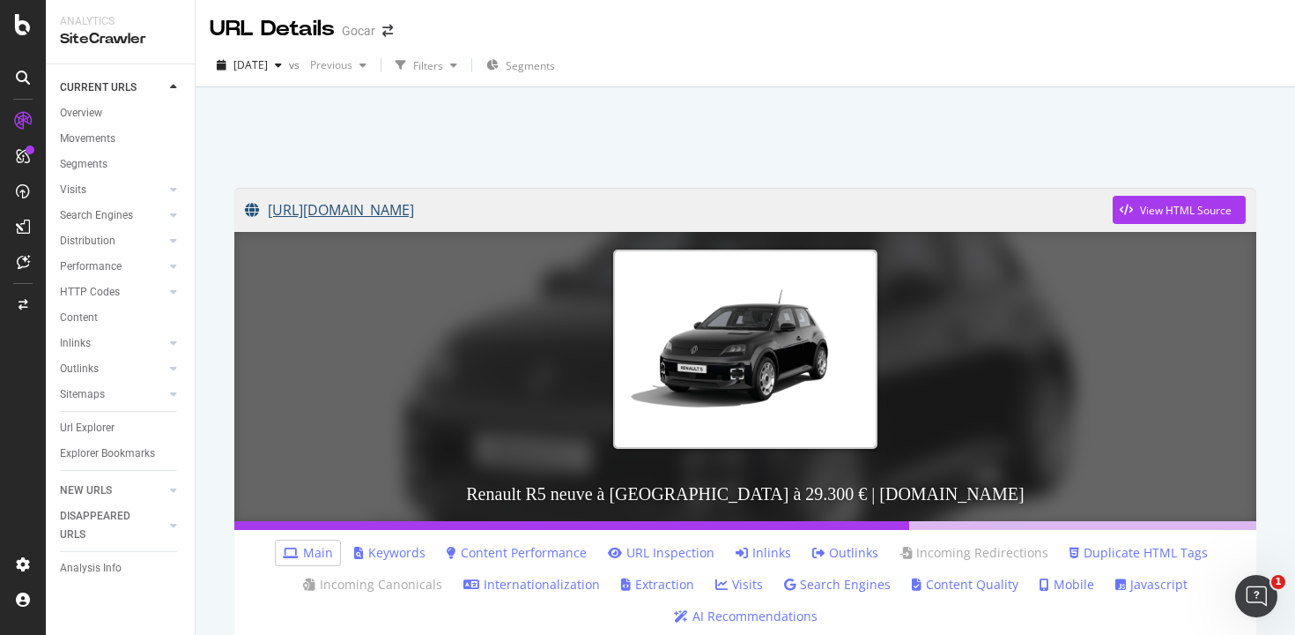
click at [591, 206] on link "[URL][DOMAIN_NAME]" at bounding box center [679, 210] width 868 height 44
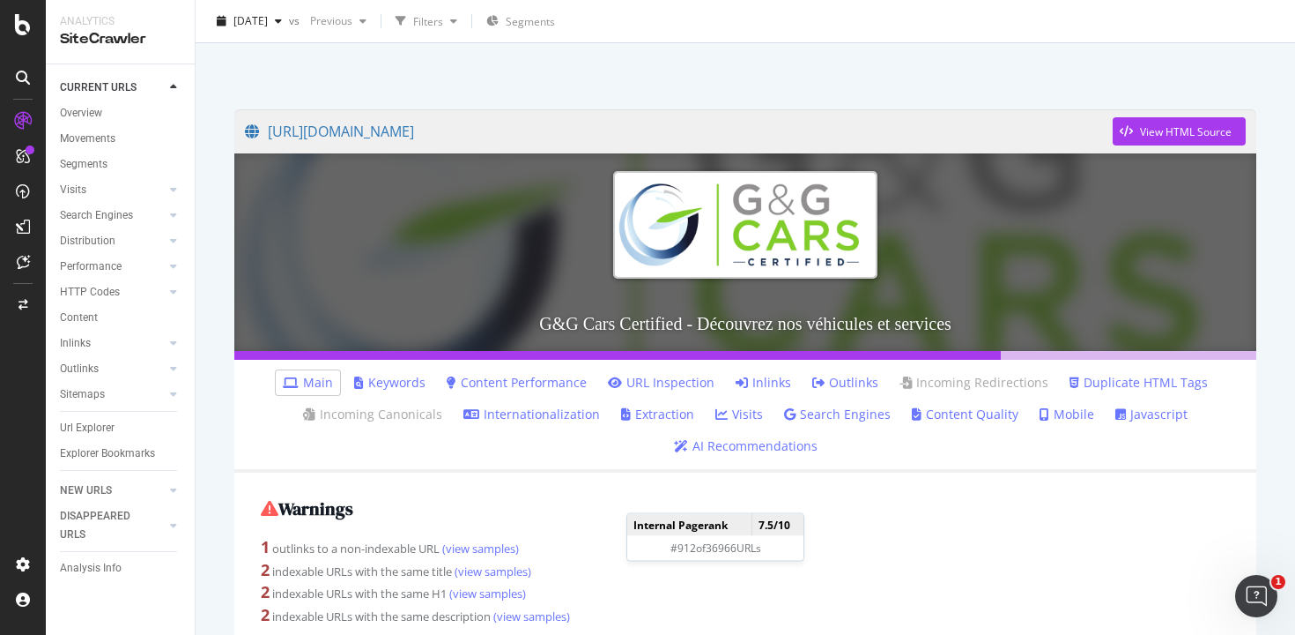
scroll to position [203, 0]
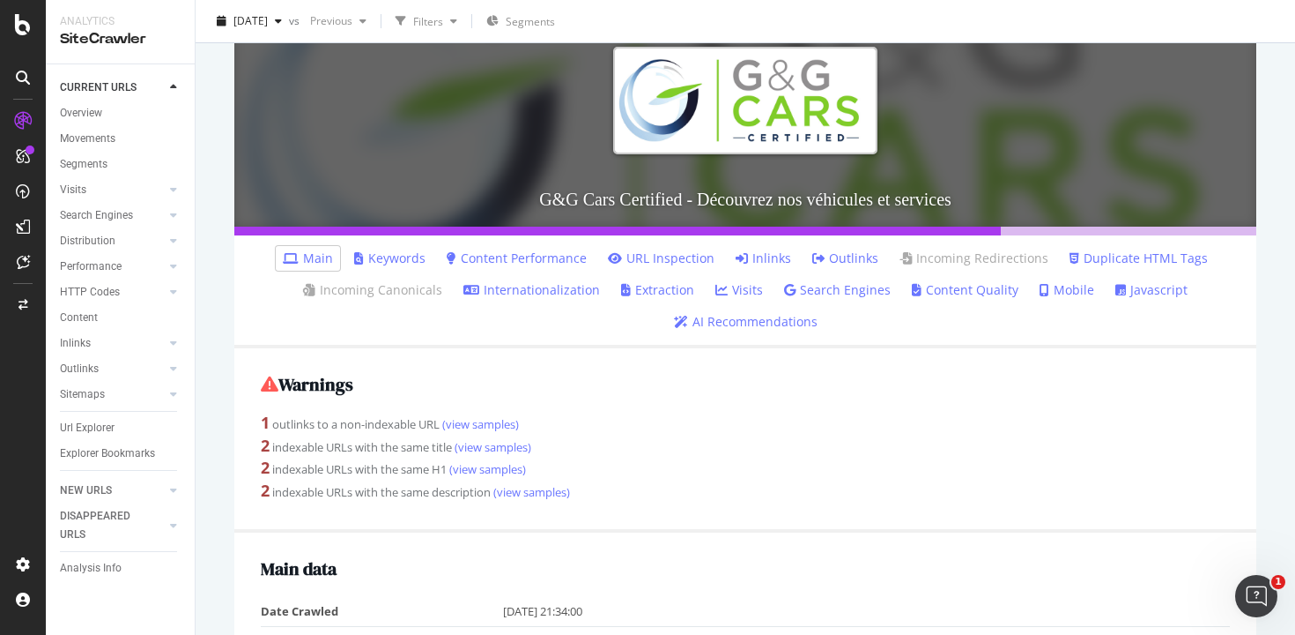
click at [1113, 256] on link "Duplicate HTML Tags" at bounding box center [1139, 258] width 138 height 18
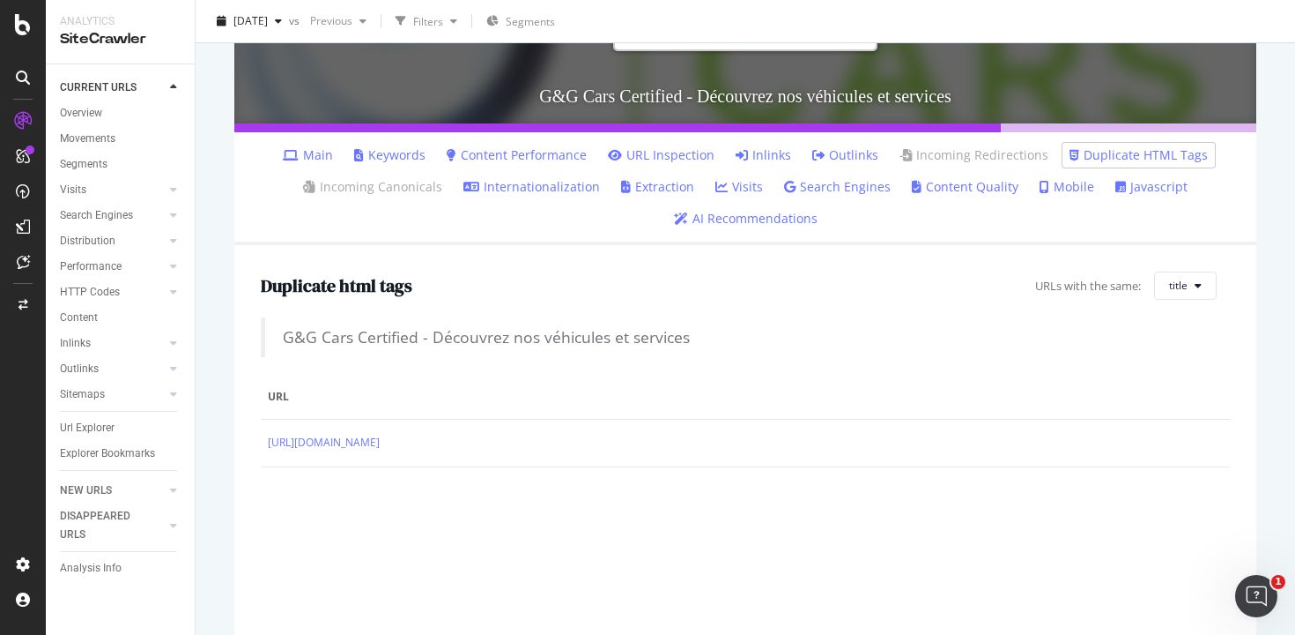
scroll to position [313, 0]
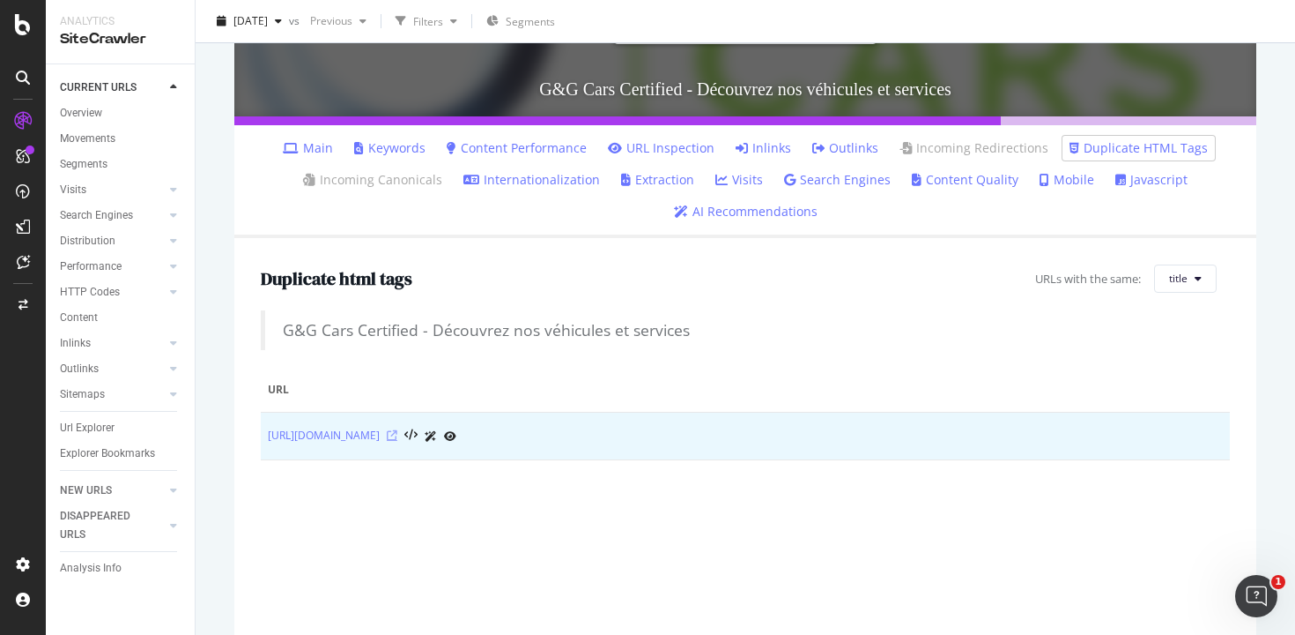
click at [397, 434] on icon at bounding box center [392, 435] width 11 height 11
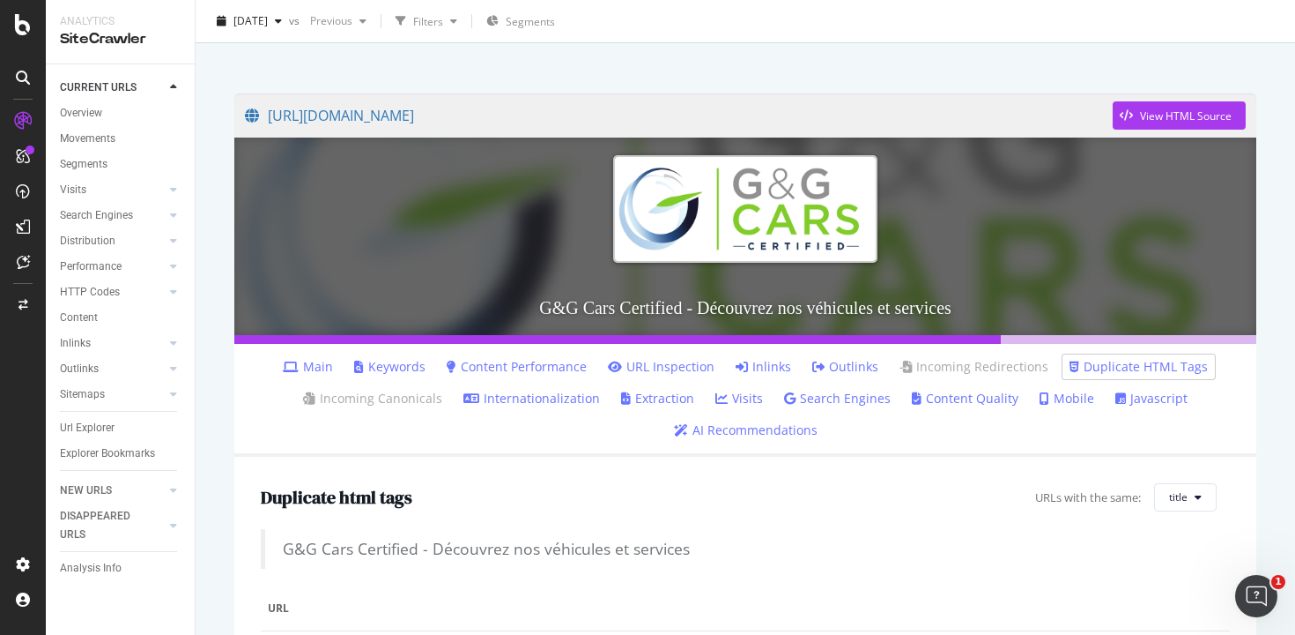
scroll to position [86, 0]
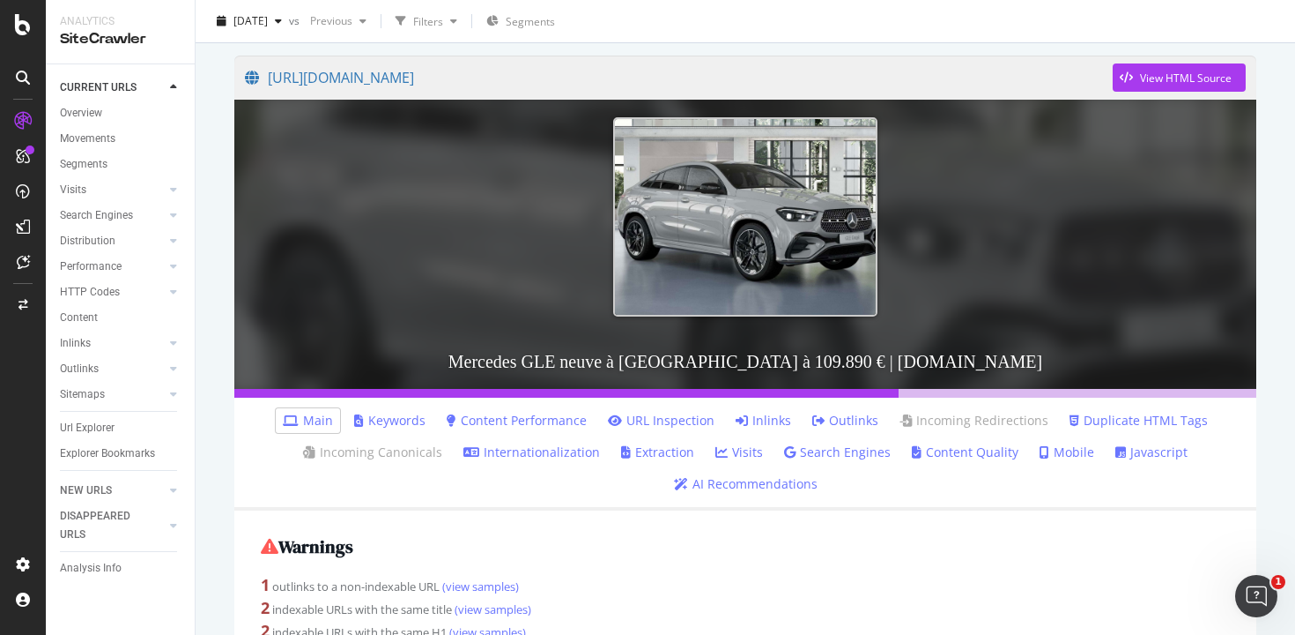
scroll to position [170, 0]
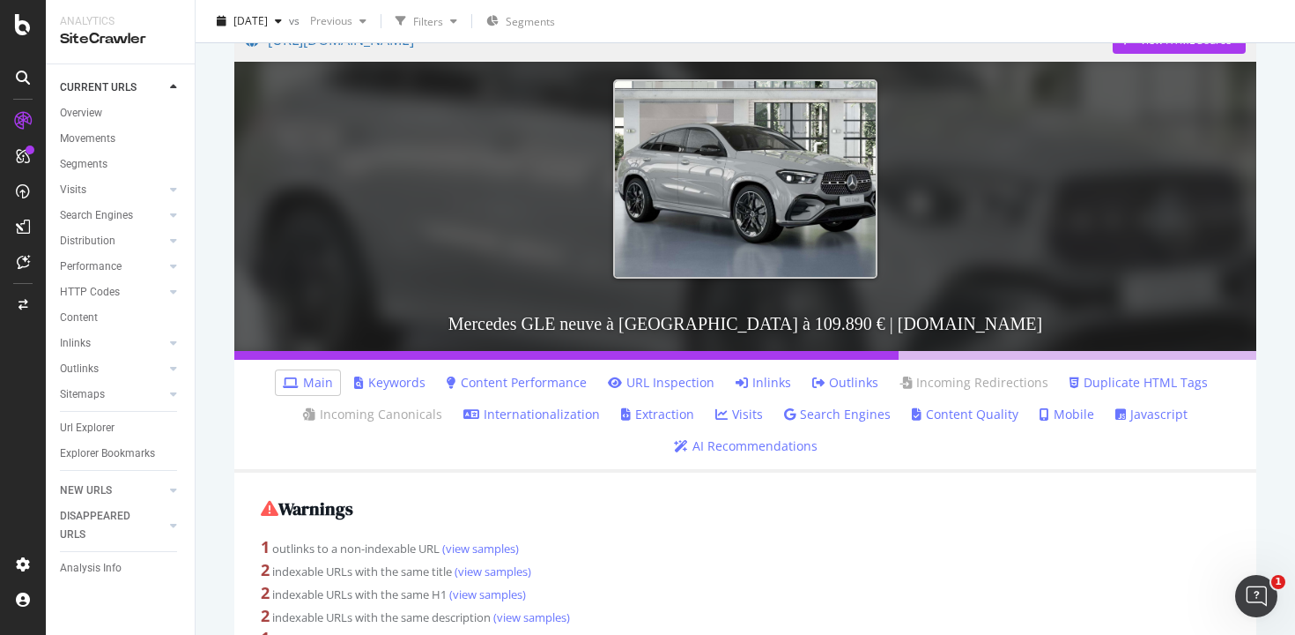
click at [1117, 377] on link "Duplicate HTML Tags" at bounding box center [1139, 383] width 138 height 18
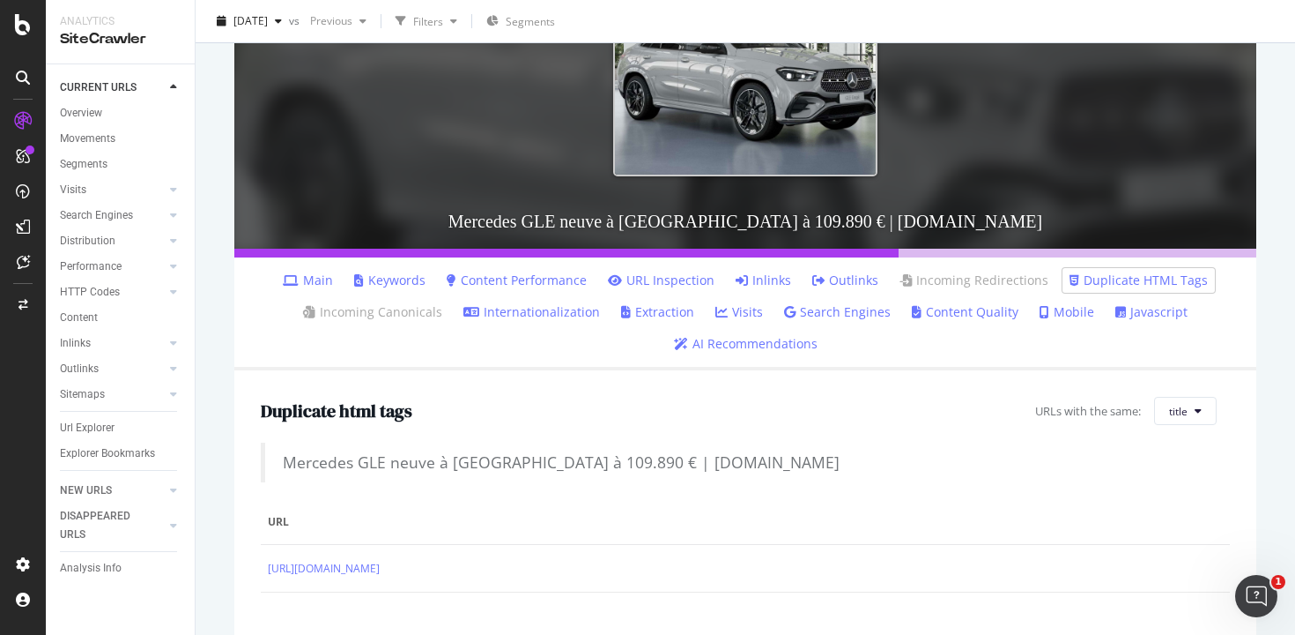
scroll to position [316, 0]
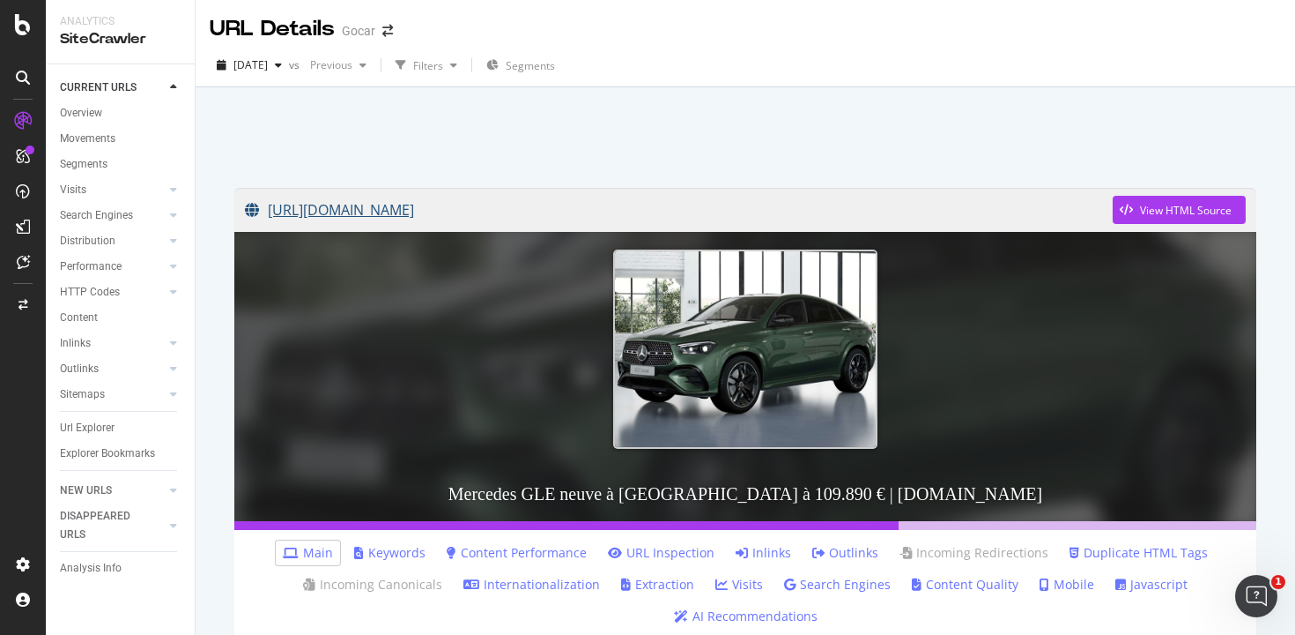
click at [567, 213] on link "https://gocar.be/fr/voitures/mercedes/gle/400-coupe-400-e-amg-line-manufakturna…" at bounding box center [679, 210] width 868 height 44
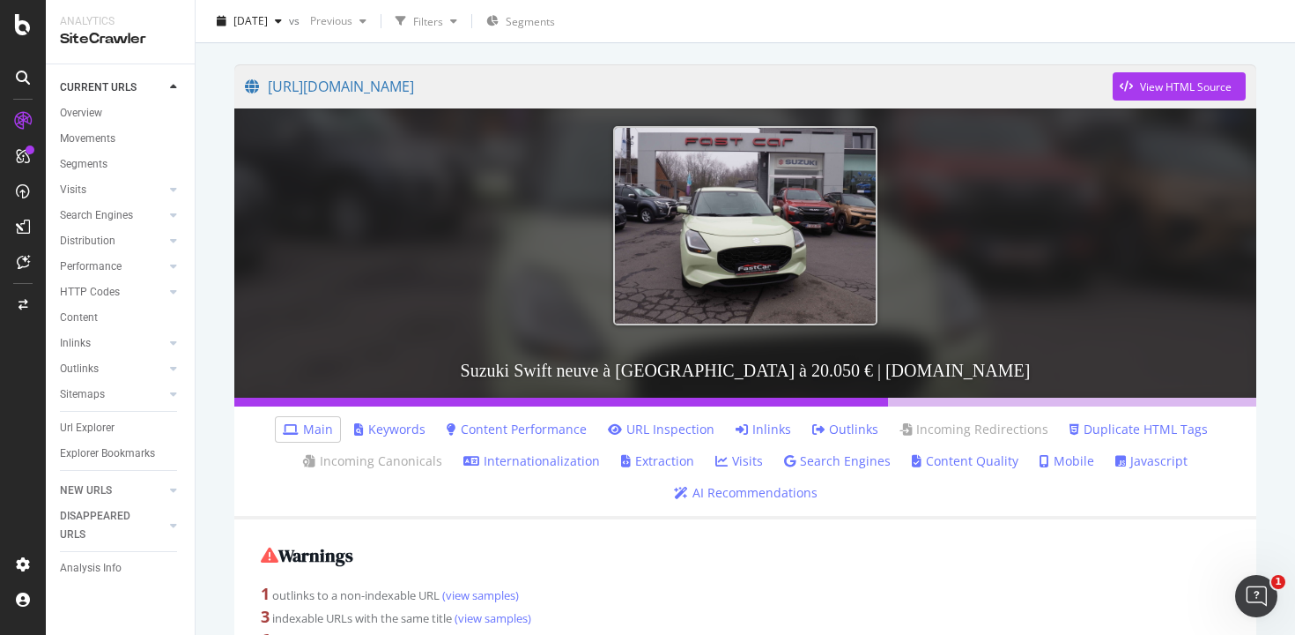
scroll to position [204, 0]
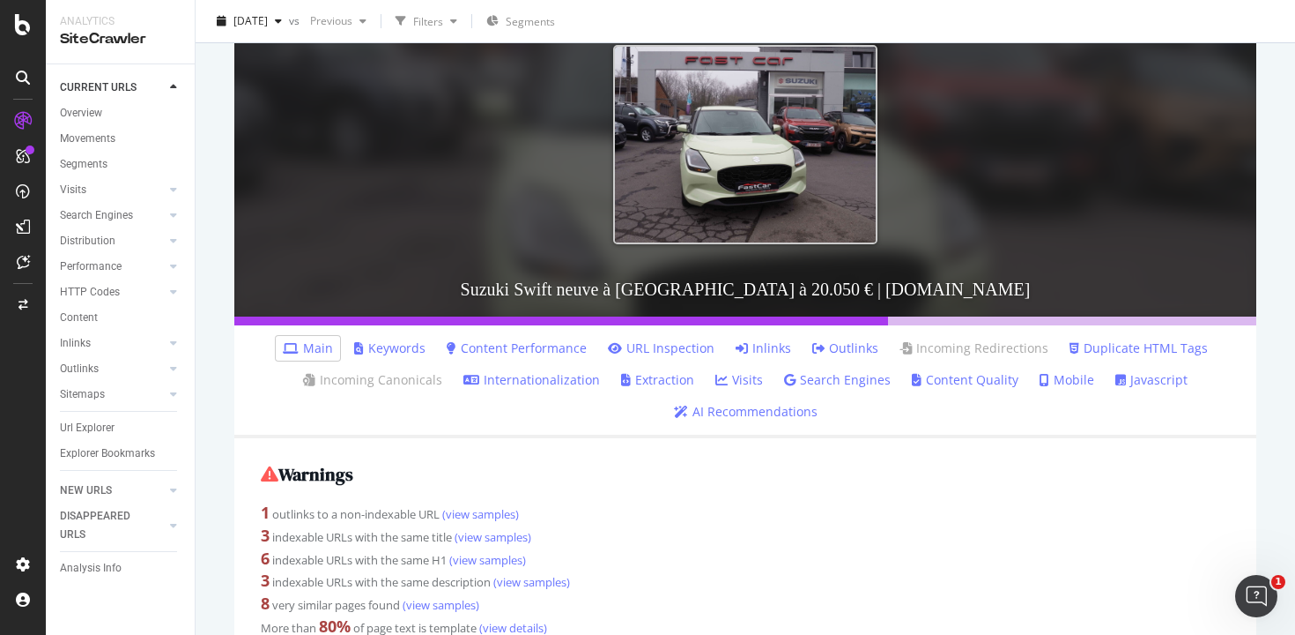
click at [1127, 346] on link "Duplicate HTML Tags" at bounding box center [1139, 348] width 138 height 18
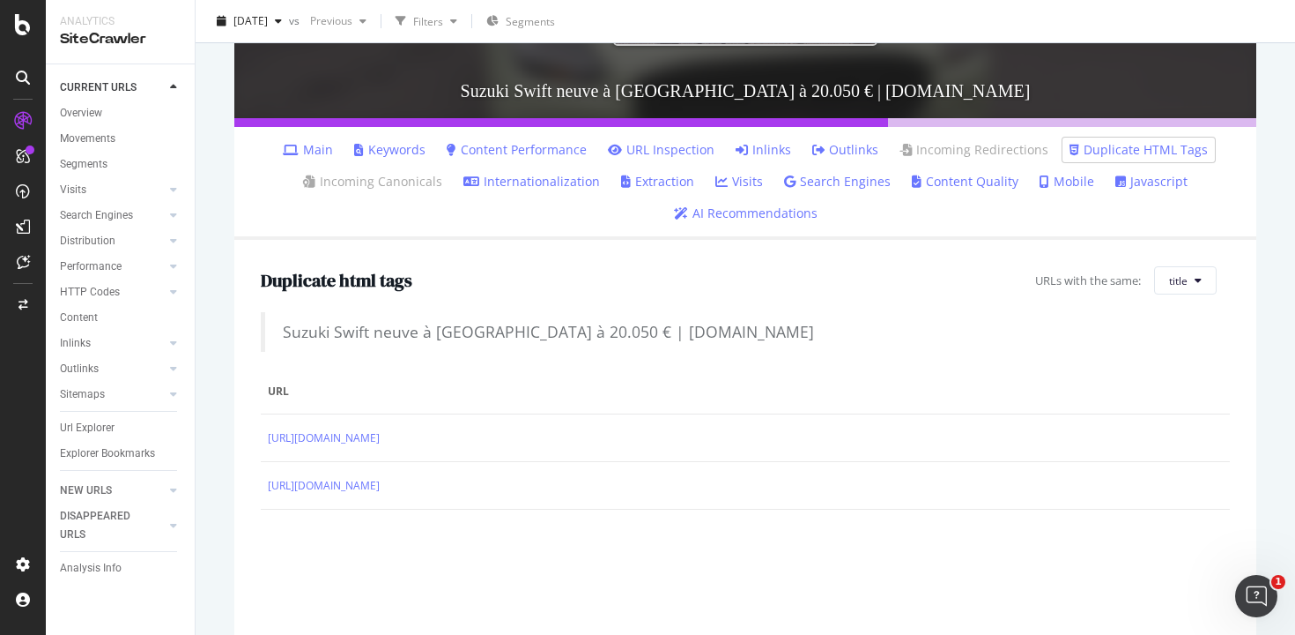
scroll to position [539, 0]
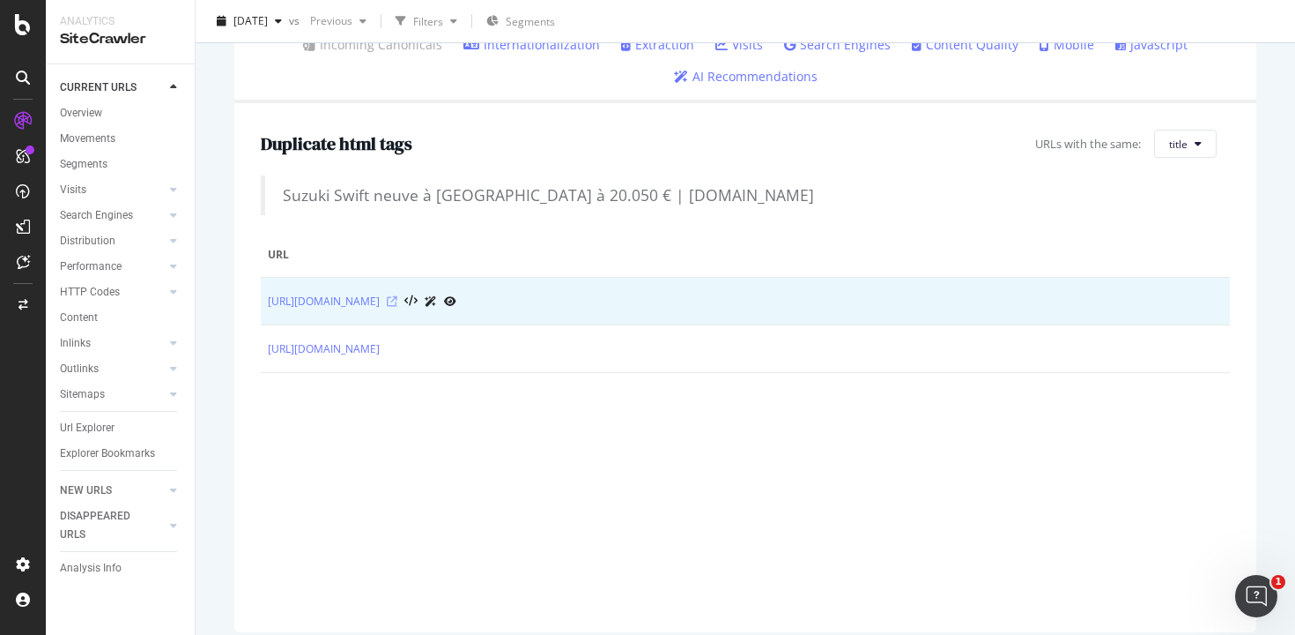
click at [397, 306] on icon at bounding box center [392, 301] width 11 height 11
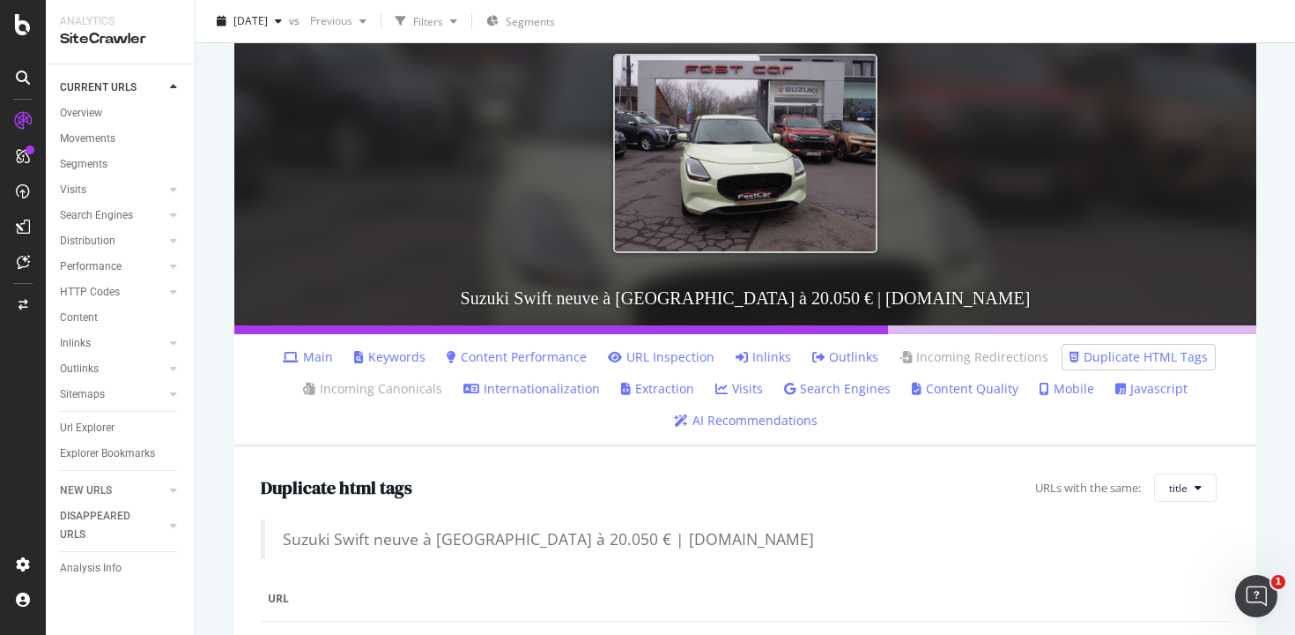
scroll to position [0, 0]
